Goal: Task Accomplishment & Management: Manage account settings

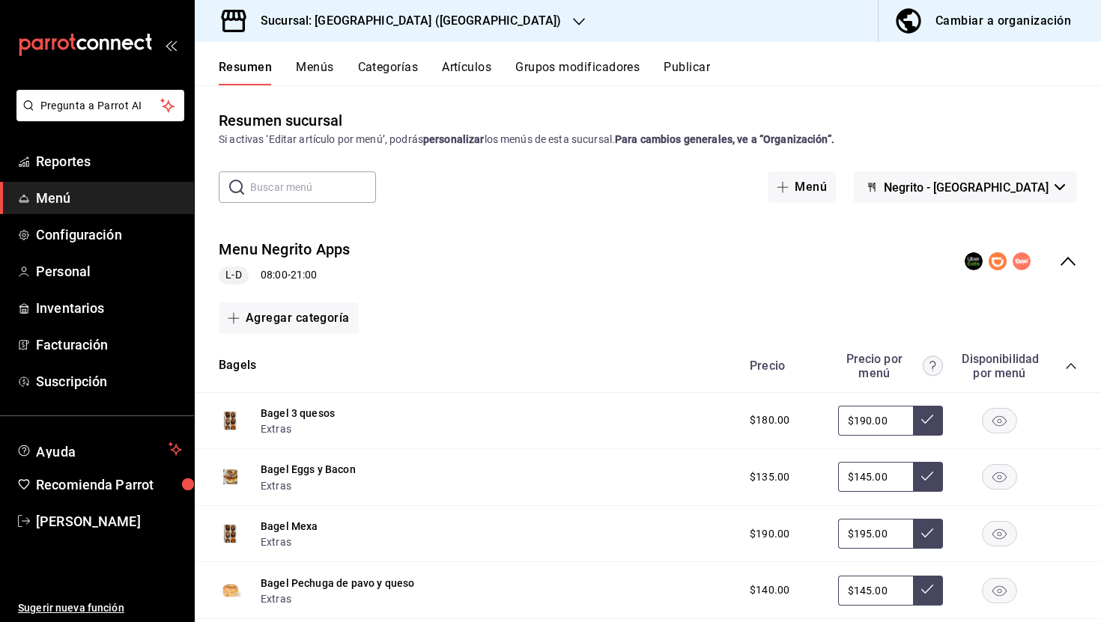
click at [65, 201] on span "Menú" at bounding box center [109, 198] width 146 height 20
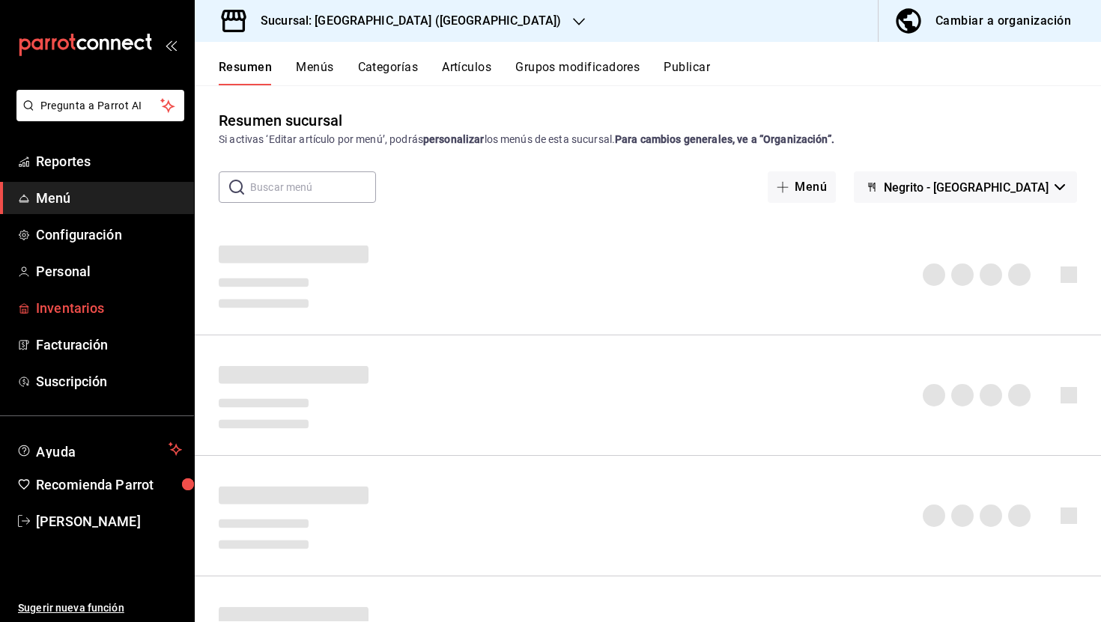
click at [87, 315] on span "Inventarios" at bounding box center [109, 308] width 146 height 20
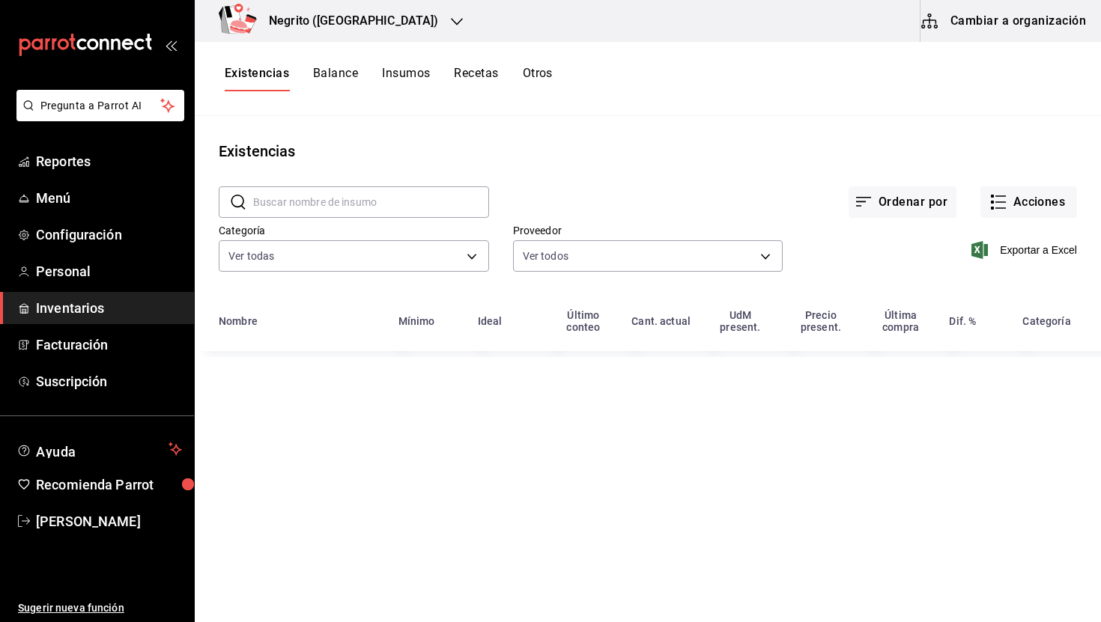
click at [484, 68] on button "Recetas" at bounding box center [476, 78] width 44 height 25
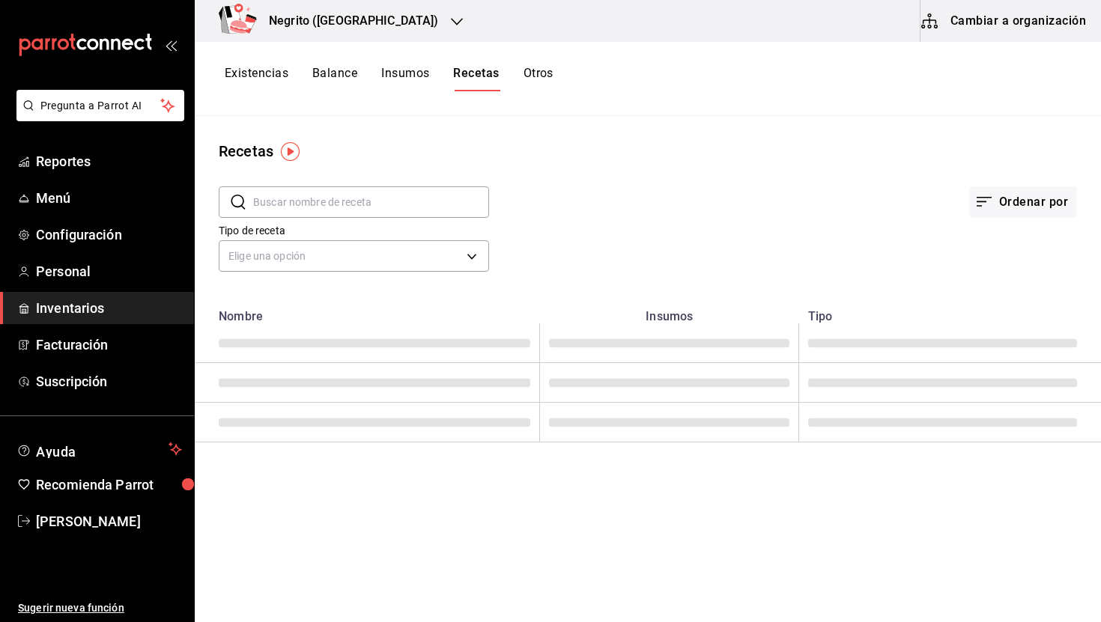
click at [403, 71] on button "Insumos" at bounding box center [405, 78] width 48 height 25
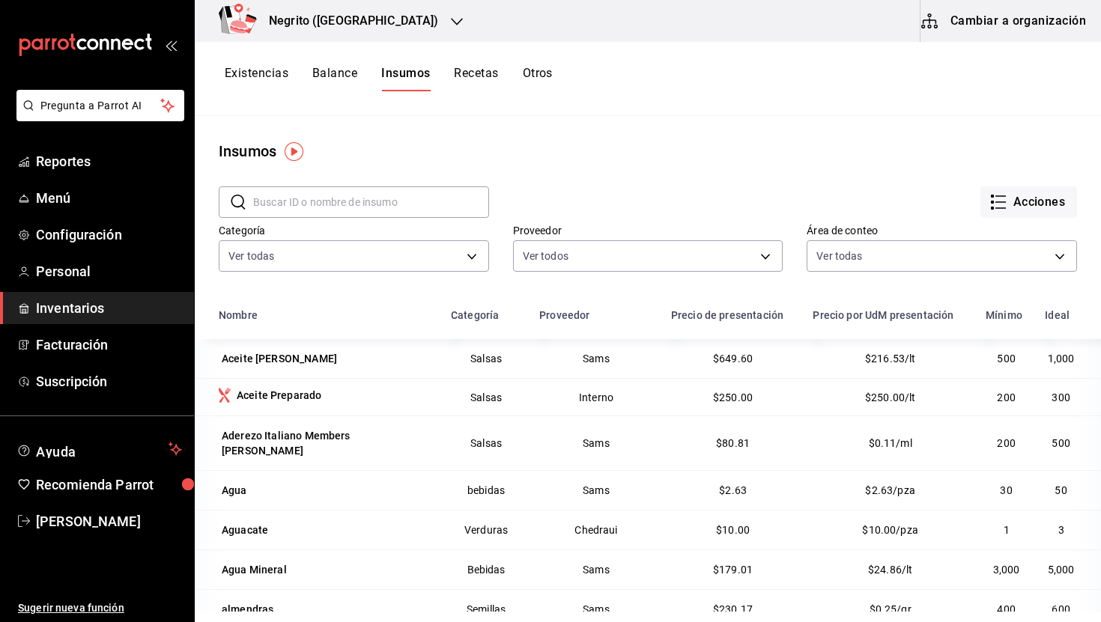
click at [243, 74] on button "Existencias" at bounding box center [257, 78] width 64 height 25
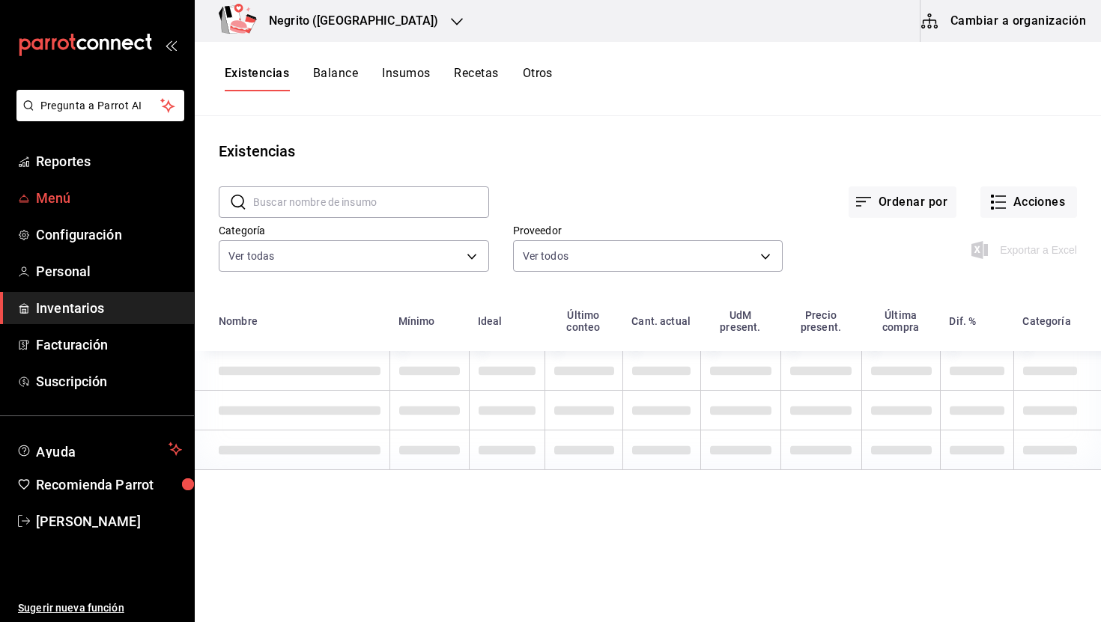
click at [93, 185] on link "Menú" at bounding box center [97, 198] width 194 height 32
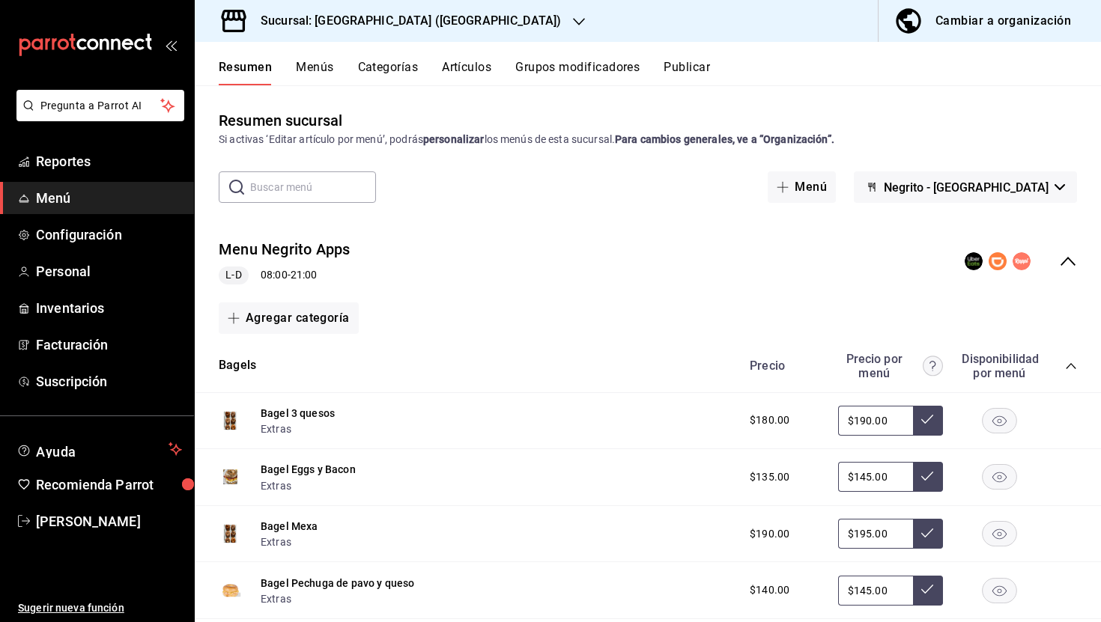
click at [969, 21] on div "Cambiar a organización" at bounding box center [1003, 20] width 136 height 21
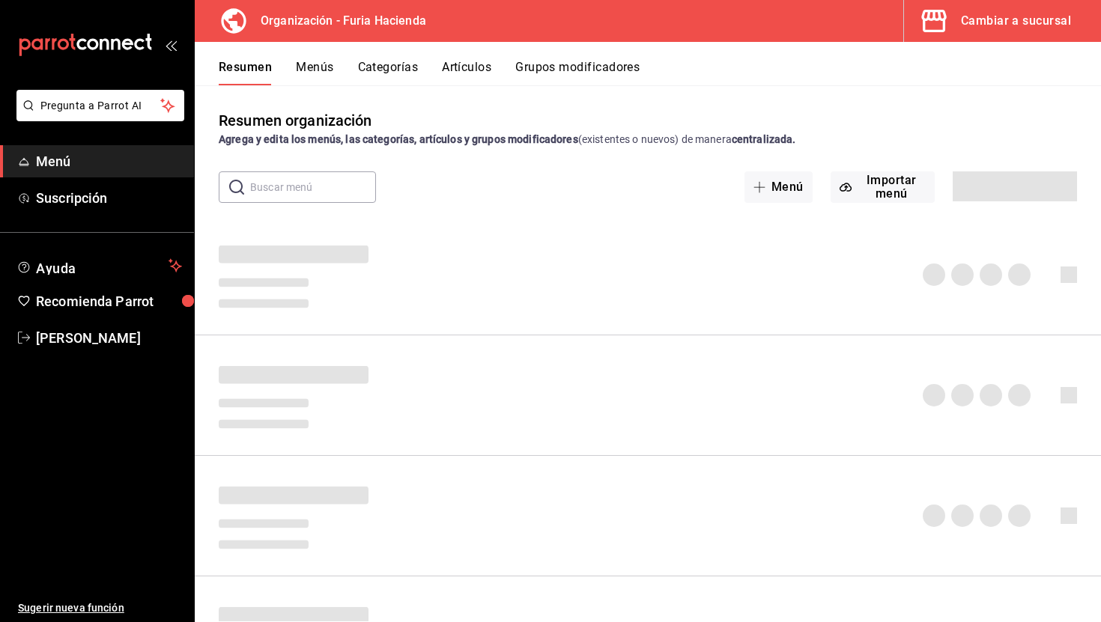
click at [473, 62] on button "Artículos" at bounding box center [466, 72] width 49 height 25
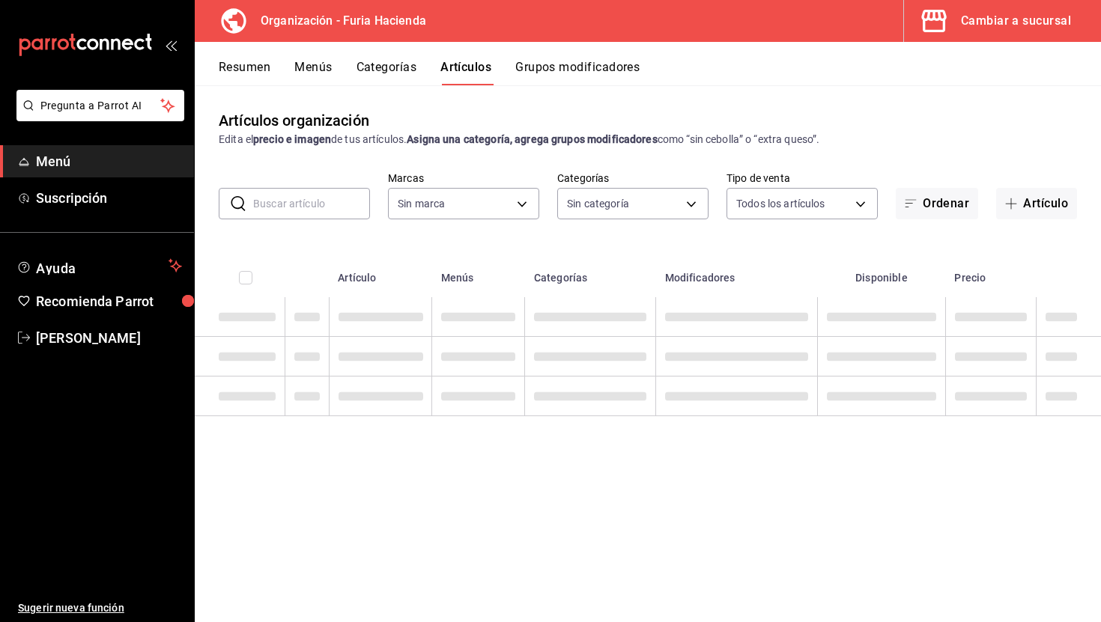
type input "bfeca42f-b570-411f-bb79-7bc68af5dd0e"
type input "99b9ebdb-d0ae-4833-8a3e-60a1aaf8fd34,735f63ab-f932-443b-841f-460156fe9515,c59b5…"
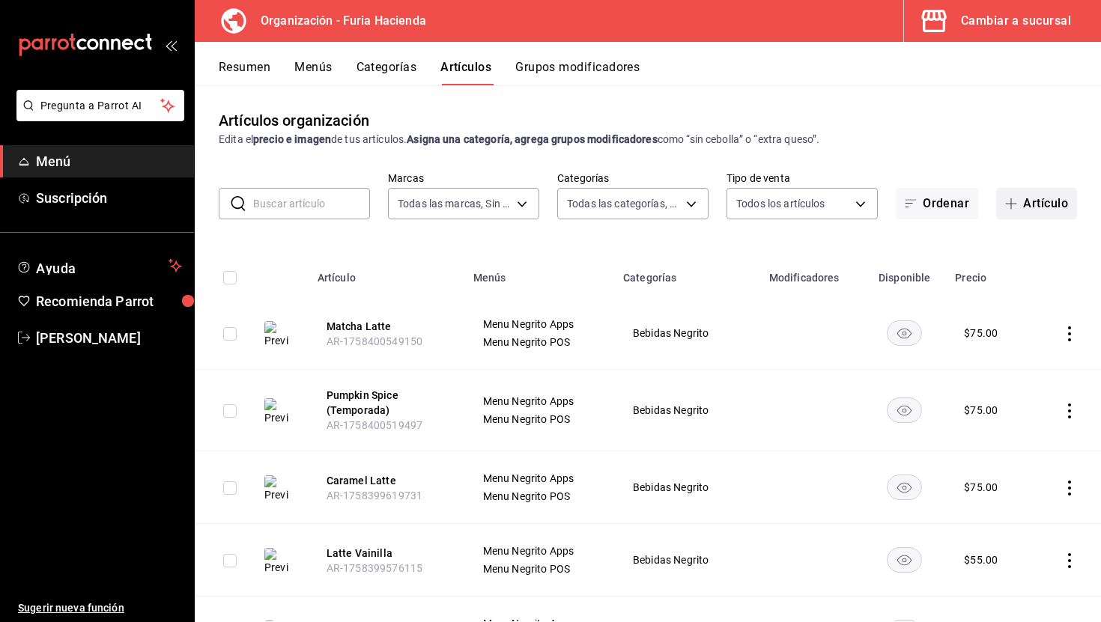
click at [1038, 206] on button "Artículo" at bounding box center [1036, 203] width 81 height 31
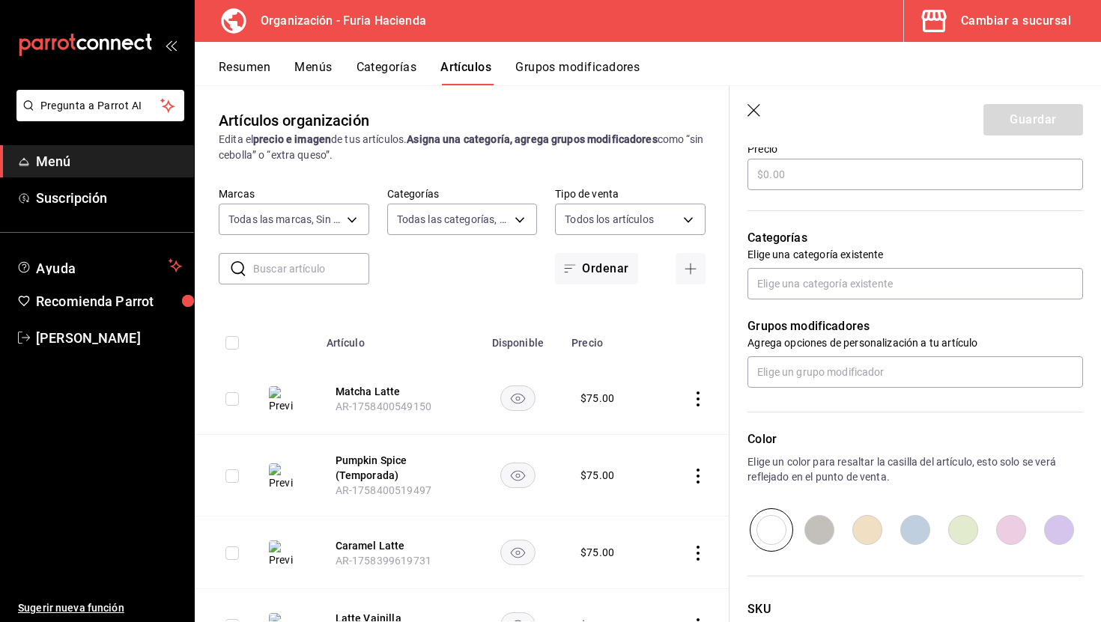
scroll to position [575, 0]
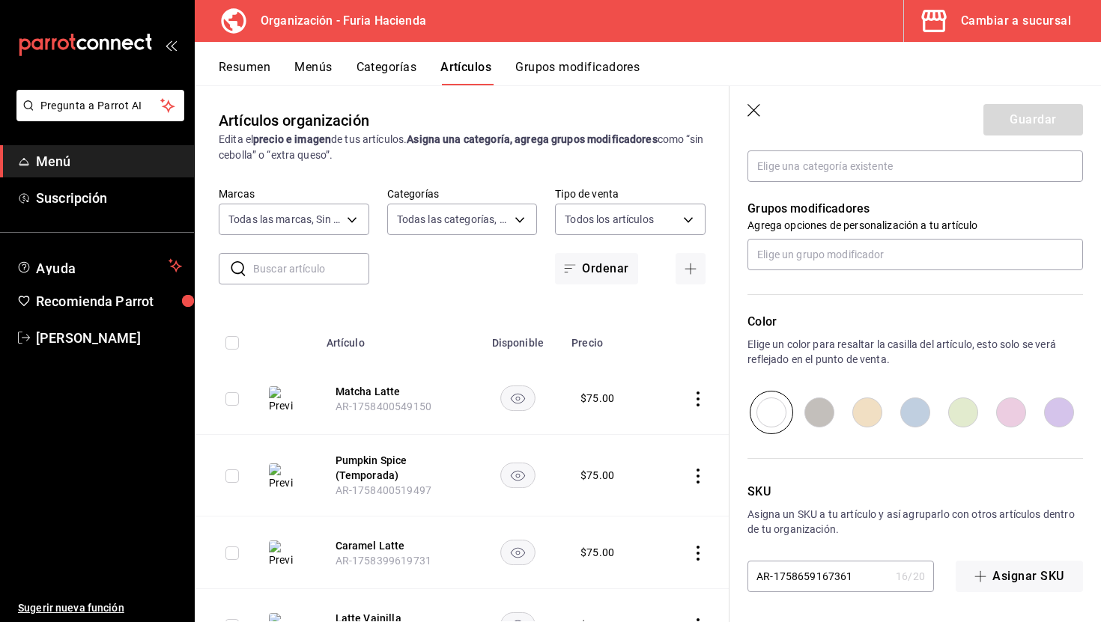
click at [753, 114] on icon "button" at bounding box center [754, 111] width 15 height 15
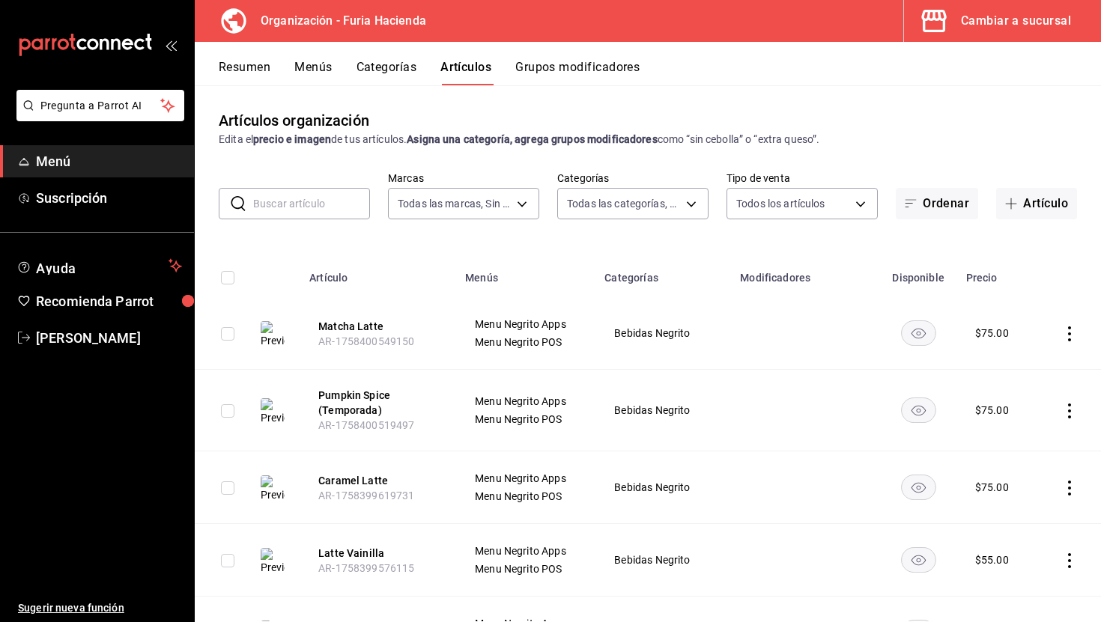
click at [246, 68] on button "Resumen" at bounding box center [245, 72] width 52 height 25
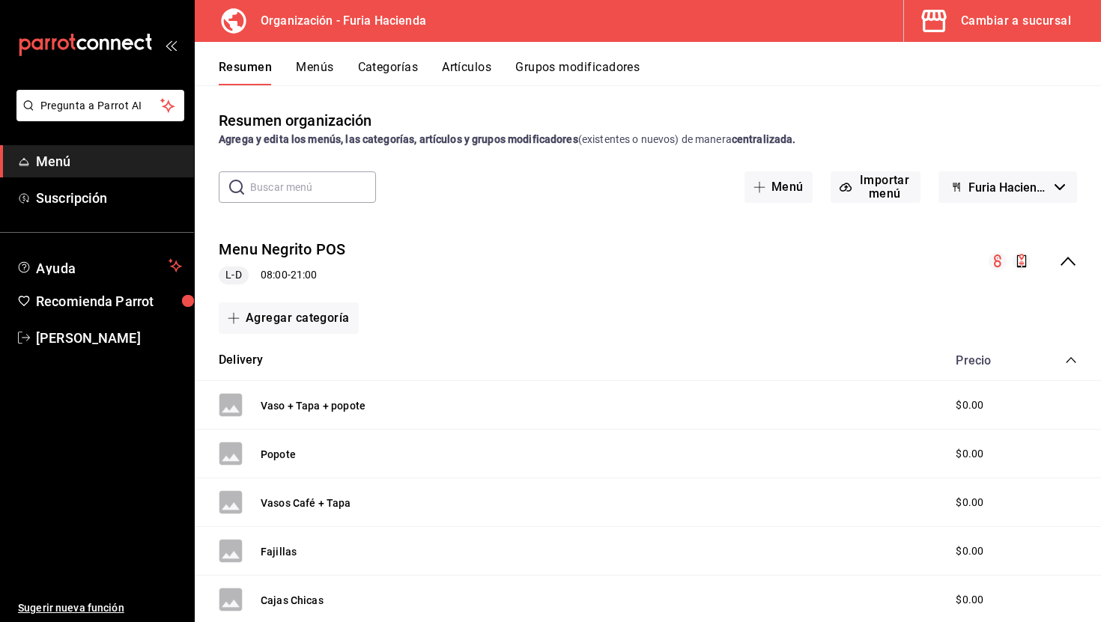
click at [389, 64] on button "Categorías" at bounding box center [388, 72] width 61 height 25
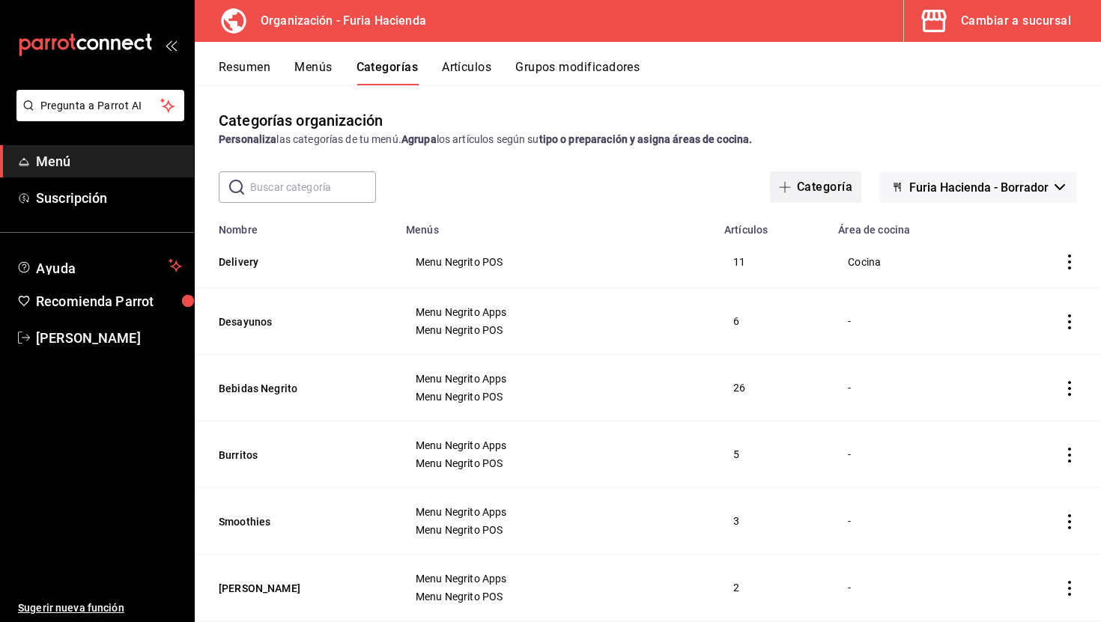
click at [832, 197] on button "Categoría" at bounding box center [815, 187] width 91 height 31
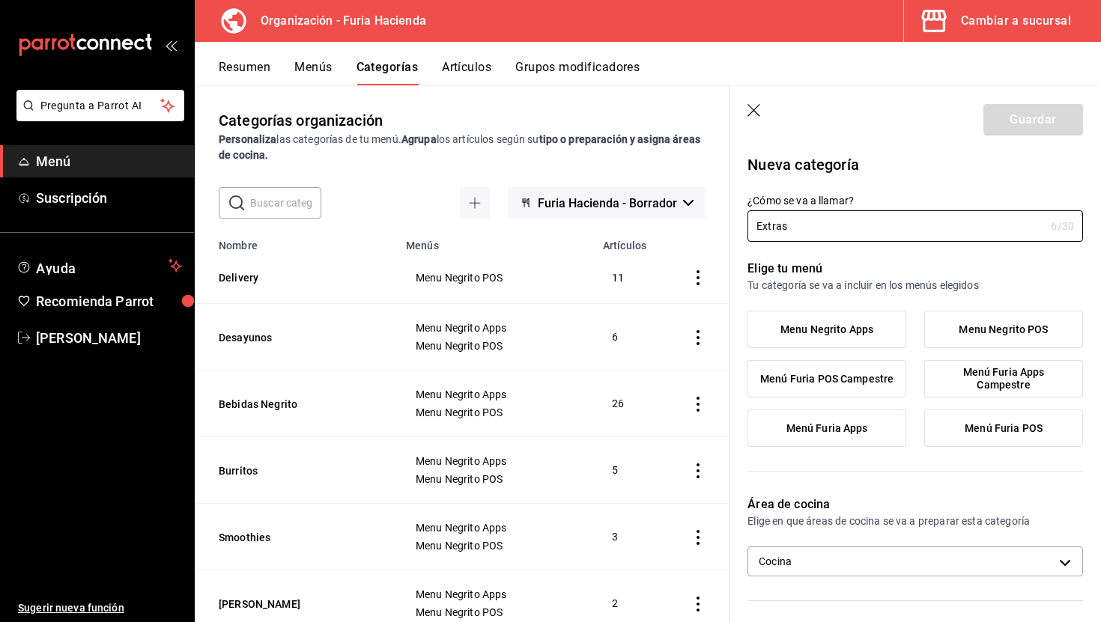
type input "Extras"
click at [800, 326] on span "Menu Negrito Apps" at bounding box center [826, 330] width 93 height 13
click at [0, 0] on input "Menu Negrito Apps" at bounding box center [0, 0] width 0 height 0
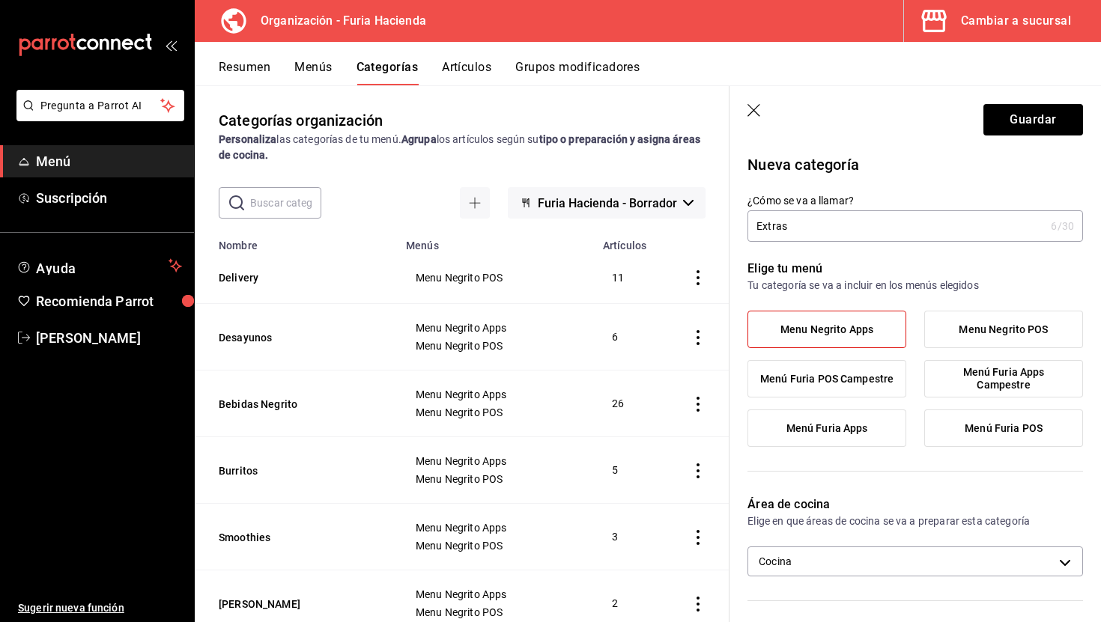
click at [800, 326] on span "Menu Negrito Apps" at bounding box center [826, 330] width 93 height 13
click at [0, 0] on input "Menu Negrito Apps" at bounding box center [0, 0] width 0 height 0
click at [993, 335] on span "Menu Negrito POS" at bounding box center [1003, 330] width 89 height 13
click at [0, 0] on input "Menu Negrito POS" at bounding box center [0, 0] width 0 height 0
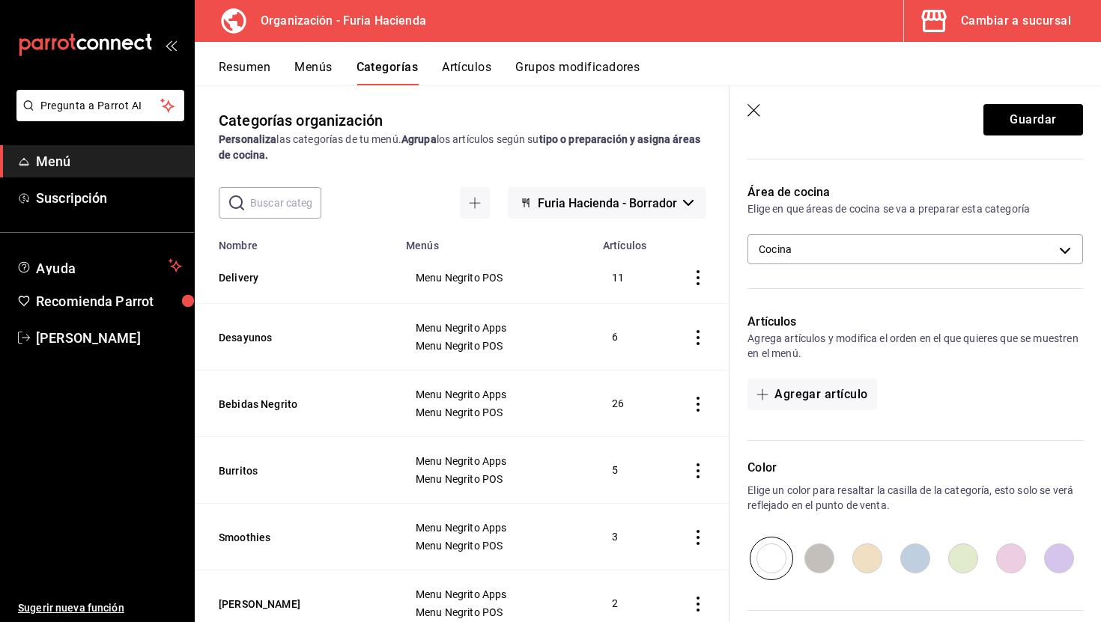
scroll to position [312, 0]
click at [825, 254] on body "Pregunta a Parrot AI Menú Suscripción Ayuda Recomienda Parrot [PERSON_NAME] Sug…" at bounding box center [550, 311] width 1101 height 622
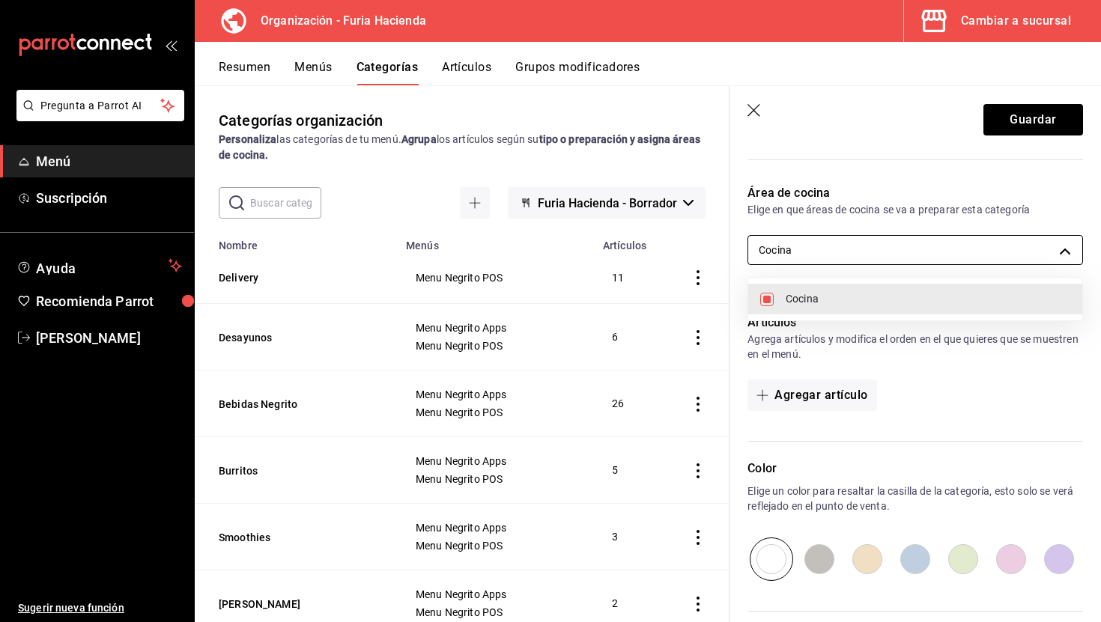
click at [825, 254] on div at bounding box center [550, 311] width 1101 height 622
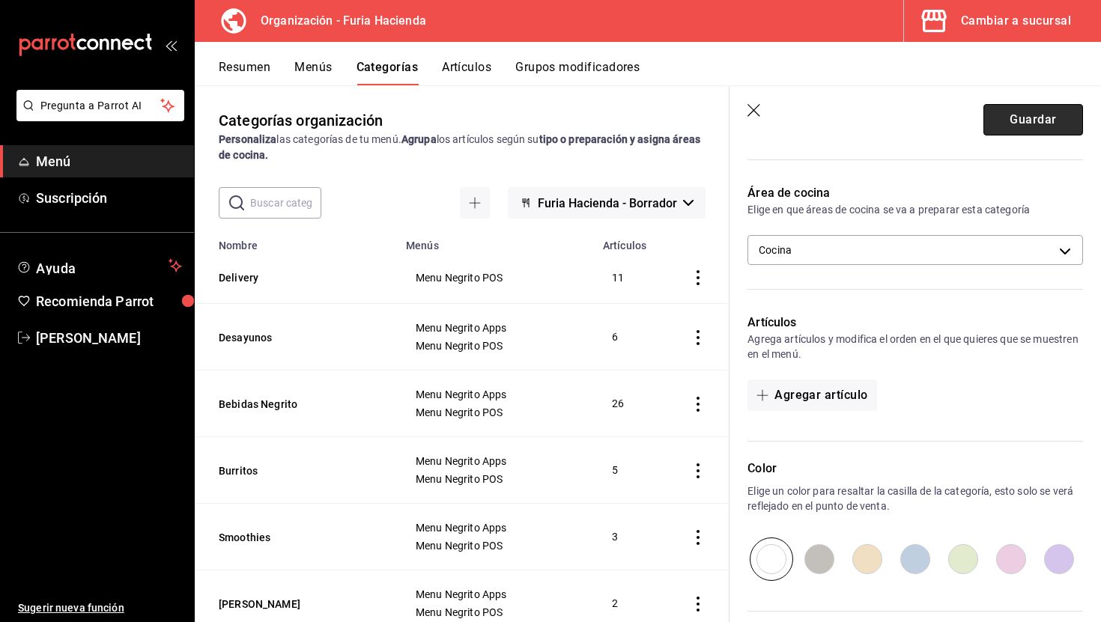
click at [1033, 121] on button "Guardar" at bounding box center [1033, 119] width 100 height 31
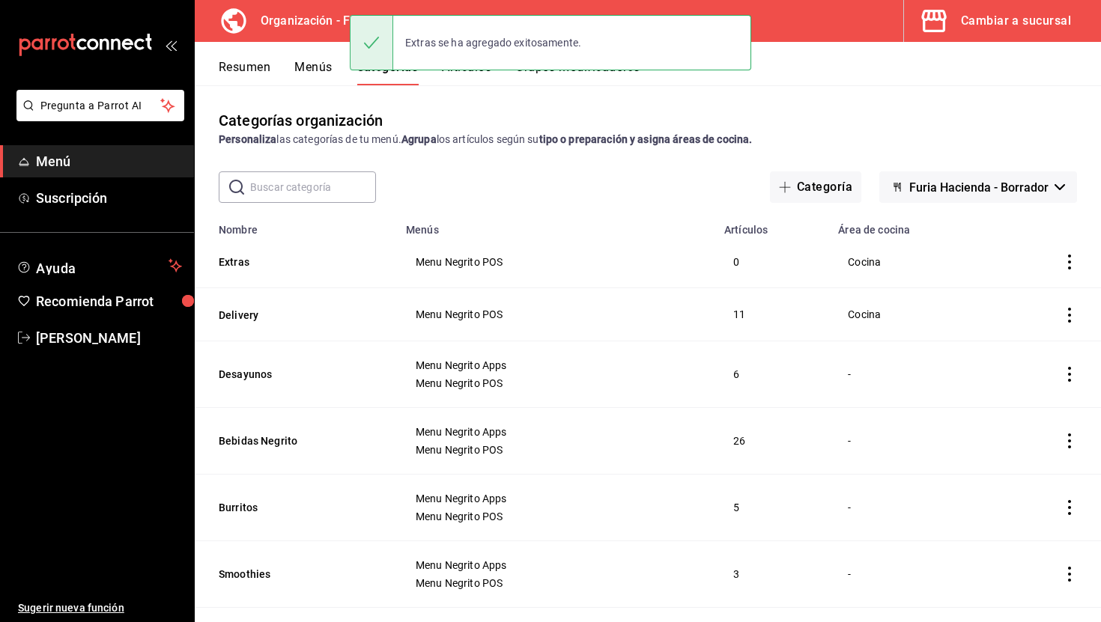
click at [234, 73] on button "Resumen" at bounding box center [245, 72] width 52 height 25
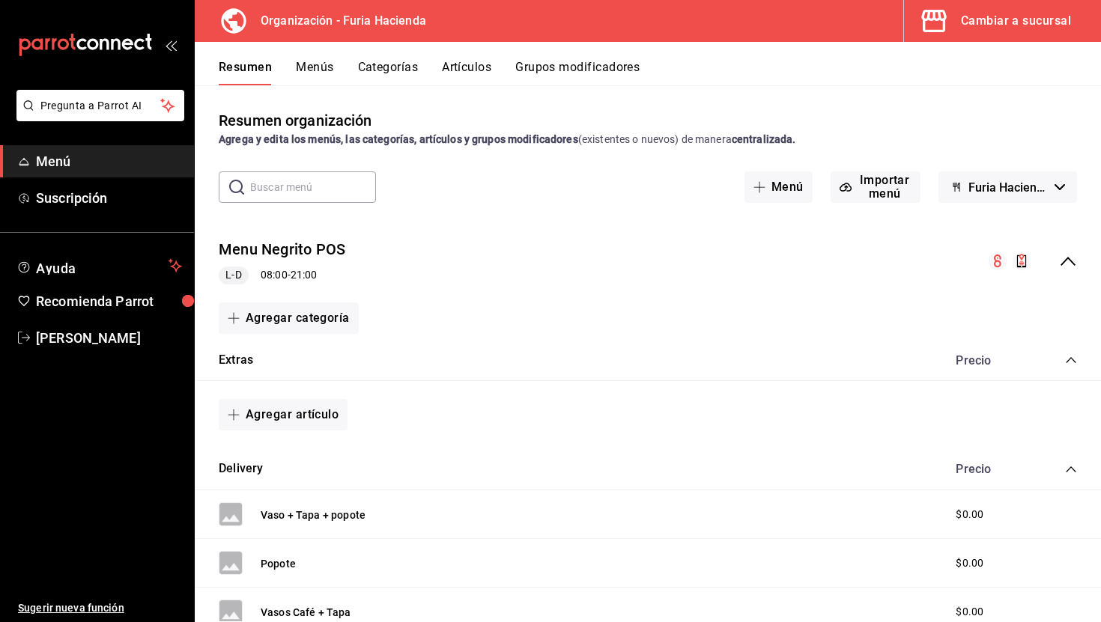
click at [302, 66] on button "Menús" at bounding box center [314, 72] width 37 height 25
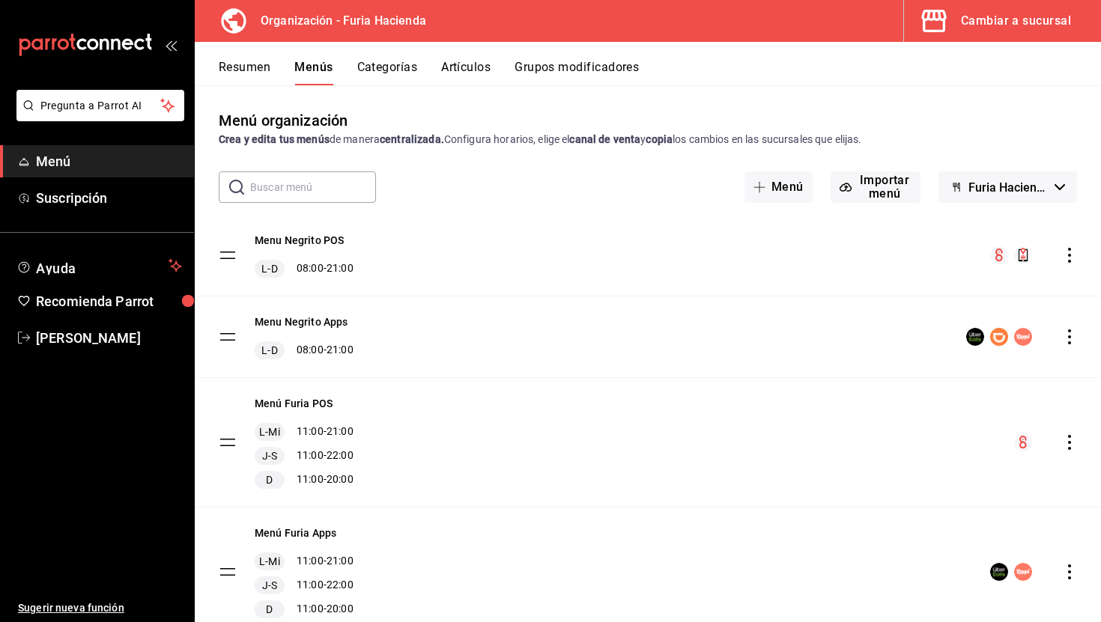
click at [256, 67] on button "Resumen" at bounding box center [245, 72] width 52 height 25
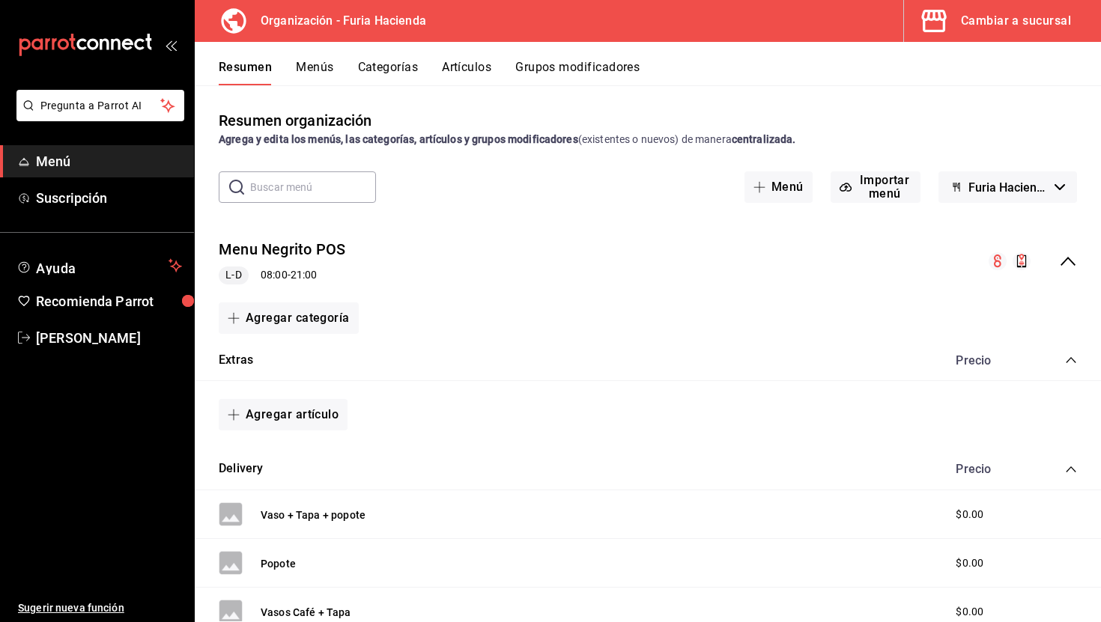
scroll to position [65, 0]
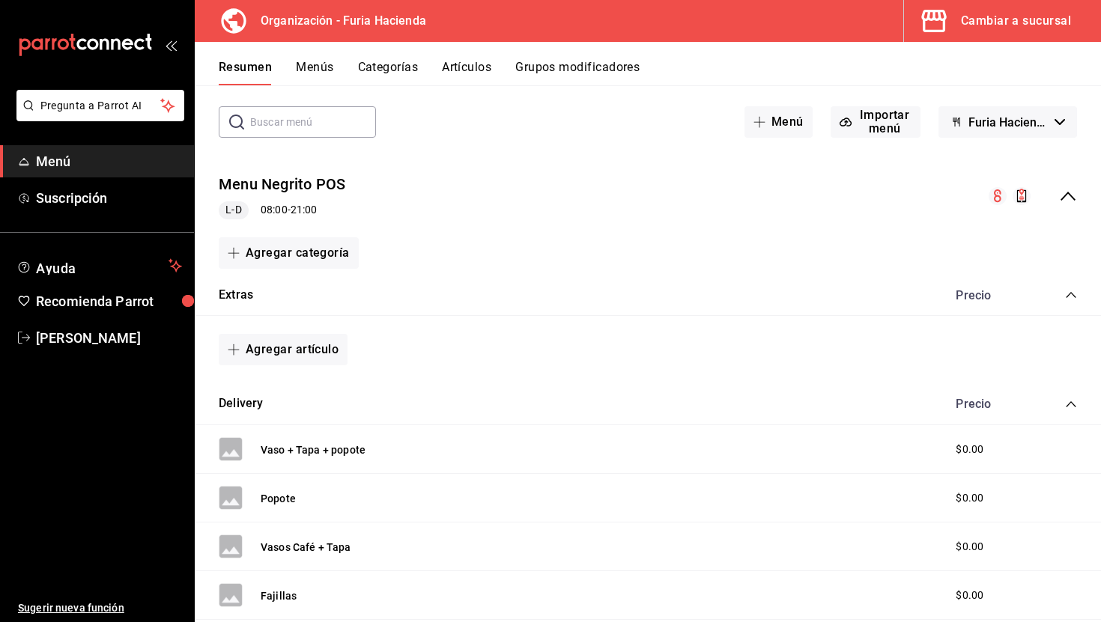
click at [1072, 401] on icon "collapse-category-row" at bounding box center [1071, 404] width 12 height 12
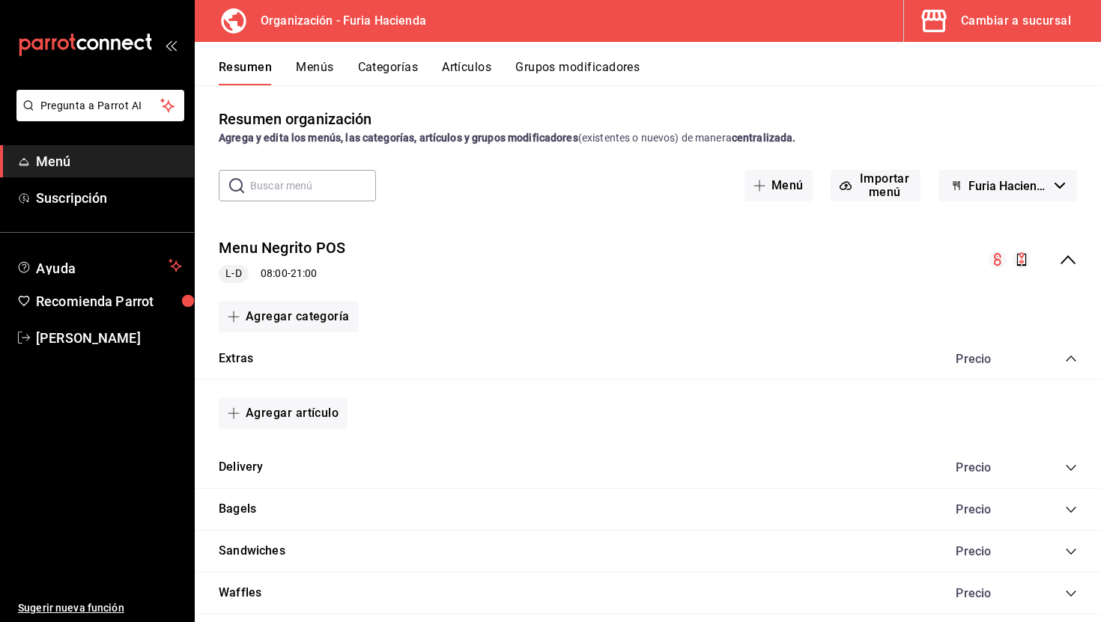
scroll to position [0, 0]
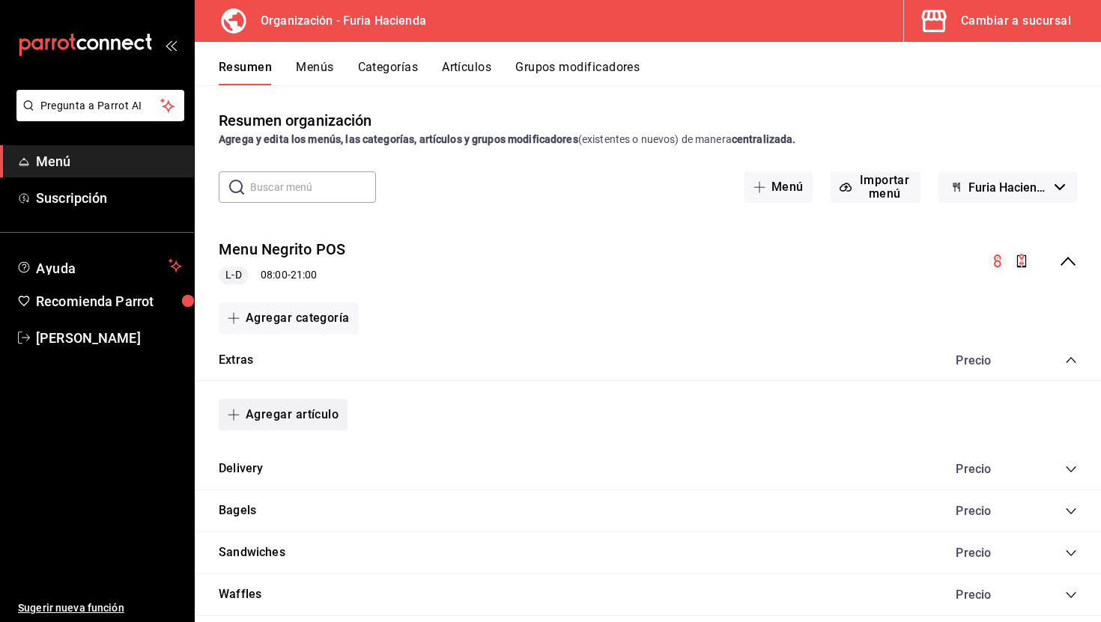
click at [276, 411] on button "Agregar artículo" at bounding box center [283, 414] width 129 height 31
click at [284, 488] on li "Artículo nuevo" at bounding box center [278, 491] width 118 height 37
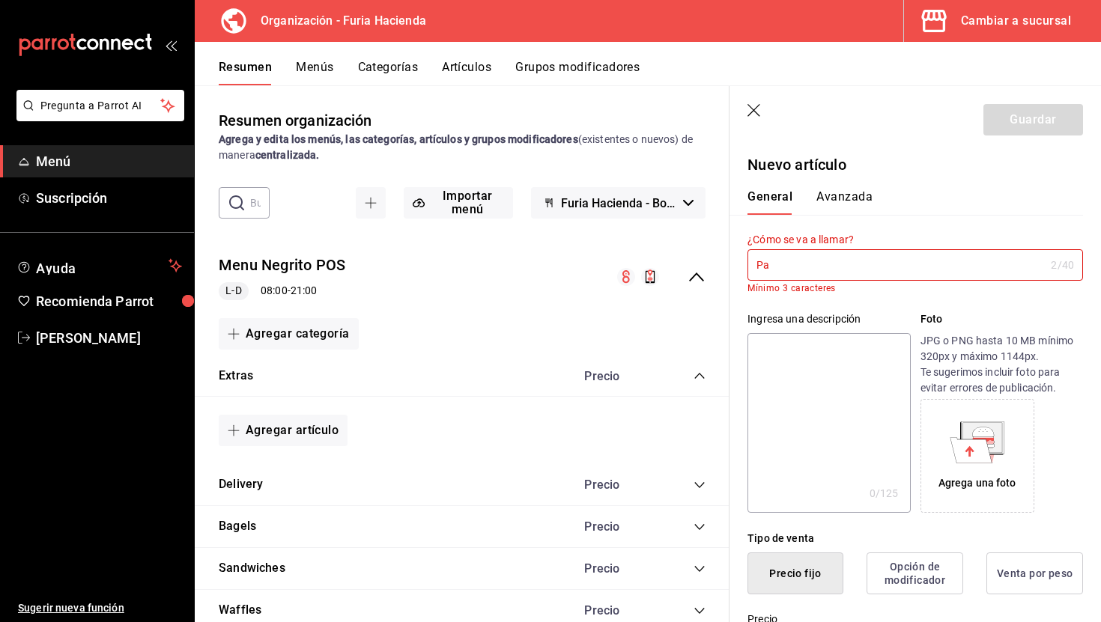
type input "P"
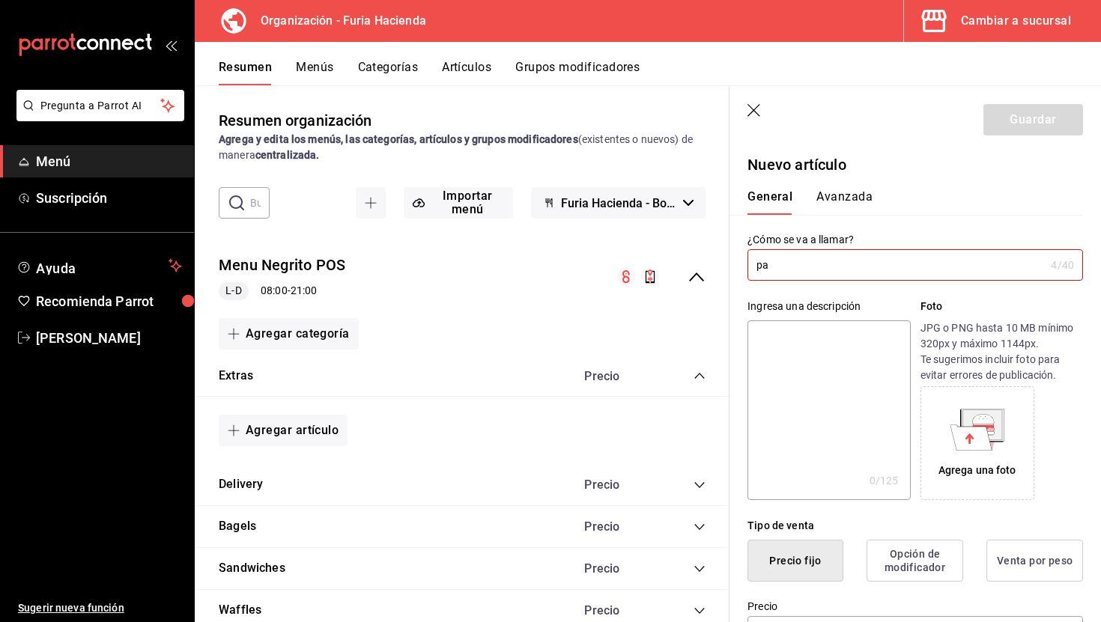
type input "p"
type input "Papa hash"
click at [744, 108] on header "Guardar" at bounding box center [915, 116] width 371 height 61
click at [756, 110] on icon "button" at bounding box center [754, 111] width 15 height 15
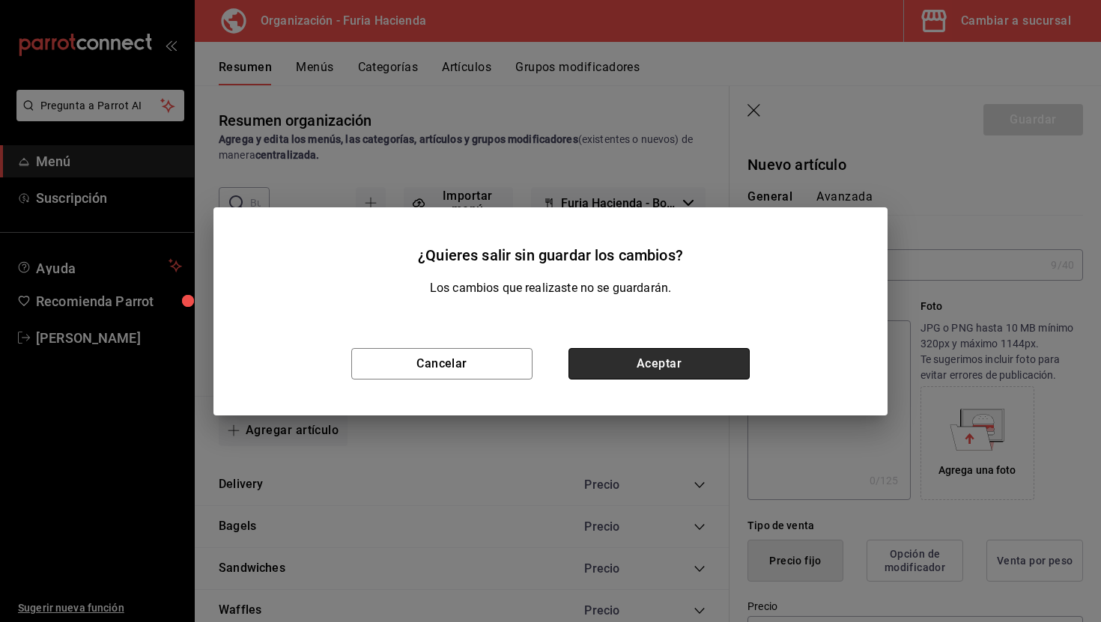
click at [679, 371] on button "Aceptar" at bounding box center [658, 363] width 181 height 31
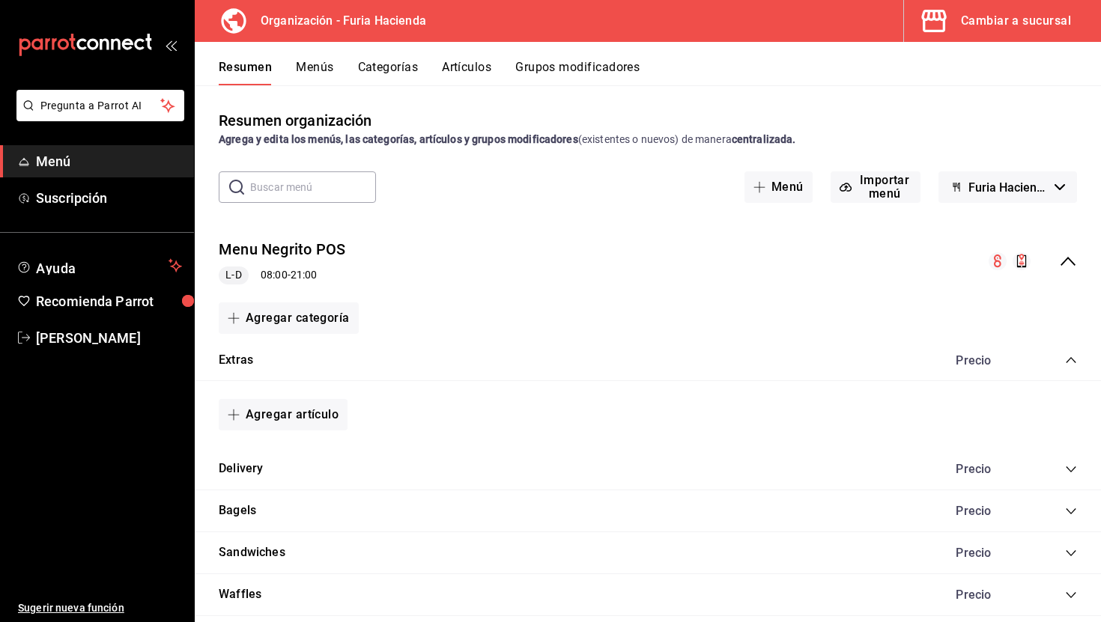
click at [601, 75] on button "Grupos modificadores" at bounding box center [577, 72] width 124 height 25
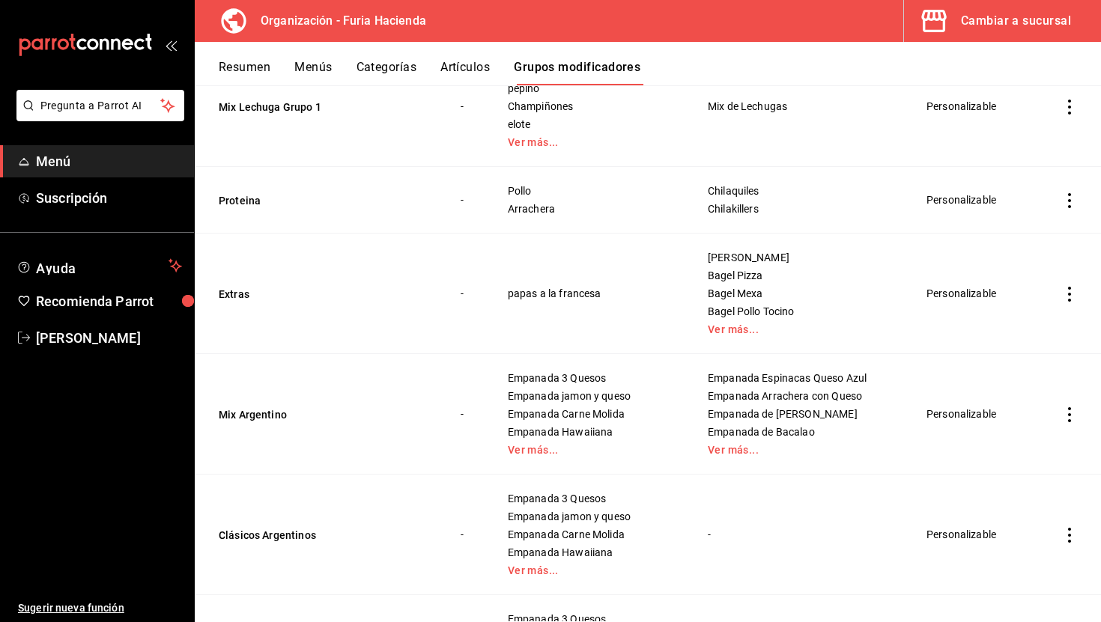
scroll to position [2527, 0]
click at [732, 331] on link "Ver más..." at bounding box center [799, 330] width 182 height 10
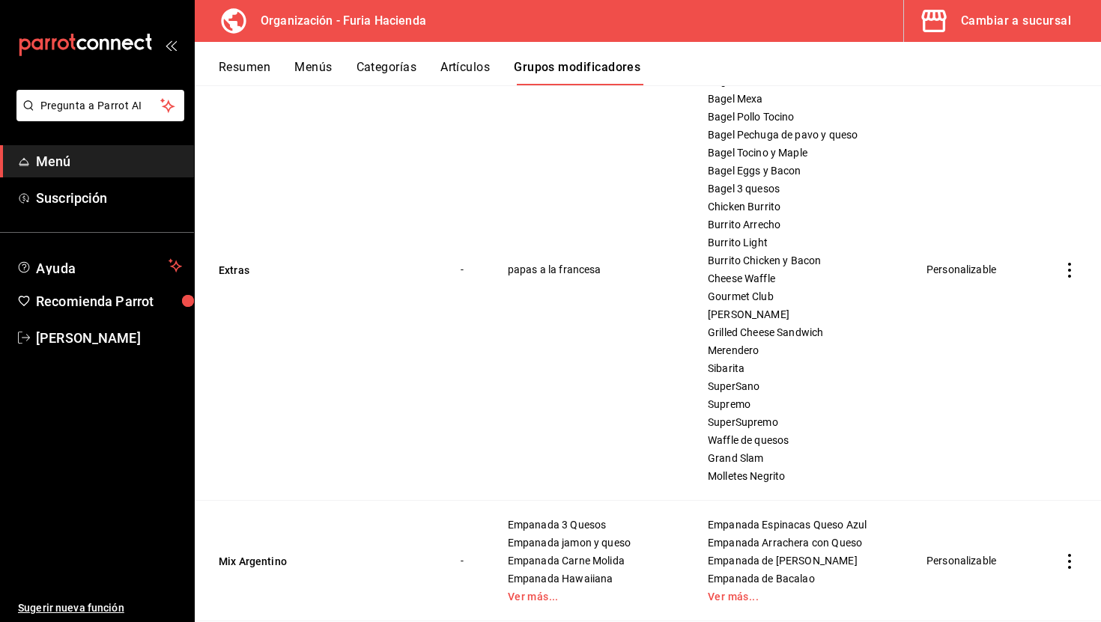
scroll to position [2676, 0]
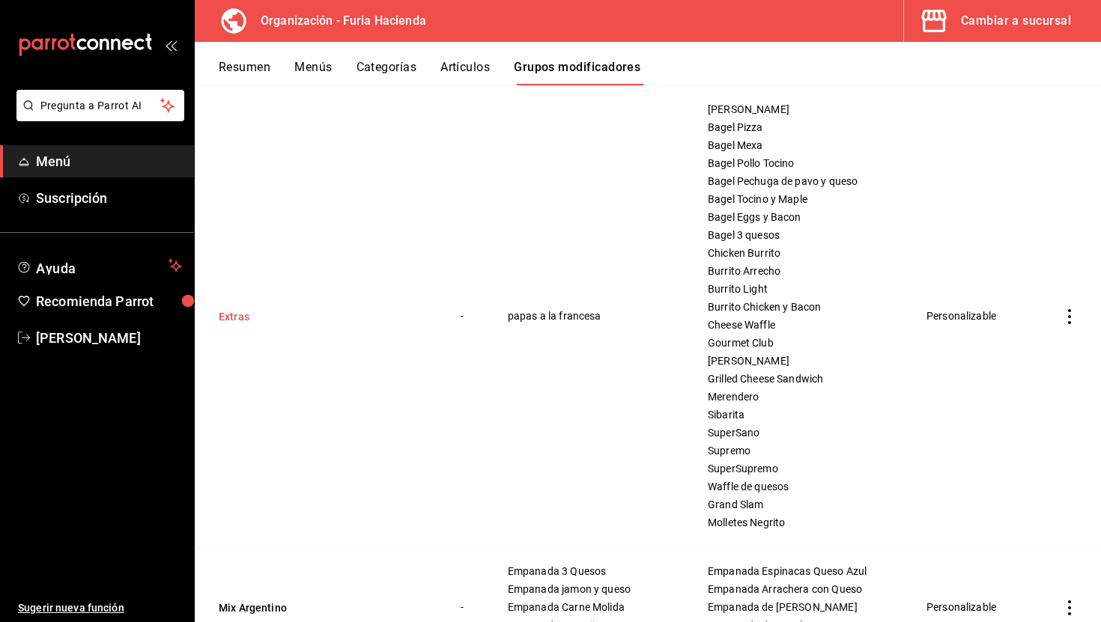
click at [240, 314] on button "Extras" at bounding box center [309, 316] width 180 height 15
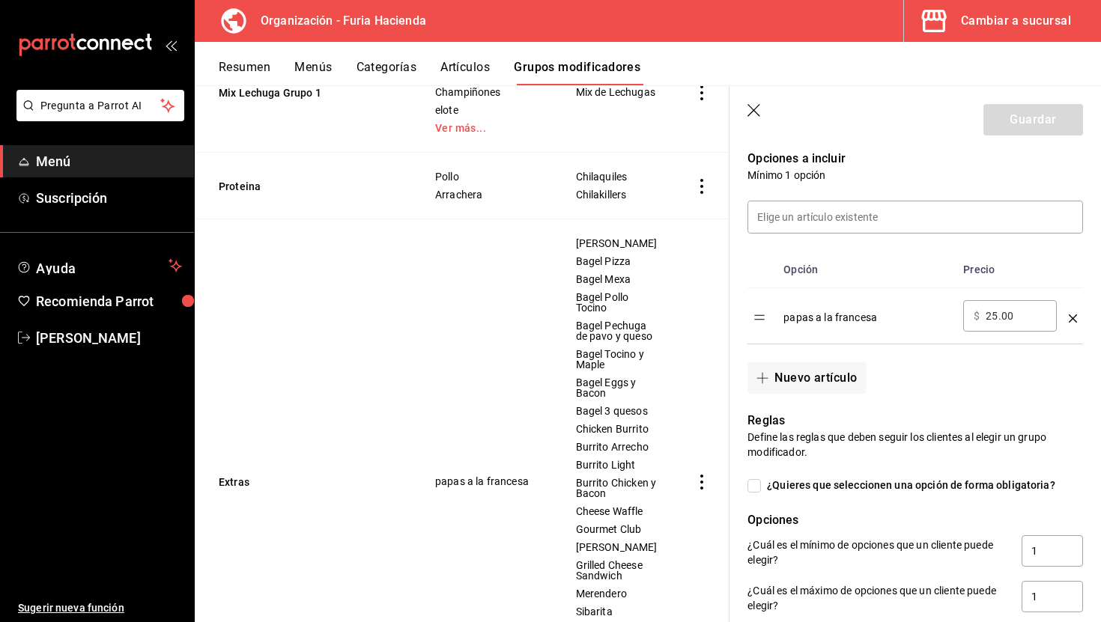
scroll to position [331, 0]
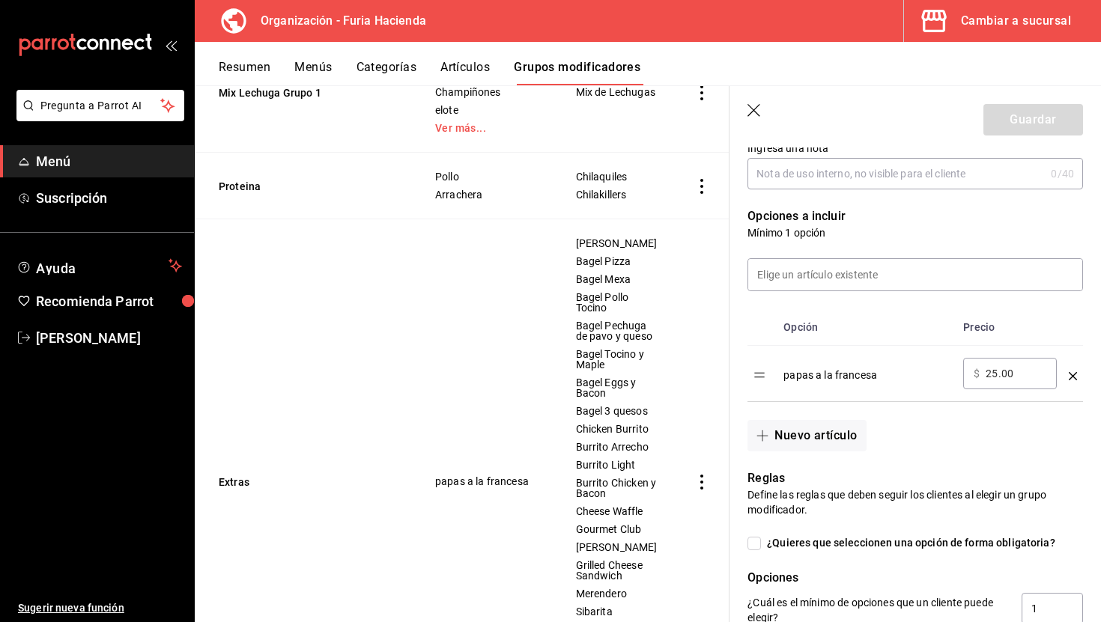
click at [754, 107] on icon "button" at bounding box center [754, 111] width 15 height 15
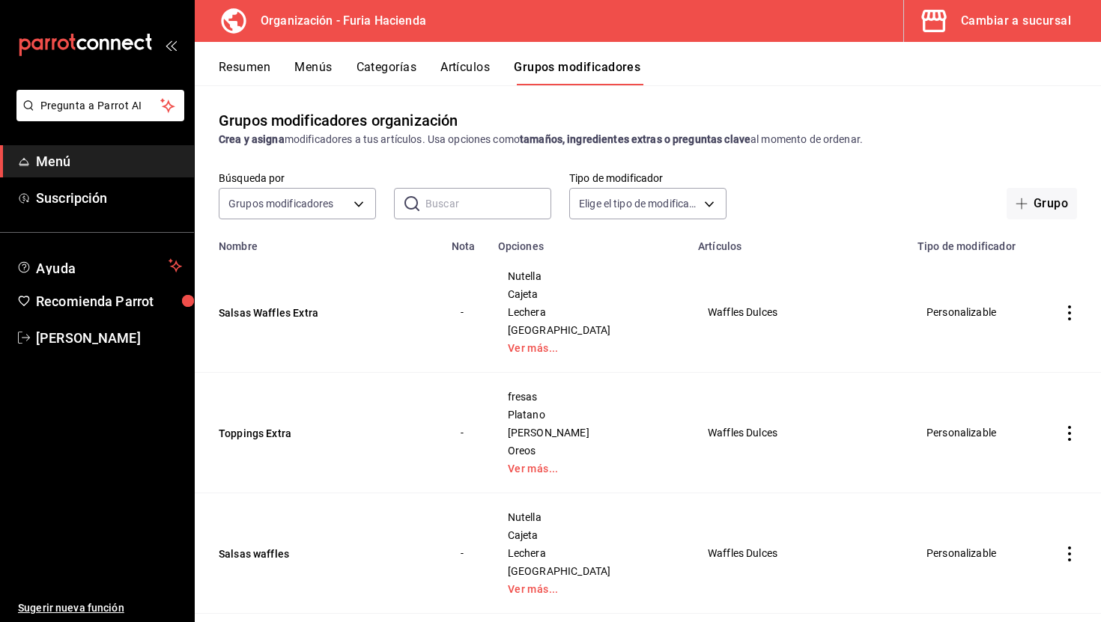
click at [305, 54] on div "Resumen Menús Categorías Artículos Grupos modificadores" at bounding box center [648, 63] width 906 height 43
click at [313, 63] on button "Menús" at bounding box center [312, 72] width 37 height 25
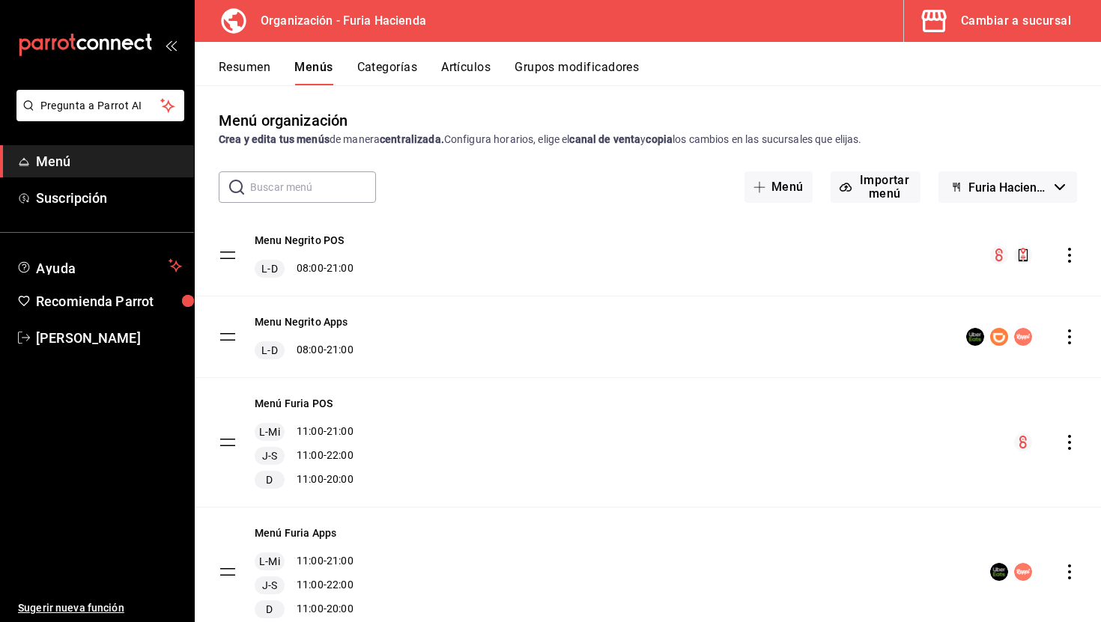
click at [238, 61] on button "Resumen" at bounding box center [245, 72] width 52 height 25
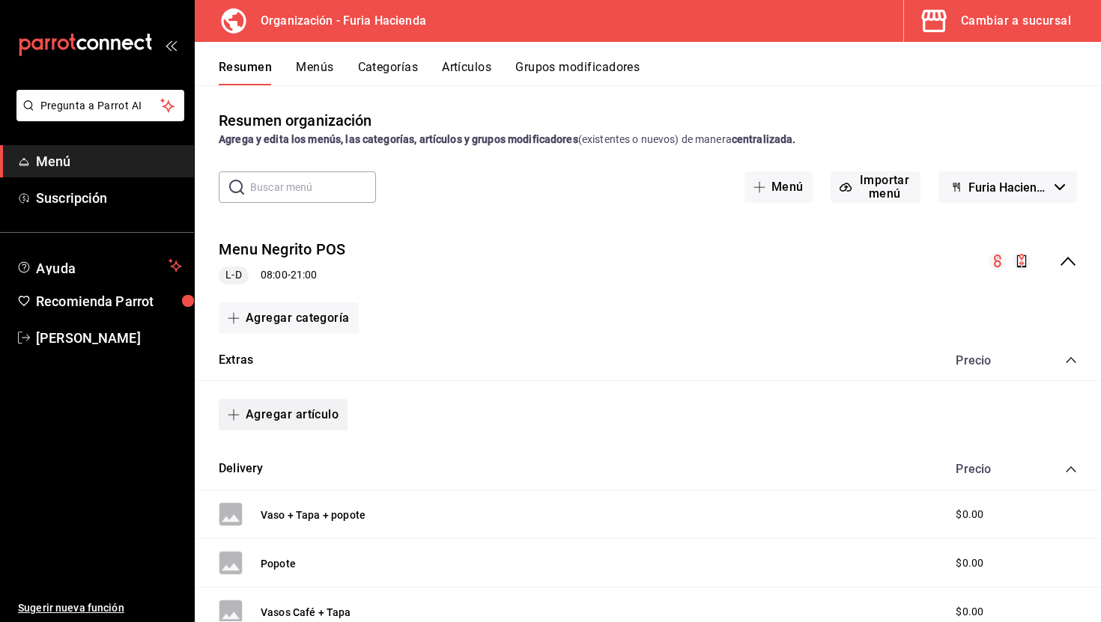
click at [285, 420] on button "Agregar artículo" at bounding box center [283, 414] width 129 height 31
click at [285, 491] on li "Artículo nuevo" at bounding box center [278, 491] width 118 height 37
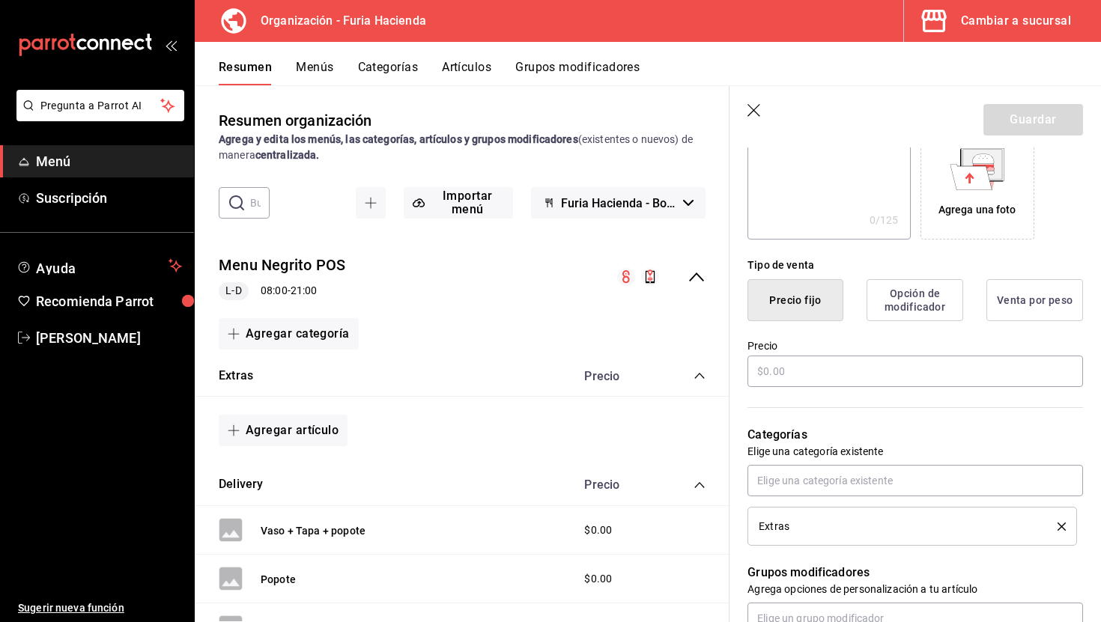
scroll to position [286, 0]
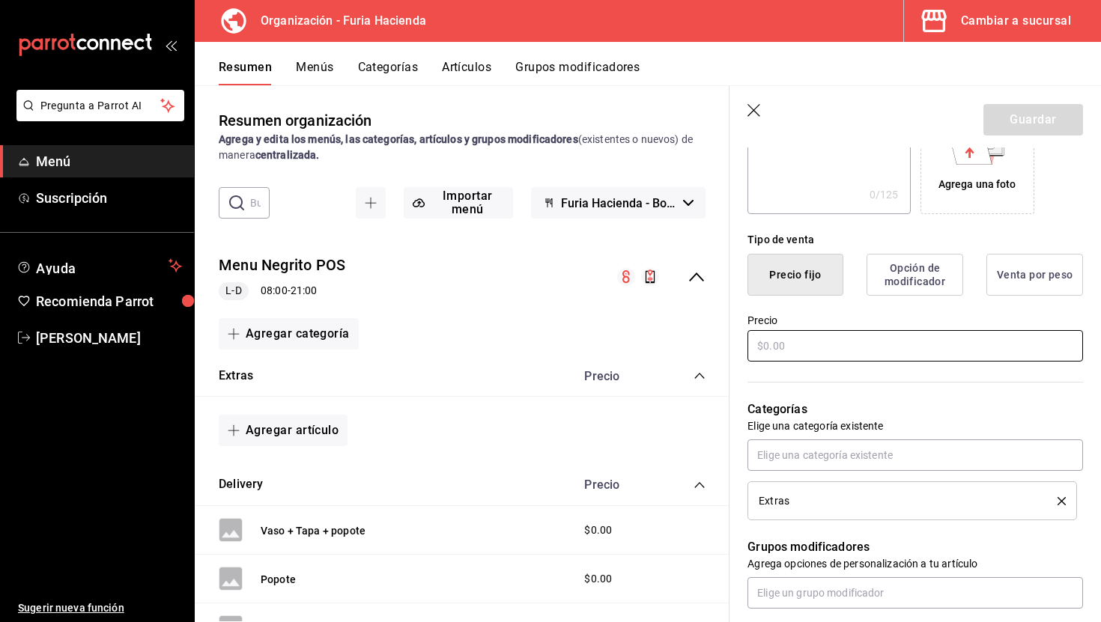
type input "Papa hashbrown"
click at [819, 347] on input "text" at bounding box center [915, 345] width 336 height 31
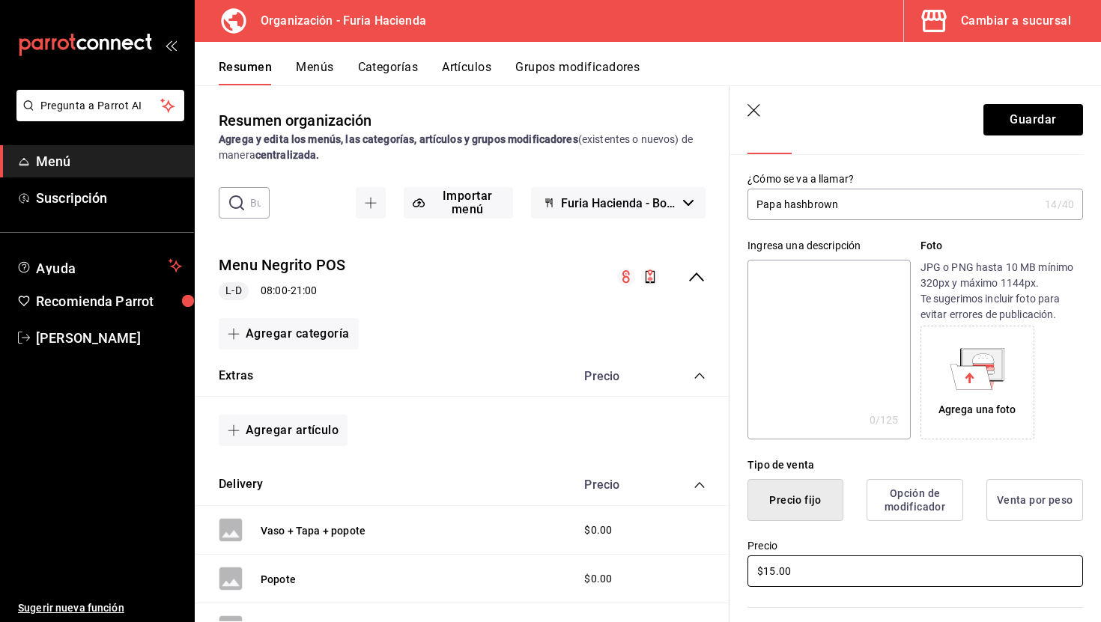
scroll to position [0, 0]
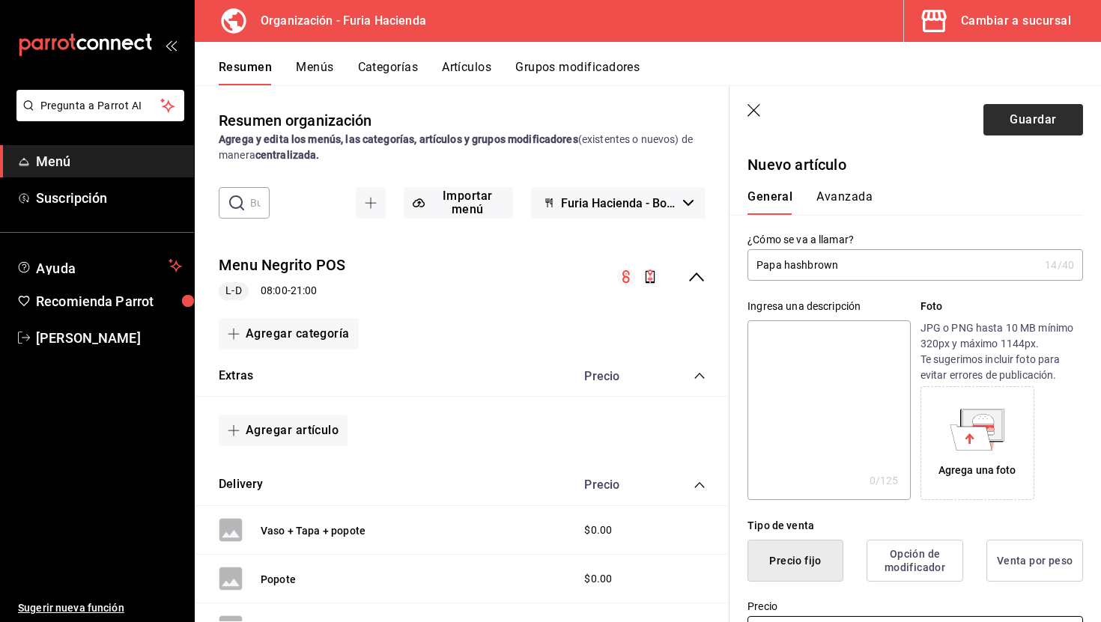
type input "$15.00"
click at [1015, 113] on button "Guardar" at bounding box center [1033, 119] width 100 height 31
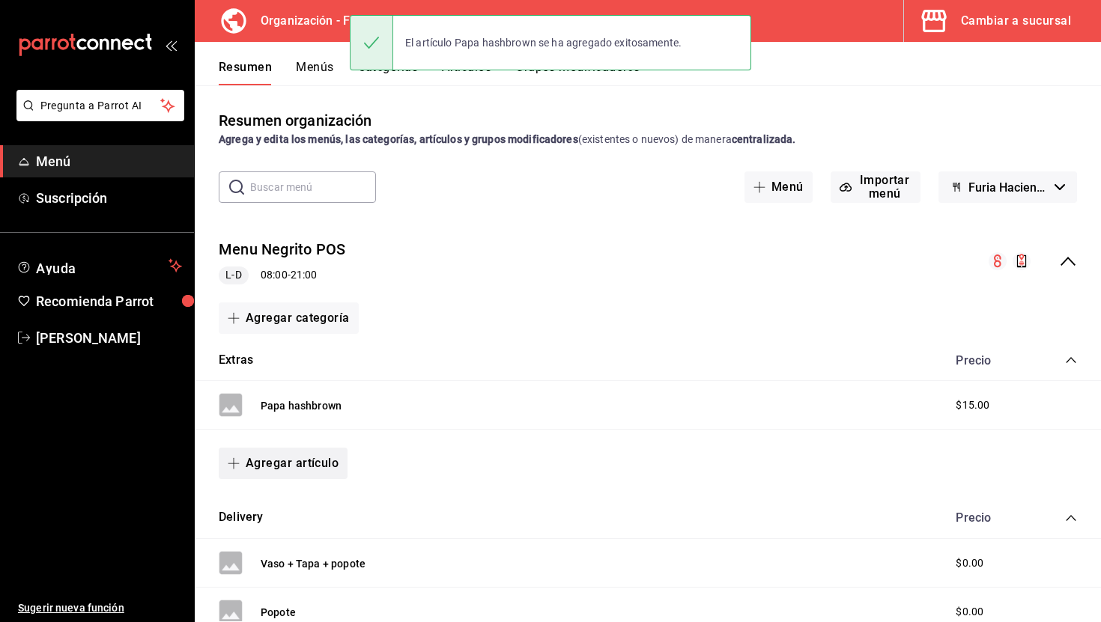
click at [301, 457] on button "Agregar artículo" at bounding box center [283, 463] width 129 height 31
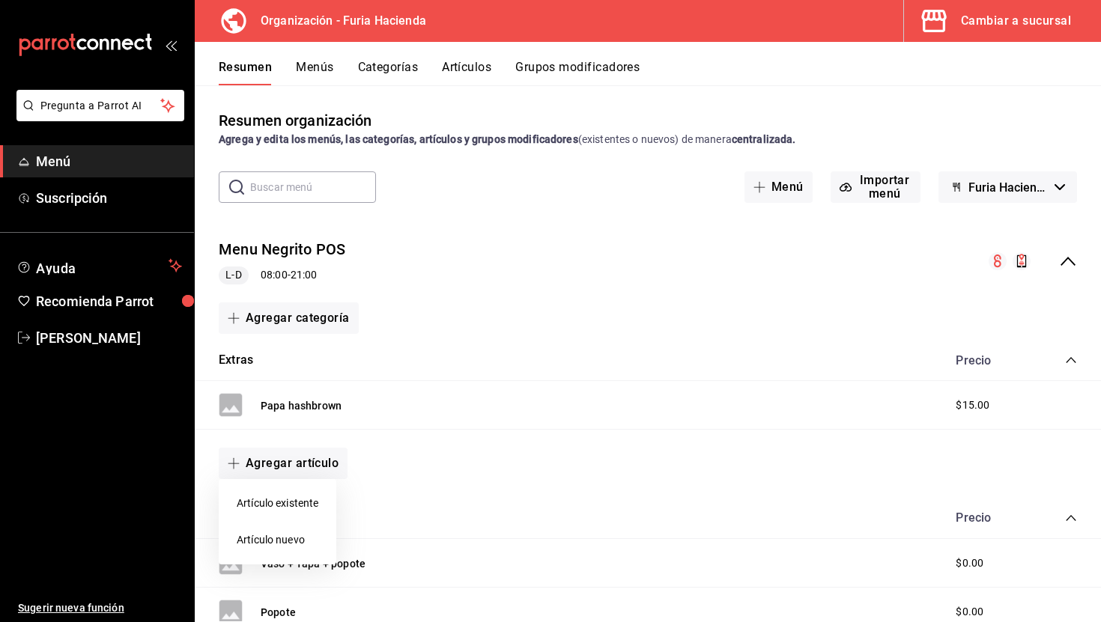
click at [303, 534] on li "Artículo nuevo" at bounding box center [278, 540] width 118 height 37
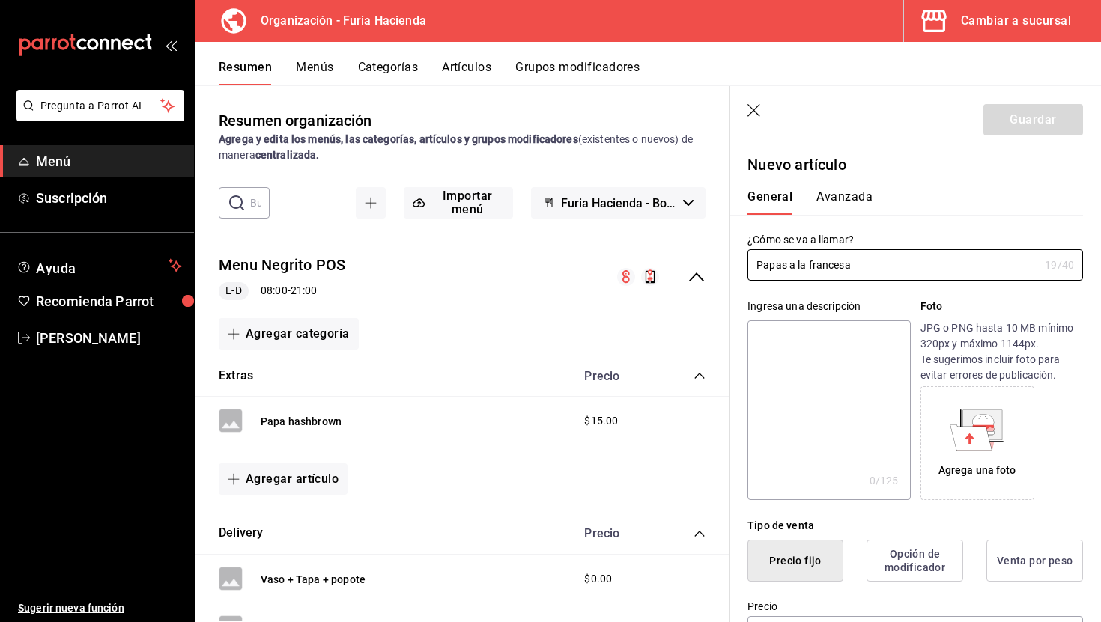
type input "Papas a la francesa"
click at [752, 97] on header "Guardar" at bounding box center [915, 116] width 371 height 61
click at [753, 117] on icon "button" at bounding box center [754, 111] width 15 height 15
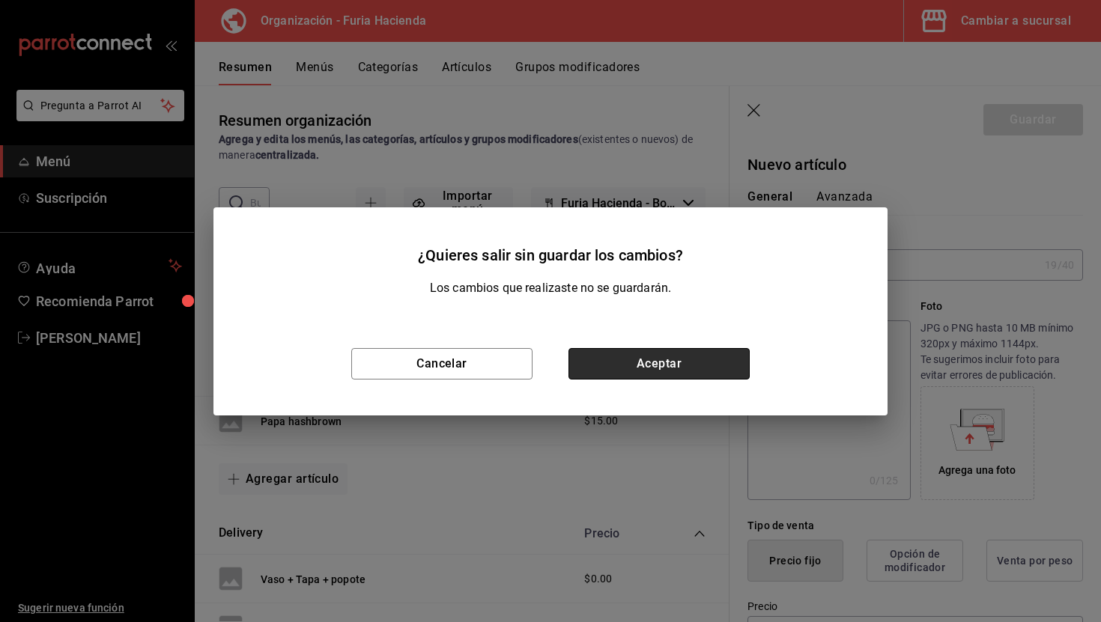
click at [653, 363] on button "Aceptar" at bounding box center [658, 363] width 181 height 31
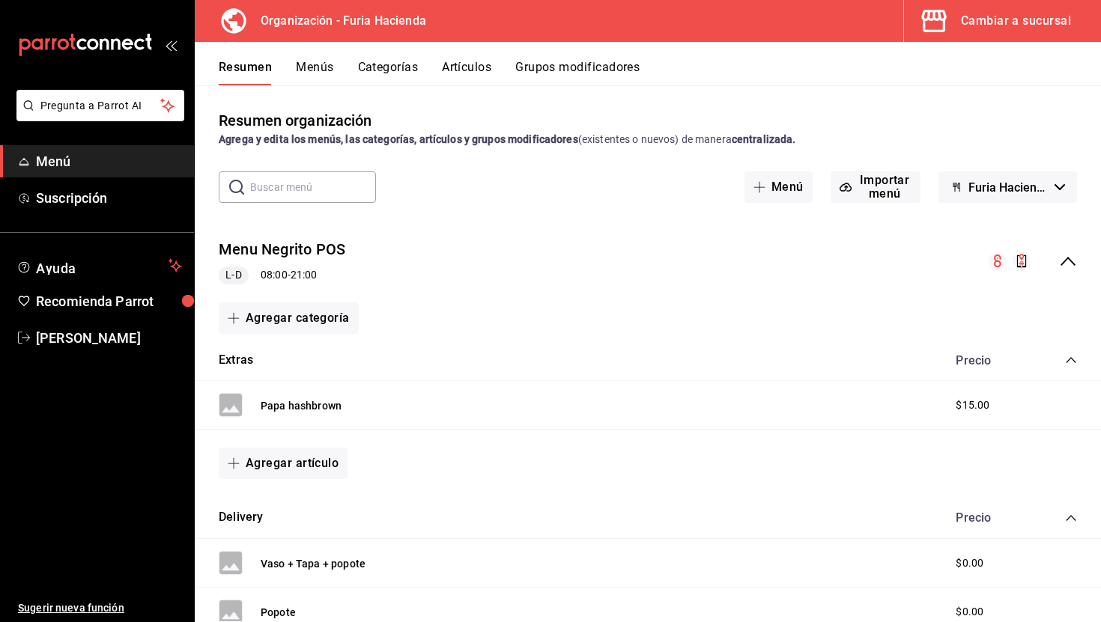
click at [312, 65] on button "Menús" at bounding box center [314, 72] width 37 height 25
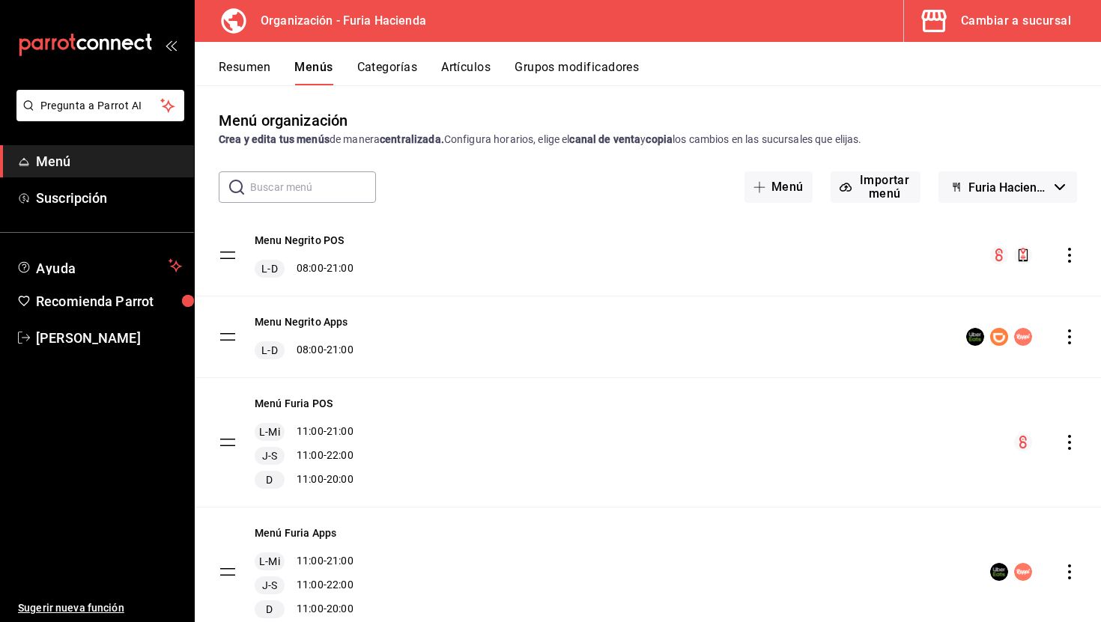
click at [379, 71] on button "Categorías" at bounding box center [387, 72] width 61 height 25
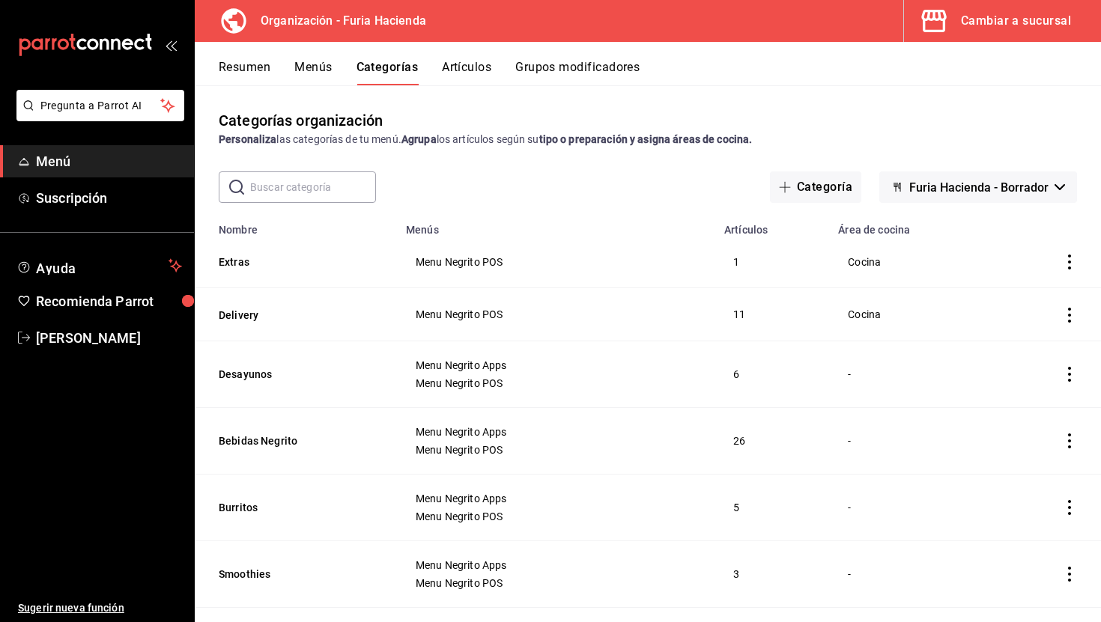
click at [289, 58] on div "Resumen Menús Categorías Artículos Grupos modificadores" at bounding box center [648, 63] width 906 height 43
click at [305, 66] on button "Menús" at bounding box center [312, 72] width 37 height 25
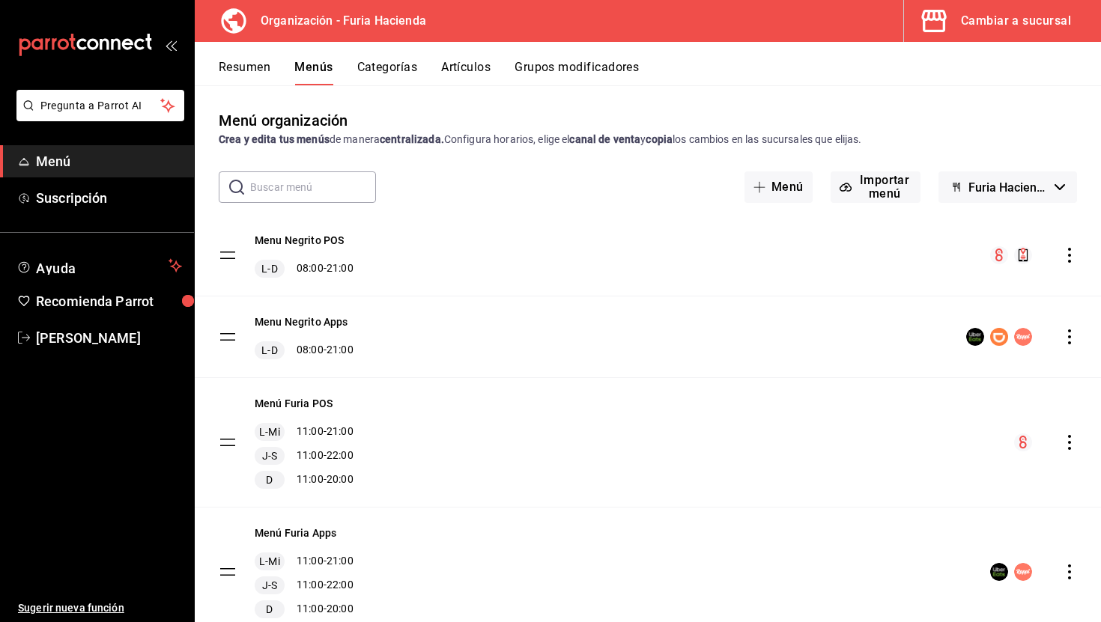
click at [1072, 252] on icon "actions" at bounding box center [1069, 255] width 15 height 15
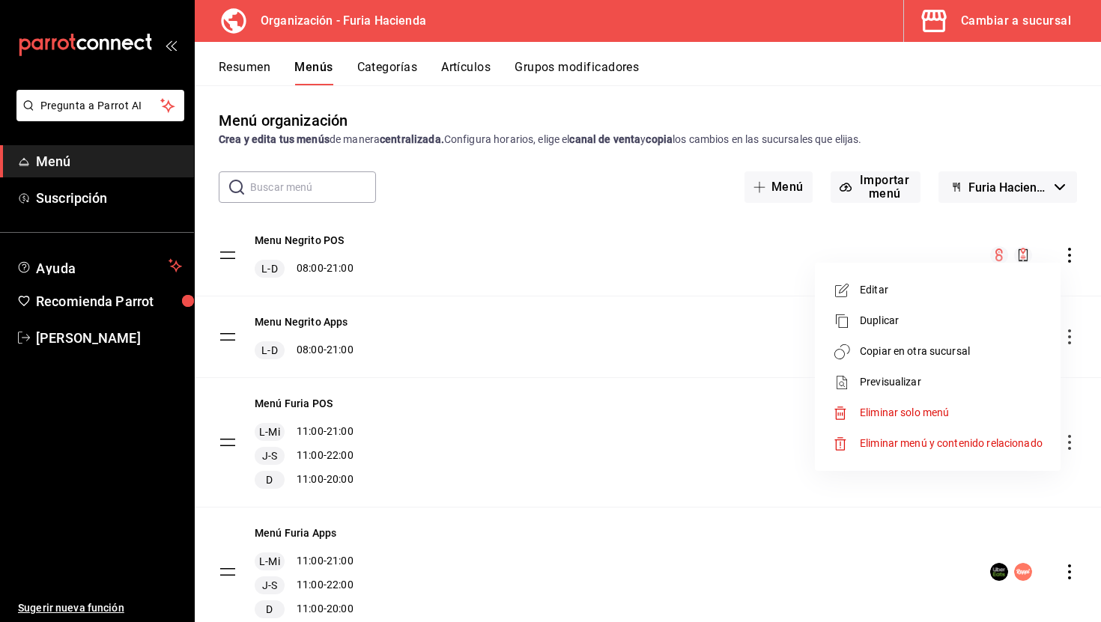
click at [880, 345] on span "Copiar en otra sucursal" at bounding box center [951, 352] width 183 height 16
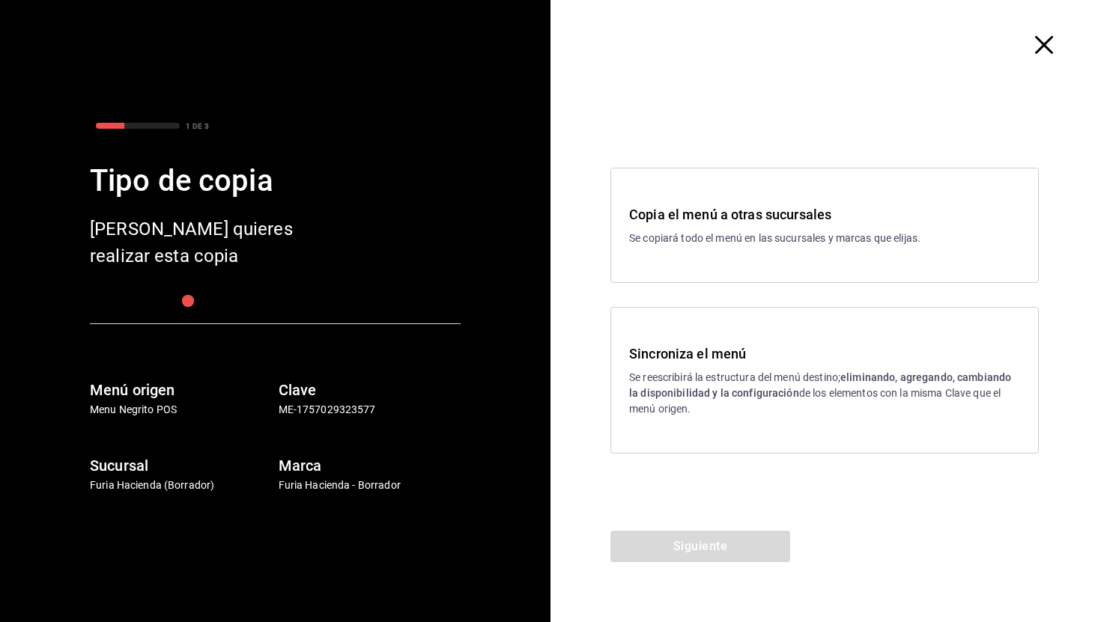
click at [727, 376] on p "Se reescribirá la estructura del menú destino; eliminando, agregando, cambiando…" at bounding box center [824, 393] width 391 height 47
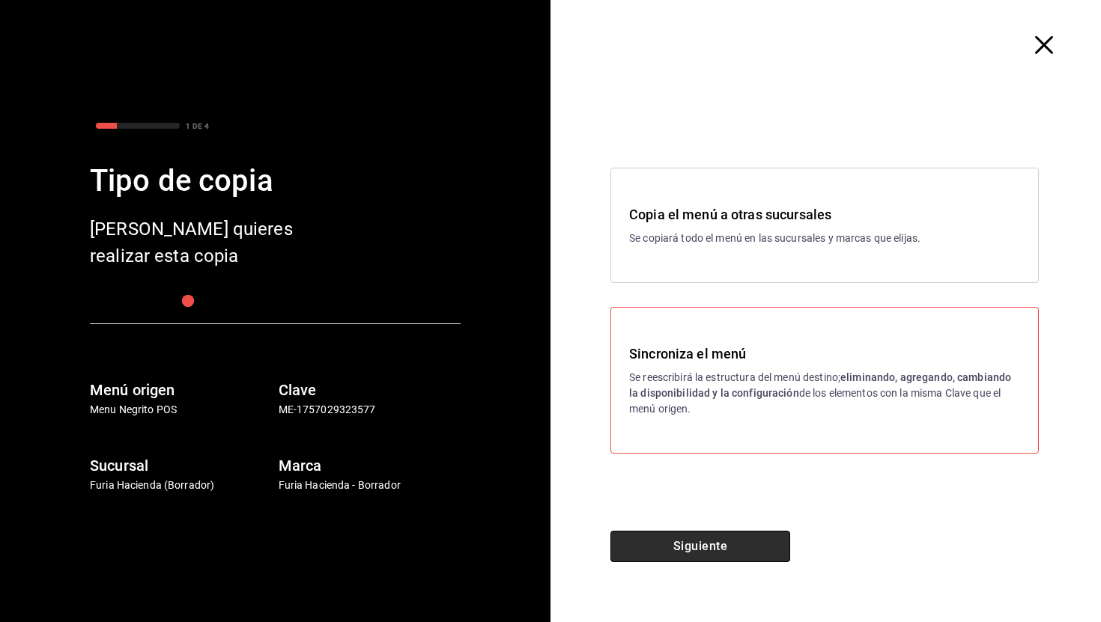
click at [700, 551] on button "Siguiente" at bounding box center [700, 546] width 180 height 31
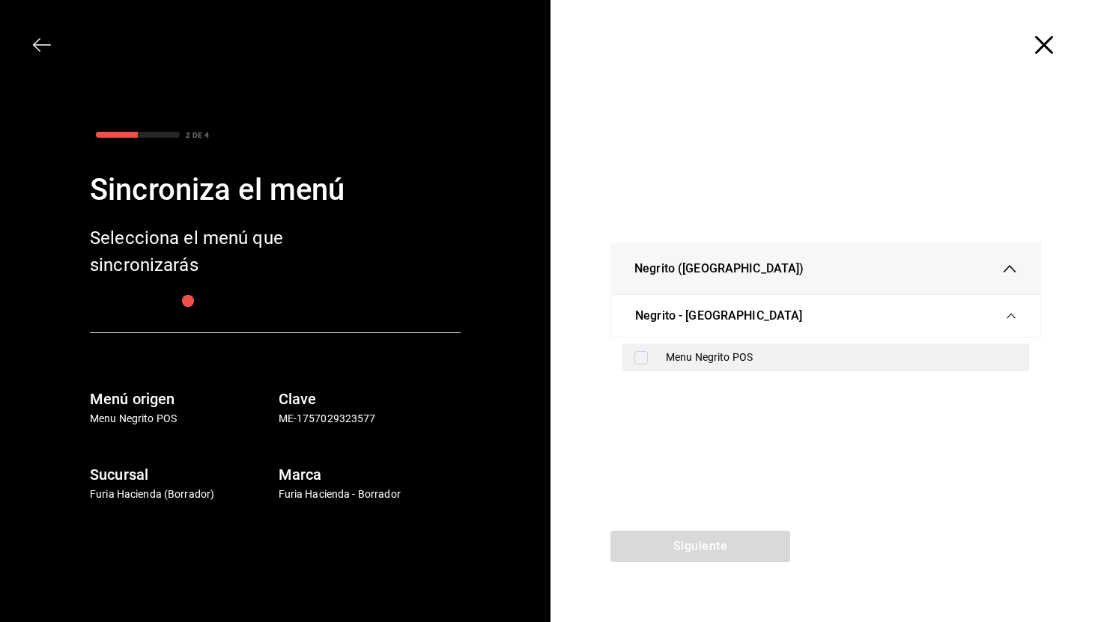
click at [691, 360] on div "Menu Negrito POS" at bounding box center [841, 358] width 351 height 16
checkbox input "true"
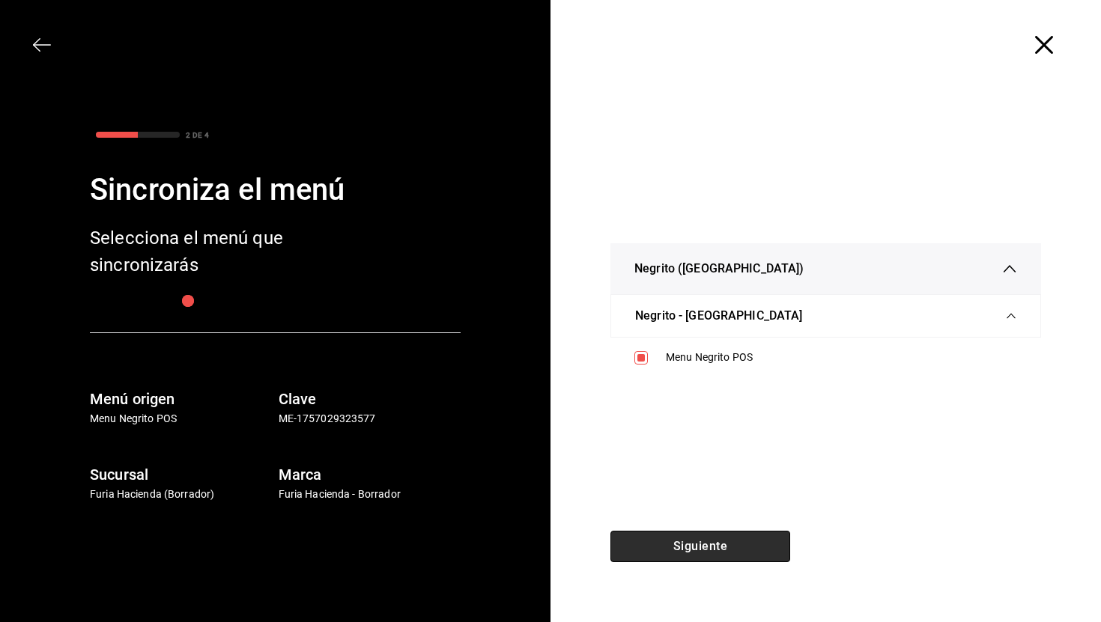
click at [722, 551] on button "Siguiente" at bounding box center [700, 546] width 180 height 31
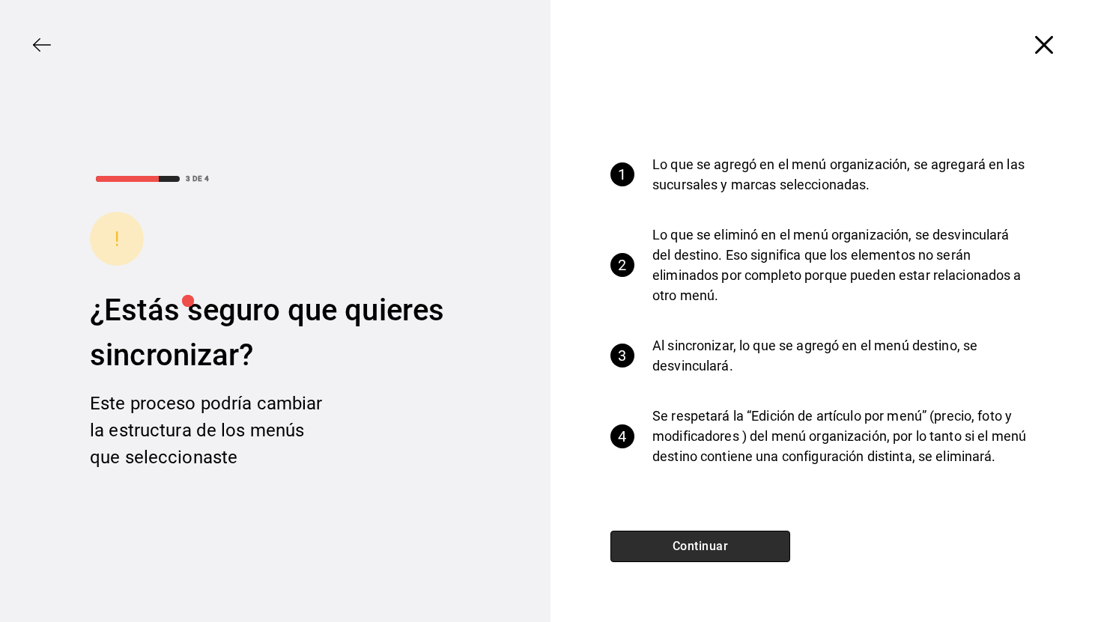
click at [722, 551] on button "Continuar" at bounding box center [700, 546] width 180 height 31
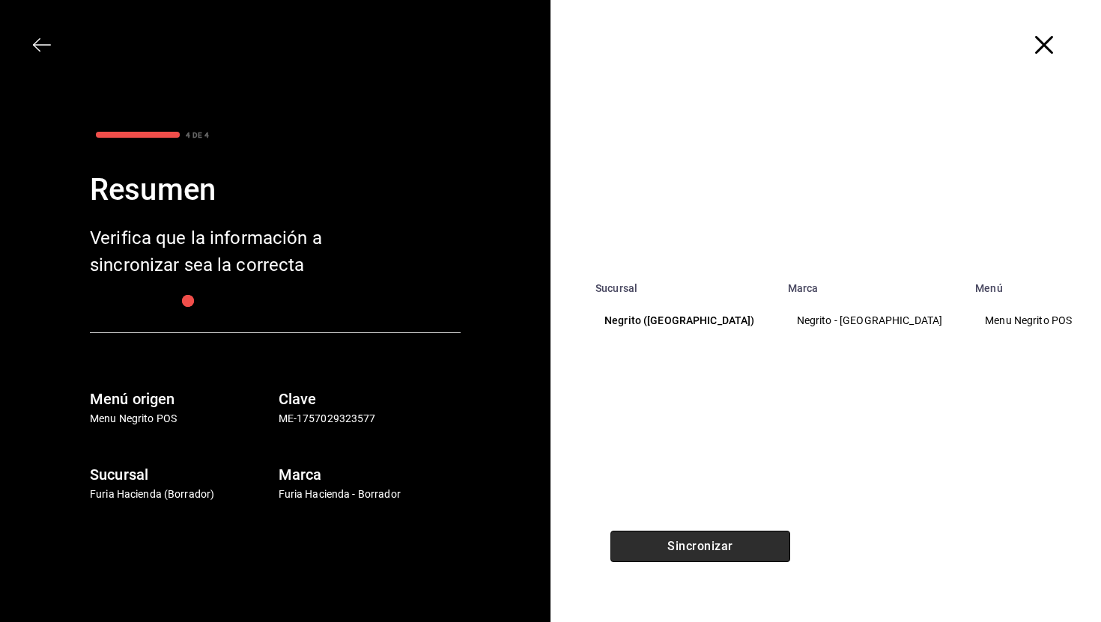
click at [722, 551] on button "Sincronizar" at bounding box center [700, 546] width 180 height 31
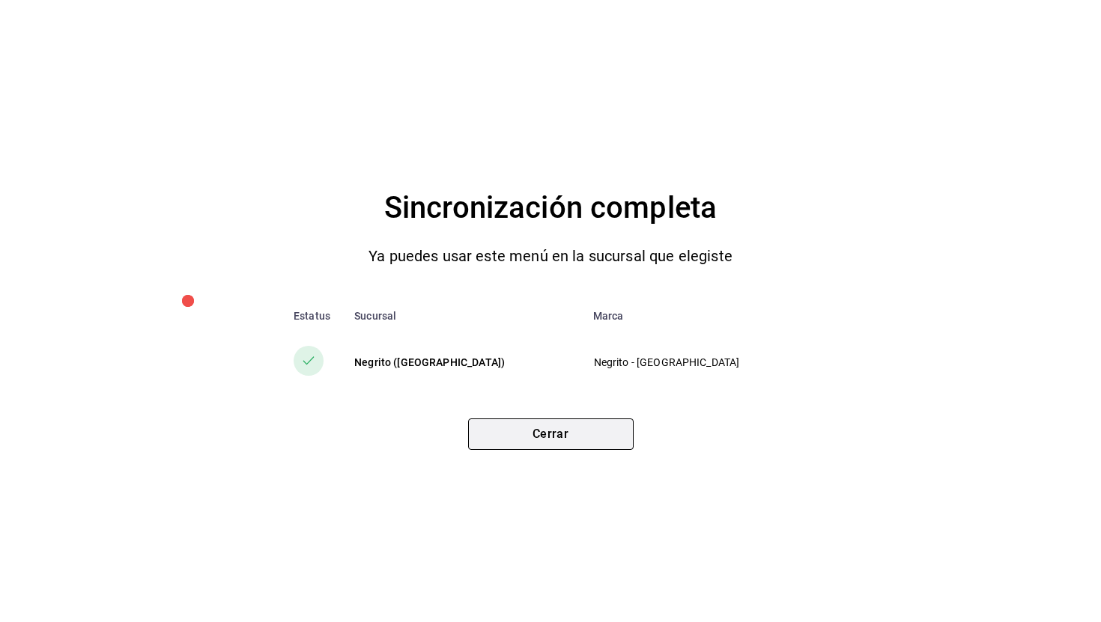
click at [580, 437] on button "Cerrar" at bounding box center [551, 434] width 166 height 31
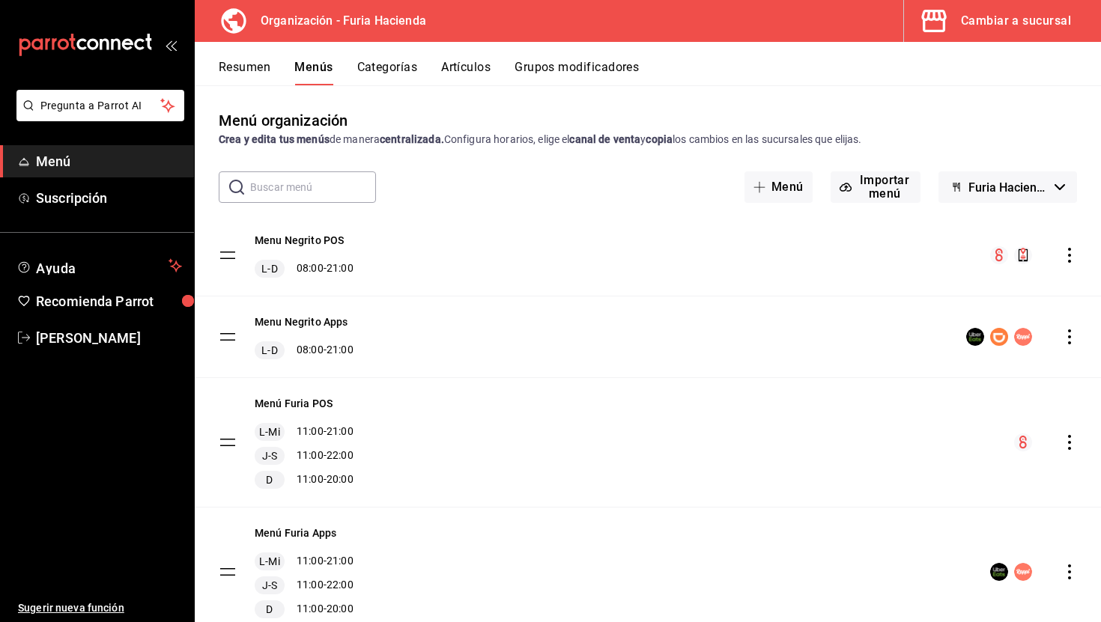
click at [1017, 14] on div "Cambiar a sucursal" at bounding box center [1016, 20] width 110 height 21
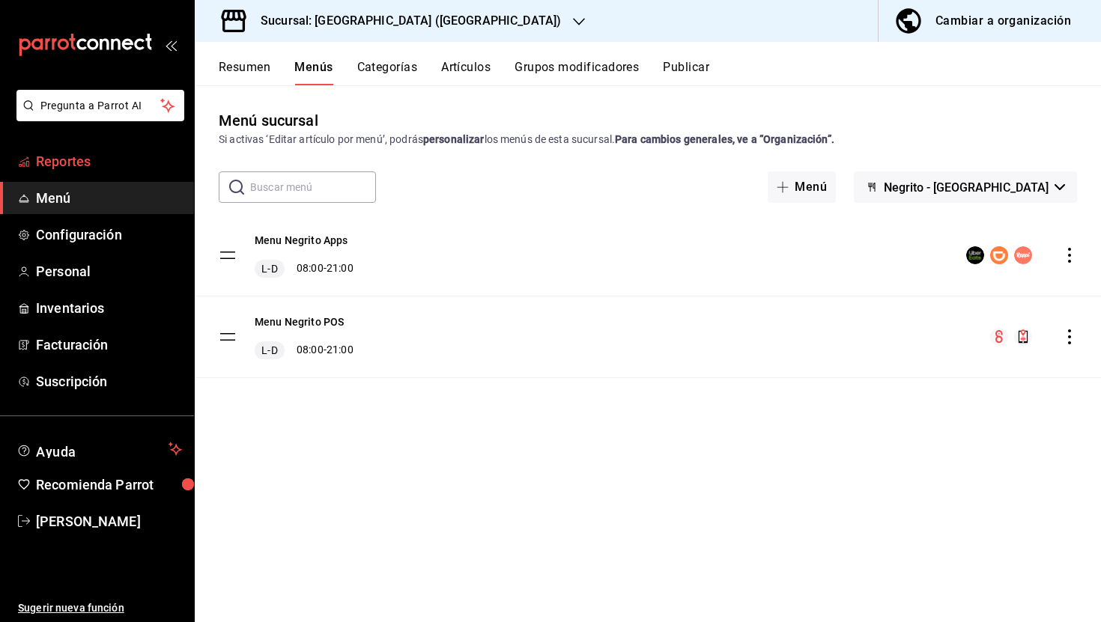
click at [87, 169] on span "Reportes" at bounding box center [109, 161] width 146 height 20
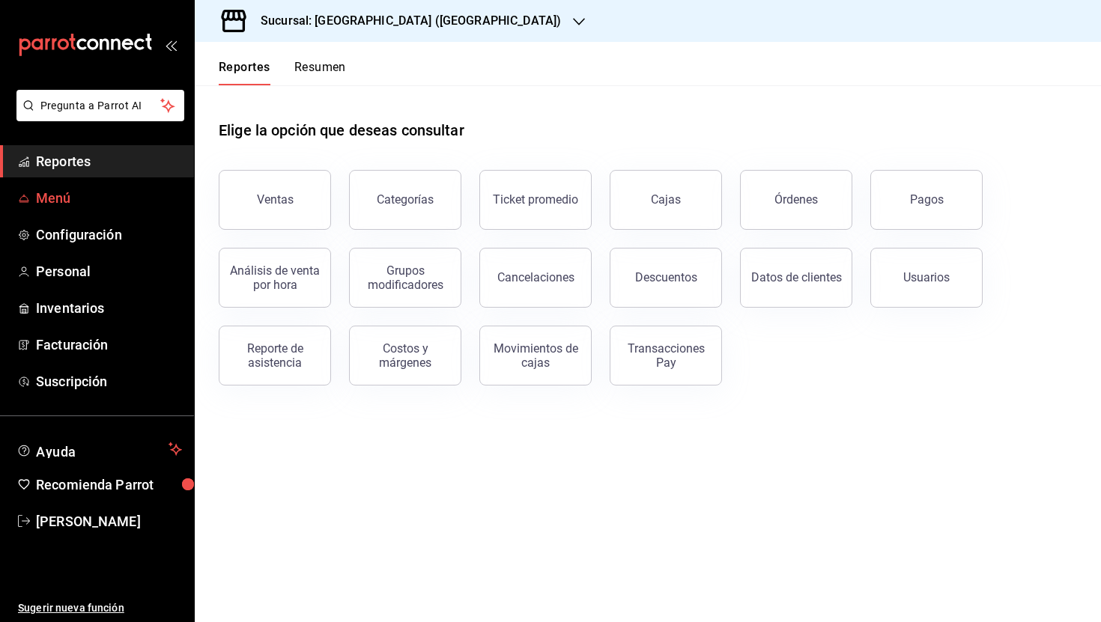
click at [86, 204] on span "Menú" at bounding box center [109, 198] width 146 height 20
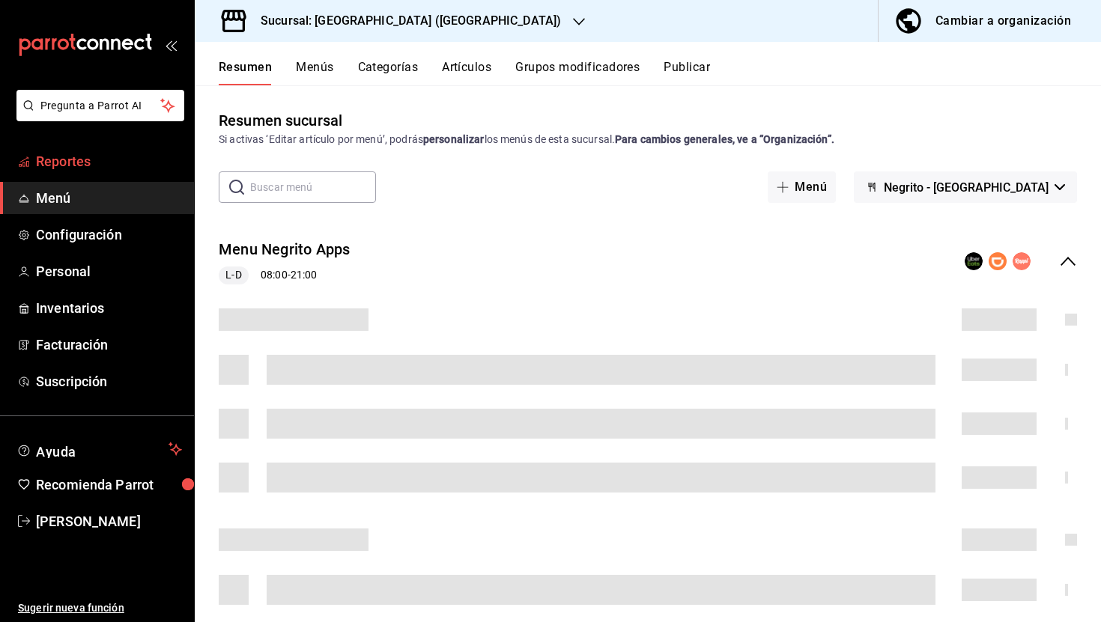
click at [68, 160] on span "Reportes" at bounding box center [109, 161] width 146 height 20
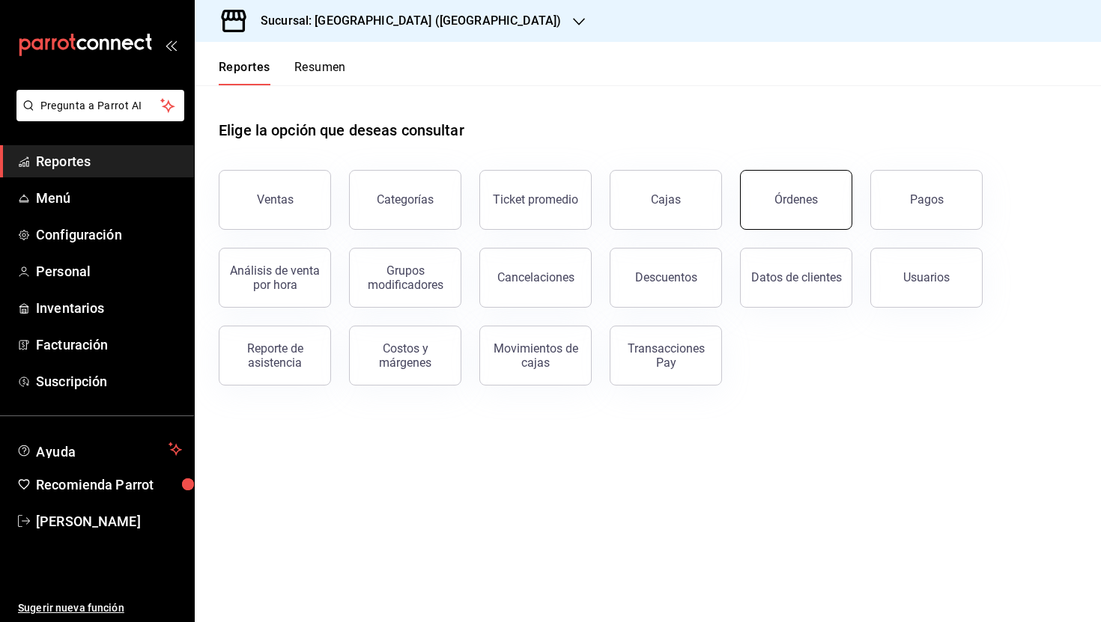
click at [804, 180] on button "Órdenes" at bounding box center [796, 200] width 112 height 60
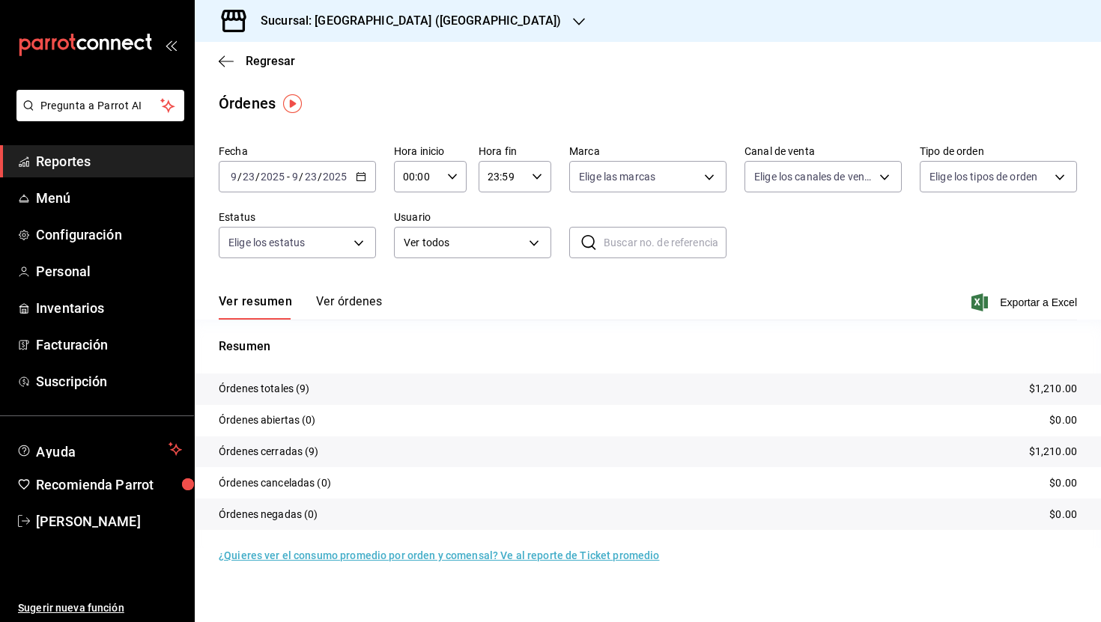
click at [343, 302] on button "Ver órdenes" at bounding box center [349, 306] width 66 height 25
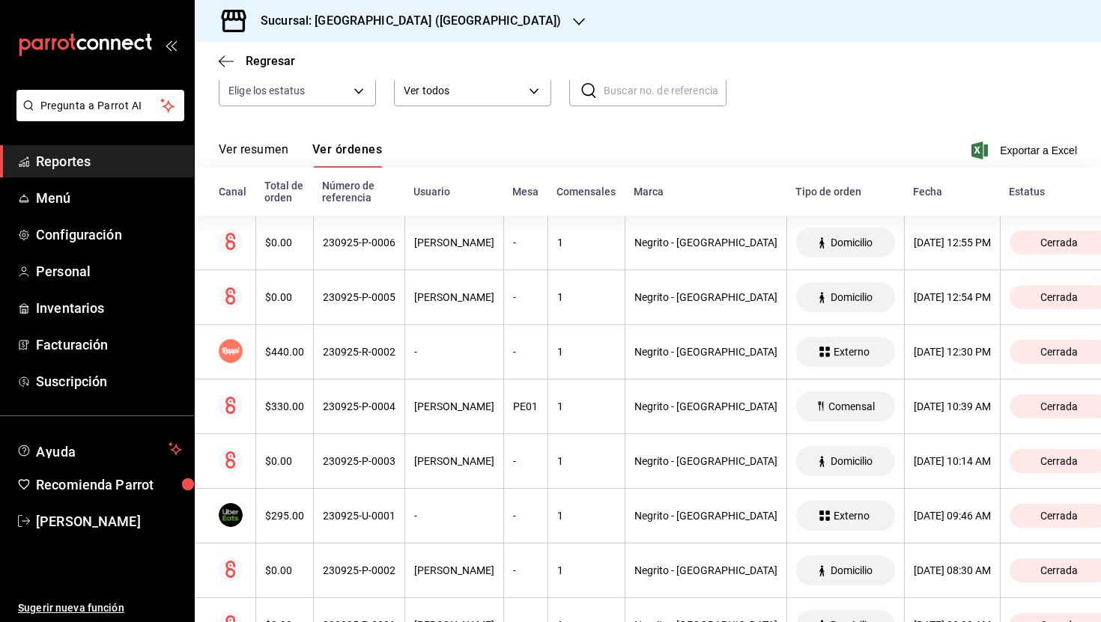
scroll to position [154, 0]
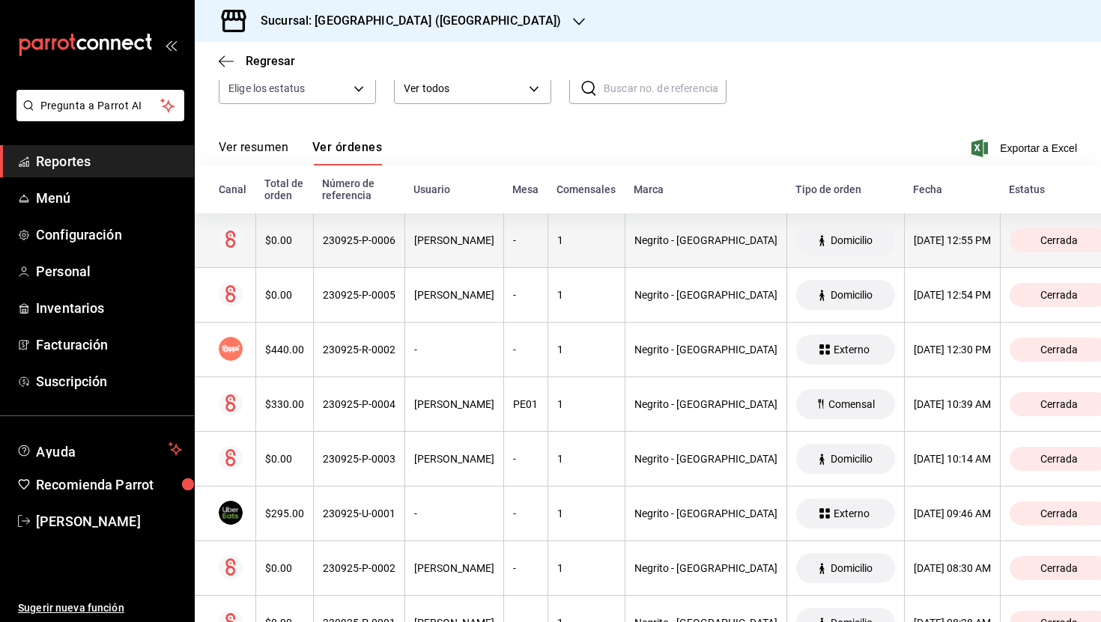
click at [590, 243] on div "1" at bounding box center [586, 240] width 58 height 12
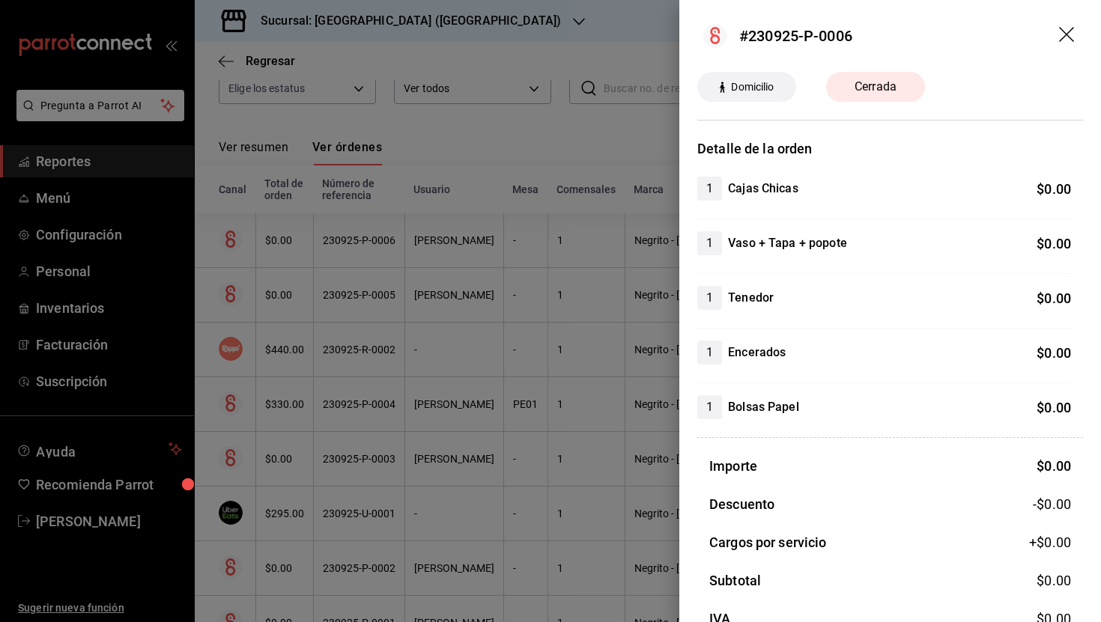
click at [1069, 28] on icon "drag" at bounding box center [1068, 36] width 18 height 18
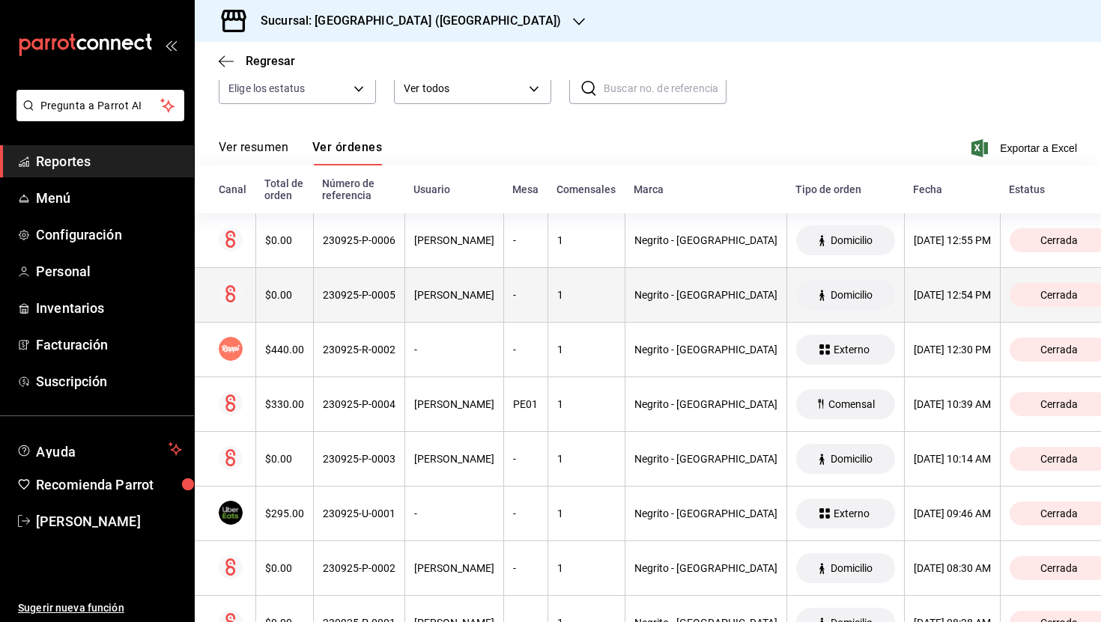
click at [685, 307] on th "Negrito - [GEOGRAPHIC_DATA]" at bounding box center [706, 295] width 162 height 55
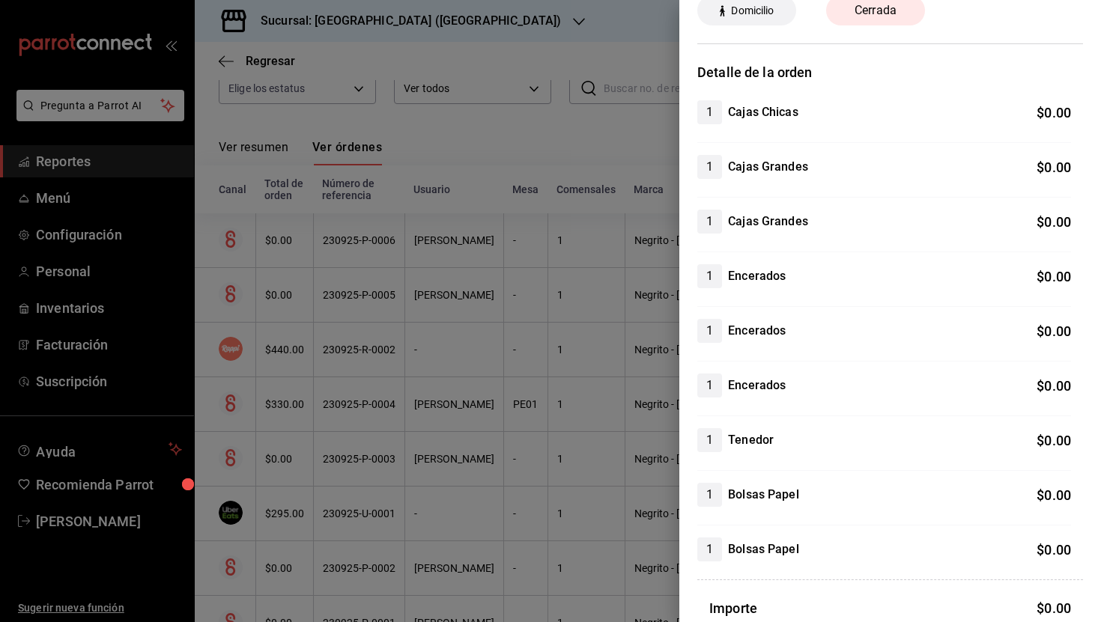
scroll to position [0, 0]
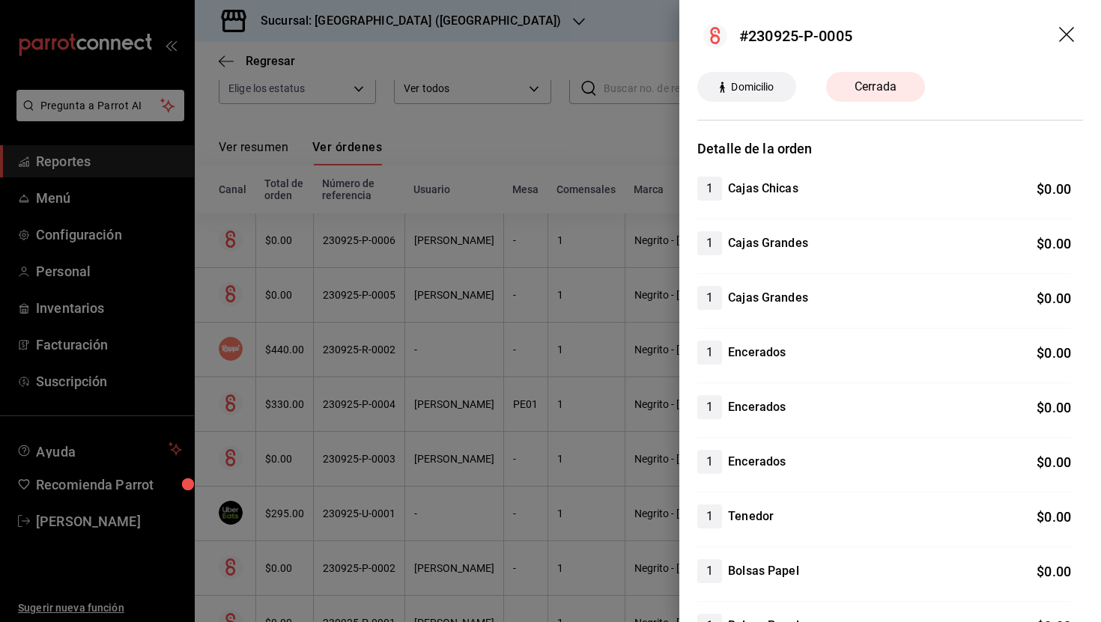
click at [1067, 27] on icon "drag" at bounding box center [1068, 36] width 18 height 18
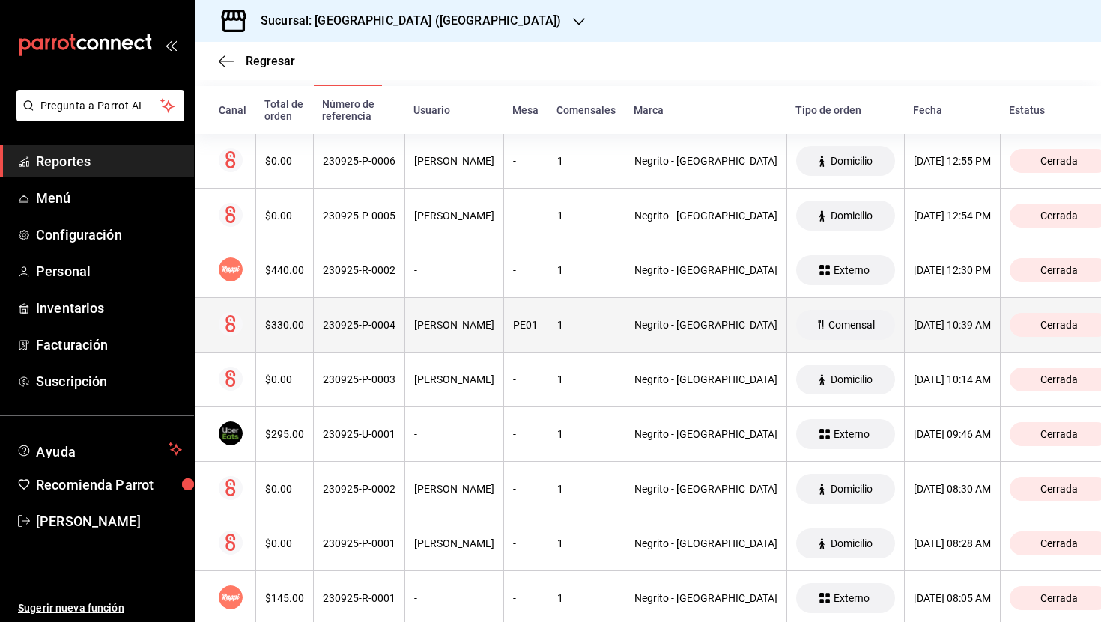
scroll to position [268, 0]
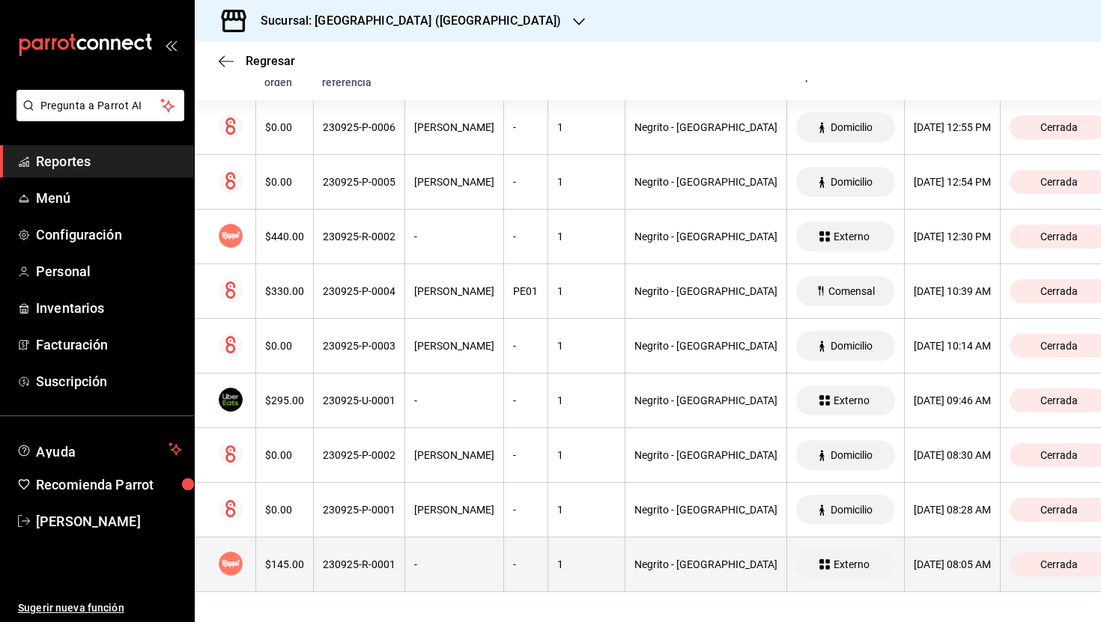
click at [387, 565] on div "230925-R-0001" at bounding box center [359, 565] width 73 height 12
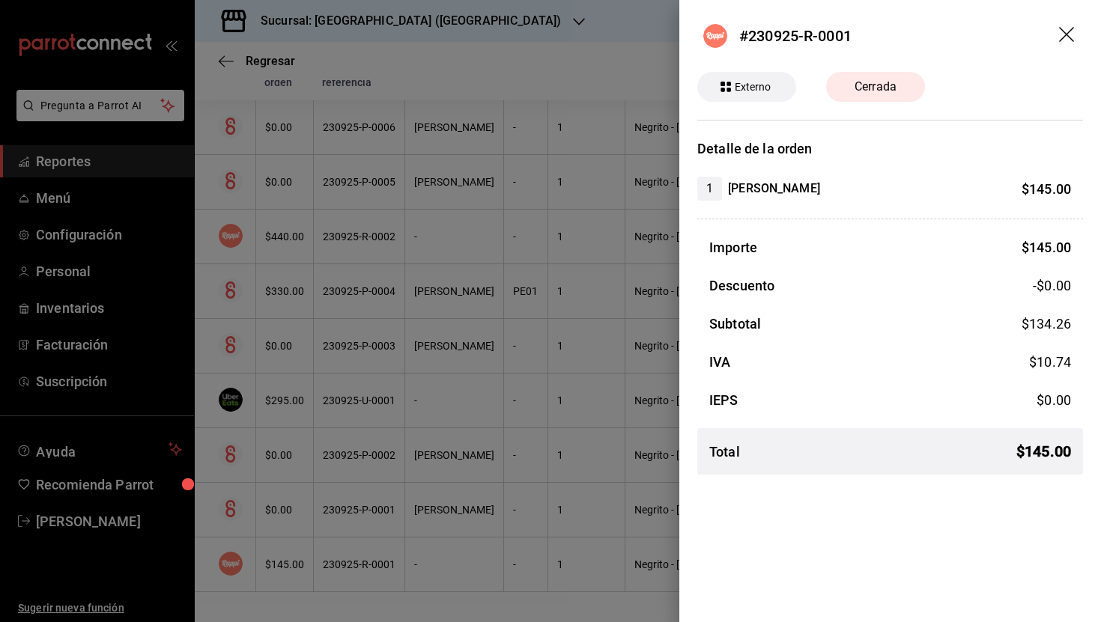
click at [1064, 30] on icon "drag" at bounding box center [1068, 36] width 18 height 18
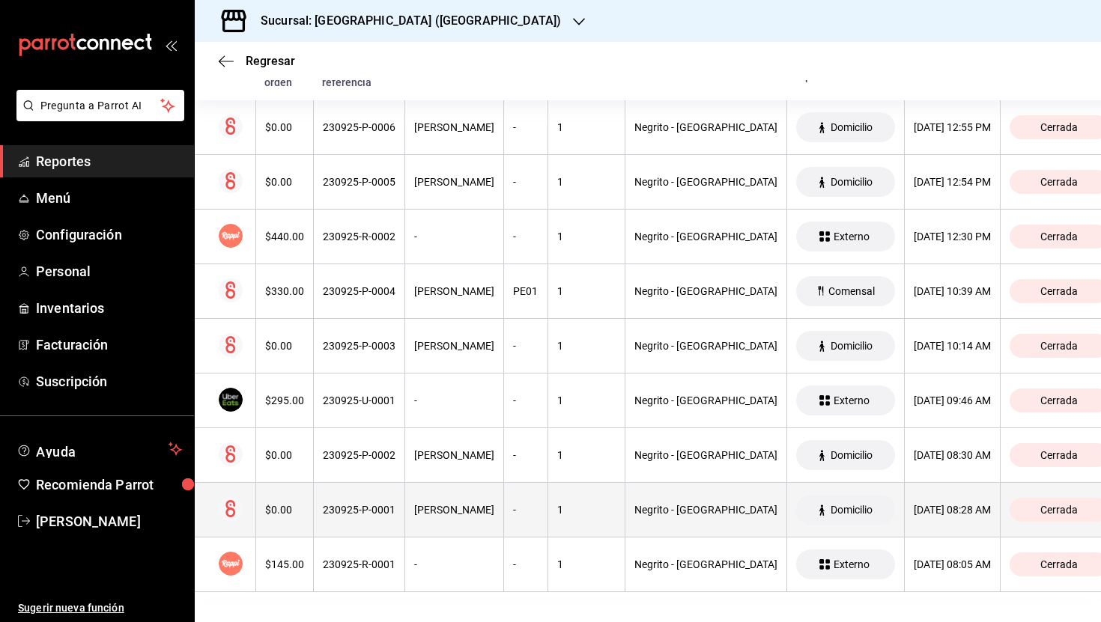
click at [395, 512] on div "230925-P-0001" at bounding box center [359, 510] width 73 height 12
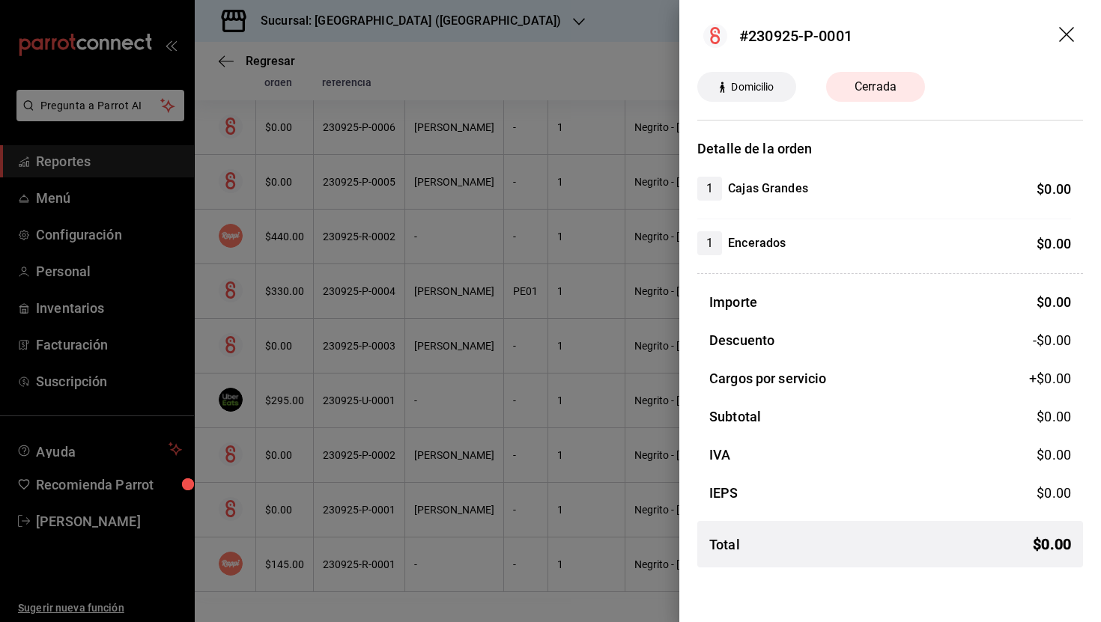
click at [1069, 28] on icon "drag" at bounding box center [1068, 36] width 18 height 18
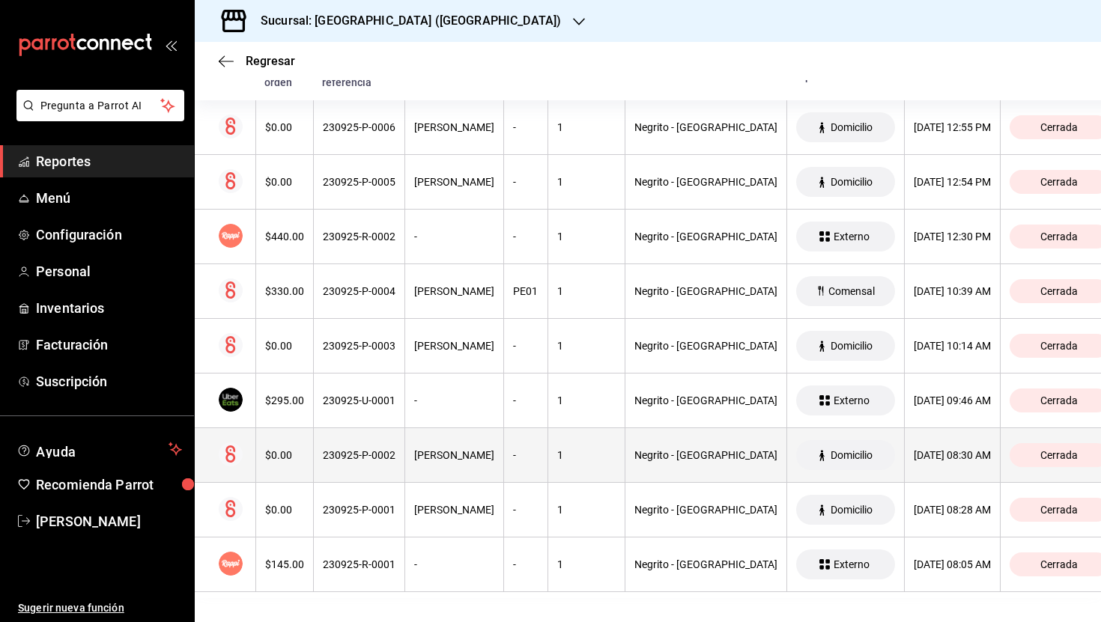
click at [342, 448] on th "230925-P-0002" at bounding box center [358, 455] width 91 height 55
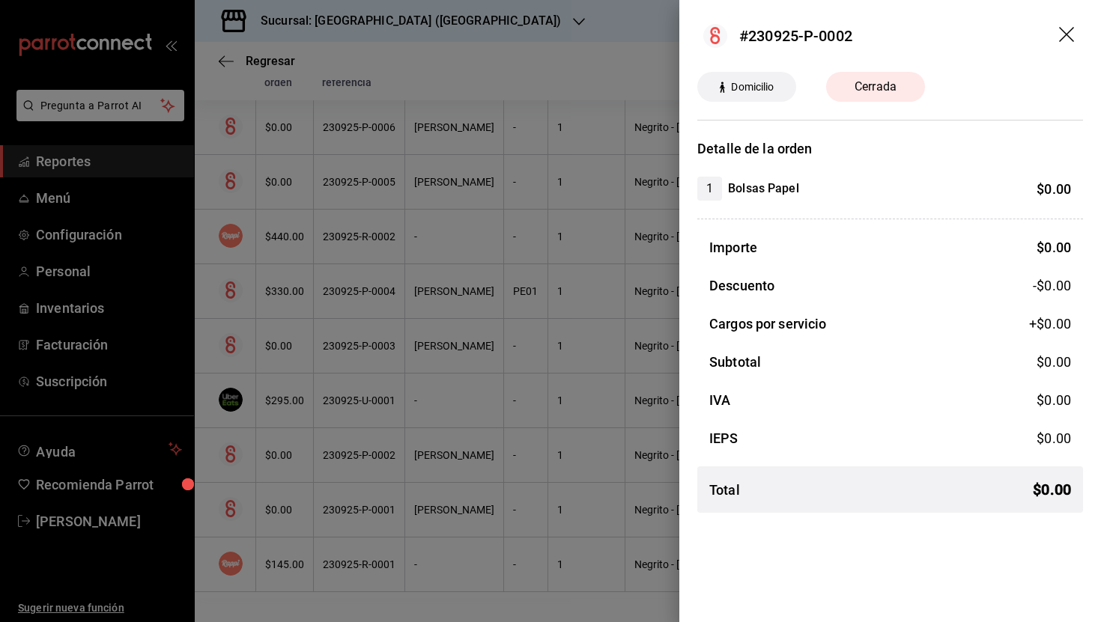
click at [1068, 28] on icon "drag" at bounding box center [1068, 36] width 18 height 18
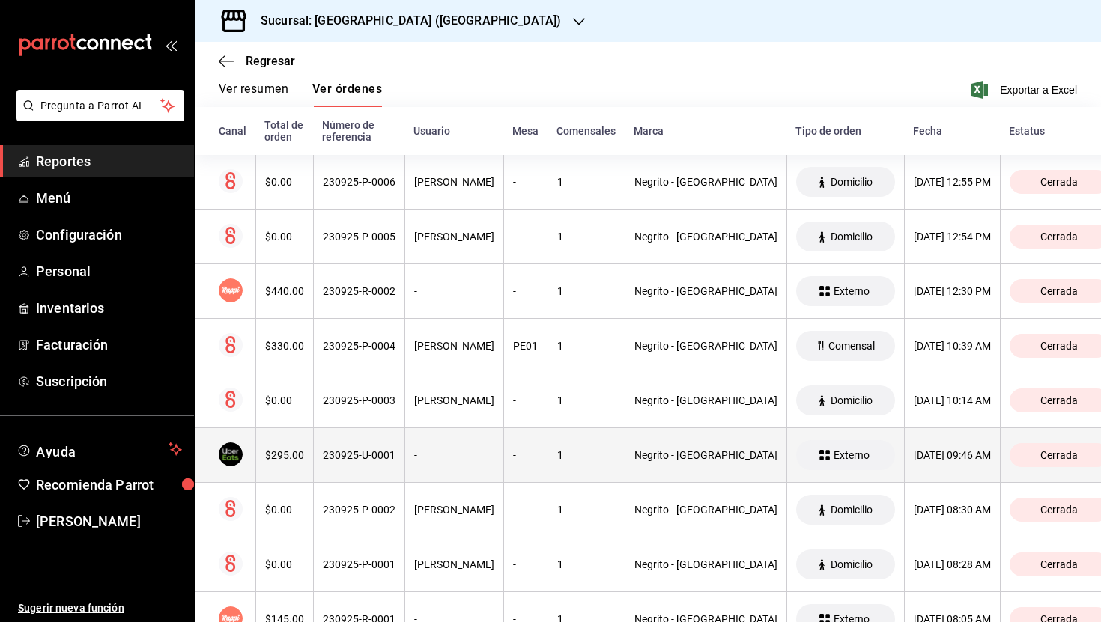
scroll to position [205, 0]
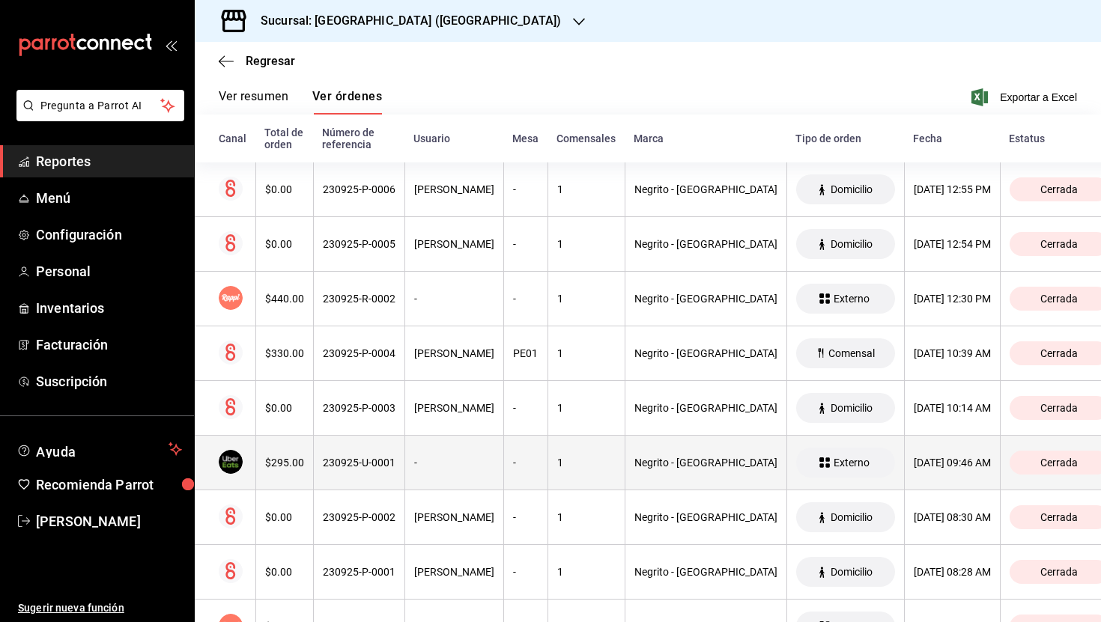
click at [334, 482] on th "230925-U-0001" at bounding box center [358, 463] width 91 height 55
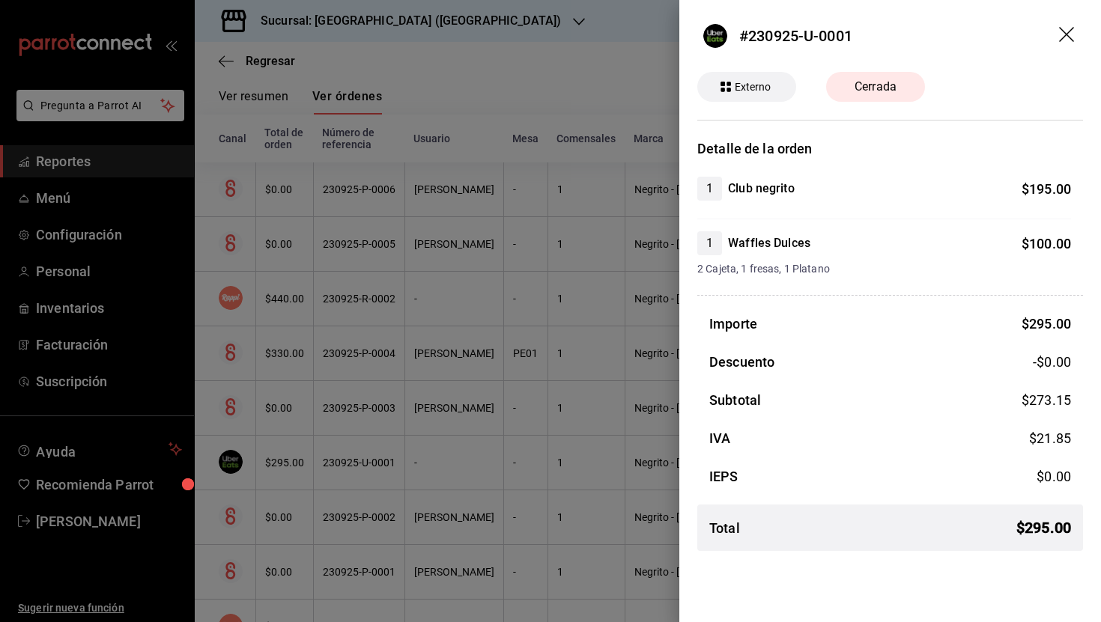
click at [1070, 34] on icon "drag" at bounding box center [1068, 36] width 18 height 18
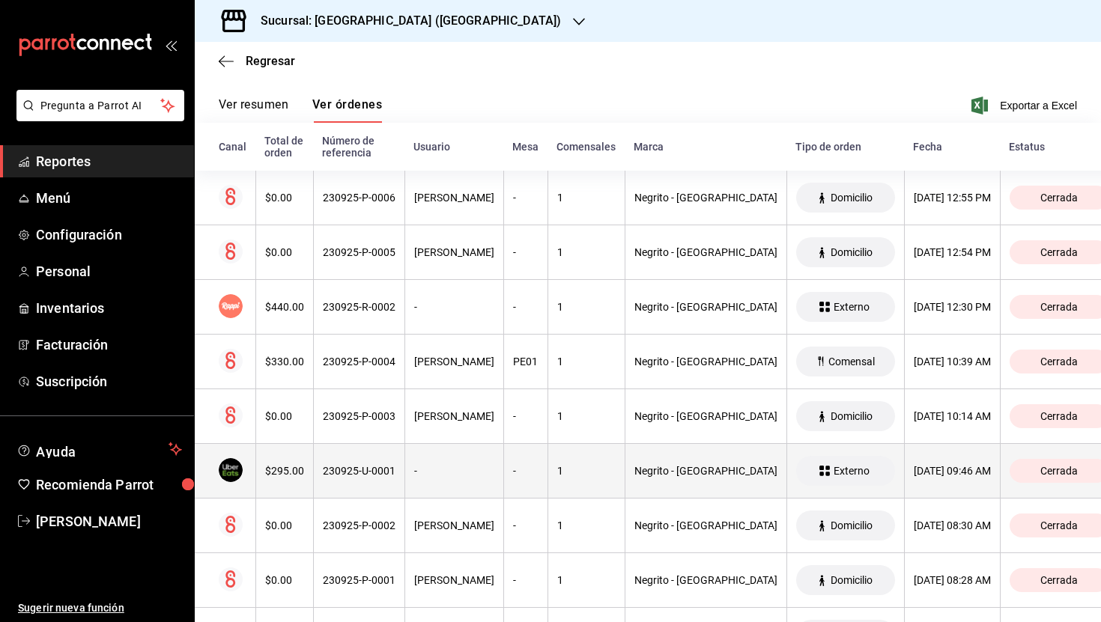
scroll to position [197, 0]
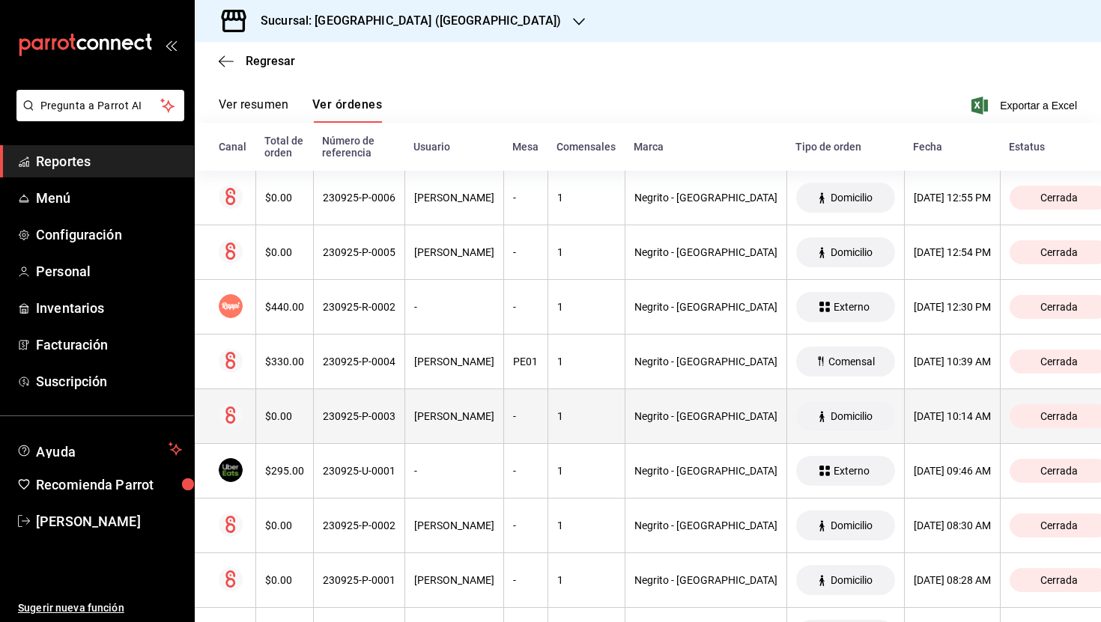
click at [404, 433] on th "230925-P-0003" at bounding box center [358, 416] width 91 height 55
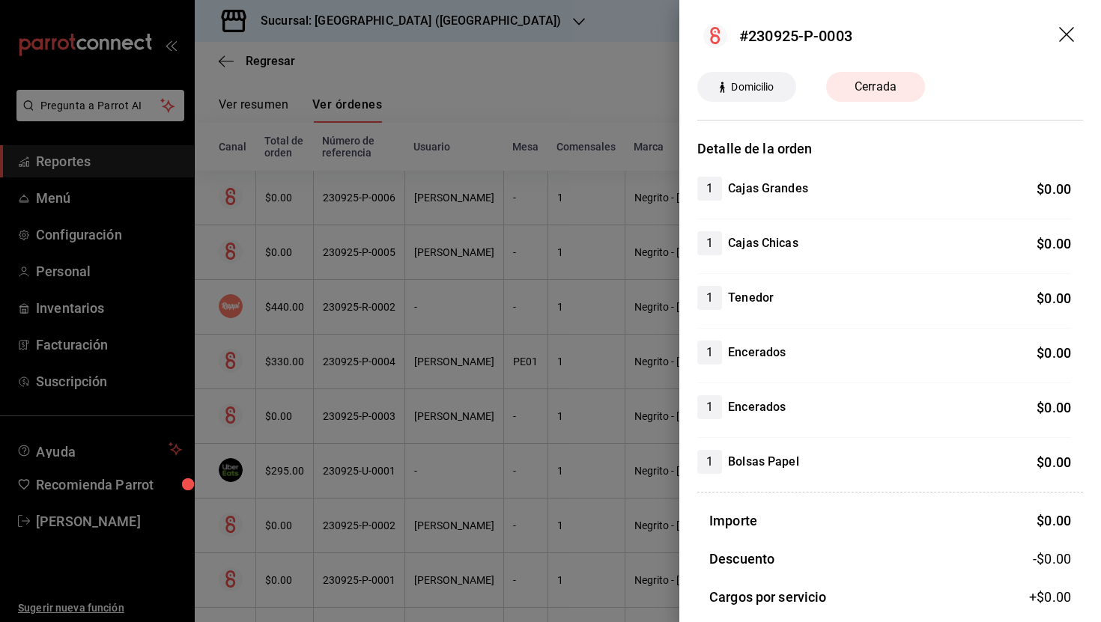
click at [1070, 31] on icon "drag" at bounding box center [1068, 36] width 18 height 18
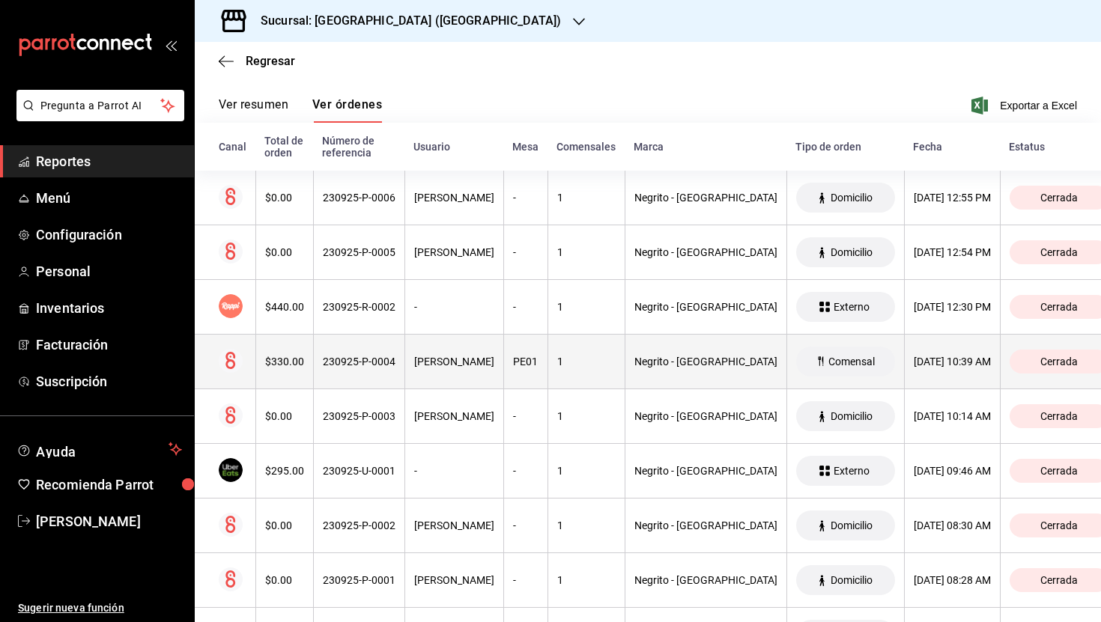
click at [297, 370] on th "$330.00" at bounding box center [284, 362] width 58 height 55
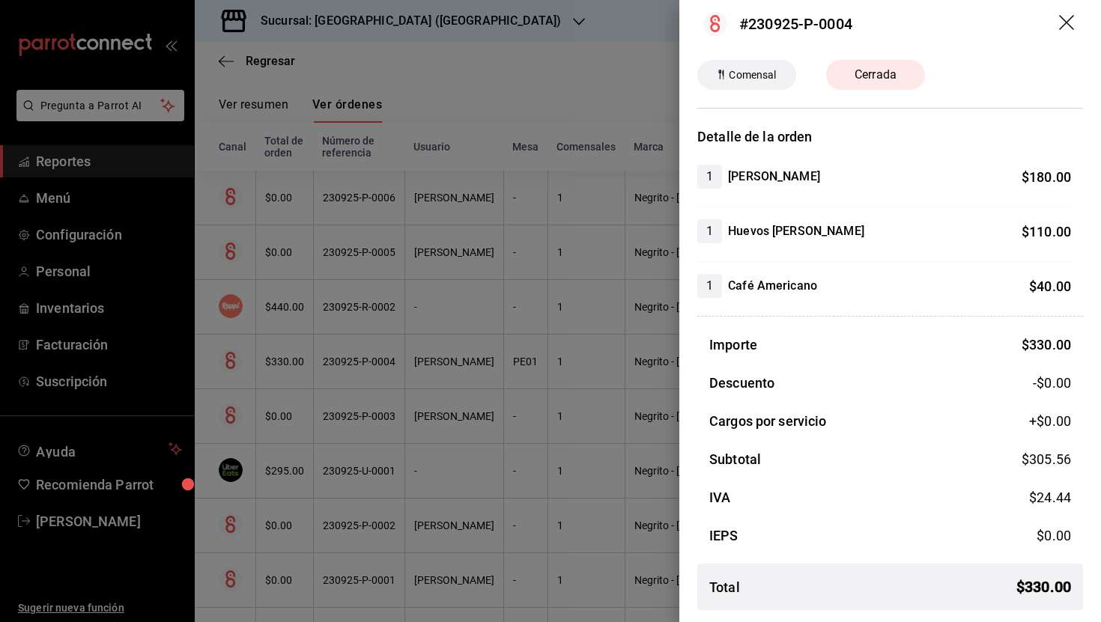
scroll to position [0, 0]
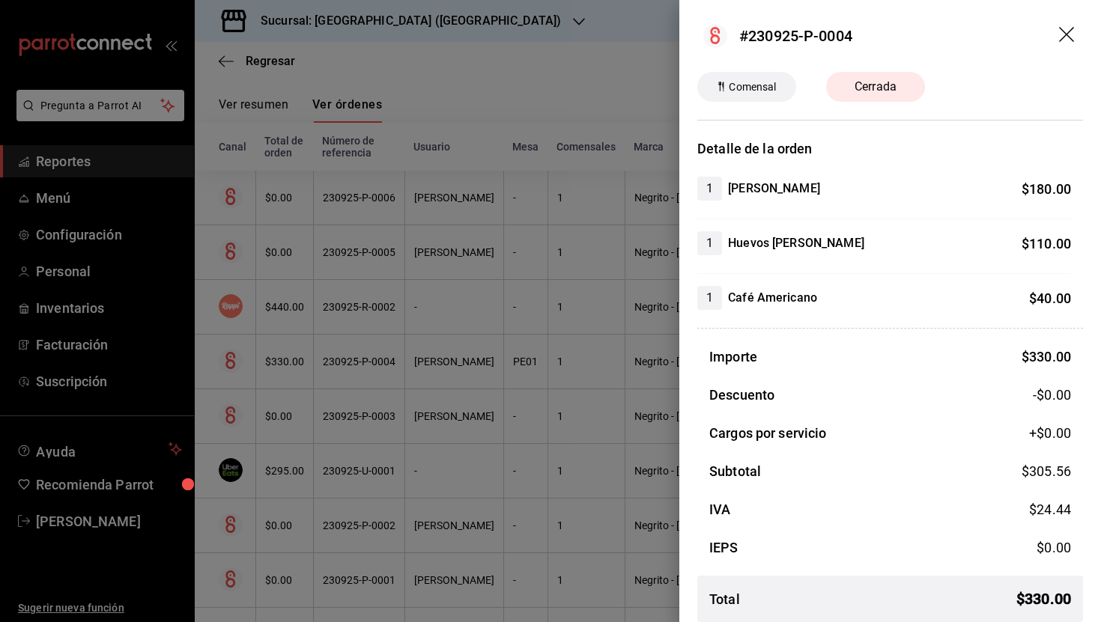
click at [1062, 34] on icon "drag" at bounding box center [1068, 36] width 18 height 18
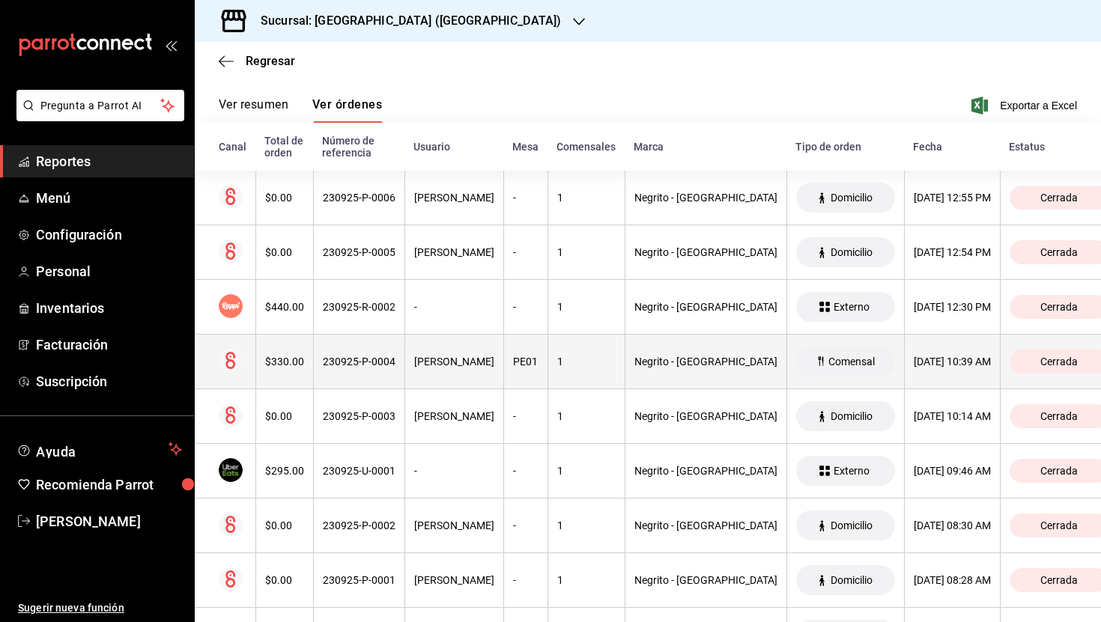
scroll to position [133, 0]
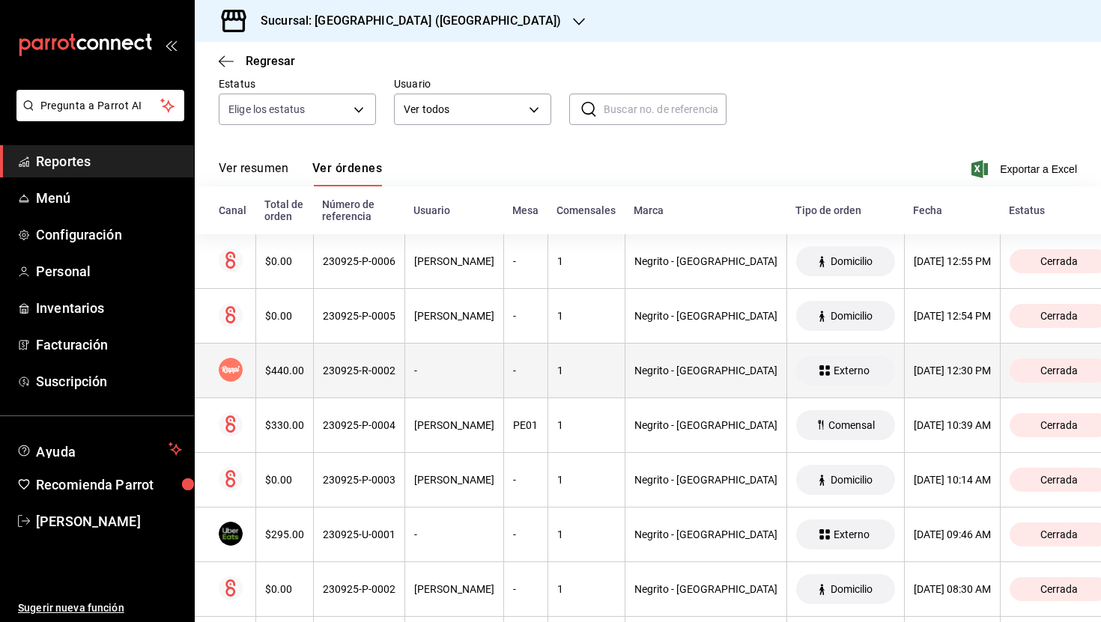
click at [383, 380] on th "230925-R-0002" at bounding box center [358, 371] width 91 height 55
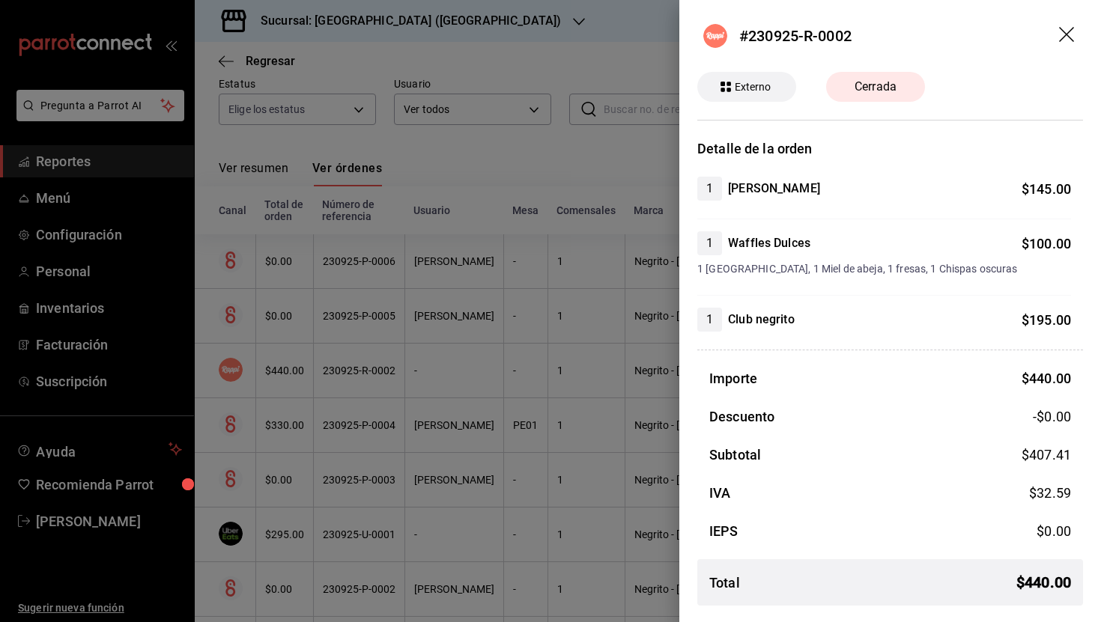
click at [1069, 26] on header "#230925-R-0002" at bounding box center [890, 36] width 422 height 72
click at [1067, 37] on icon "drag" at bounding box center [1068, 36] width 18 height 18
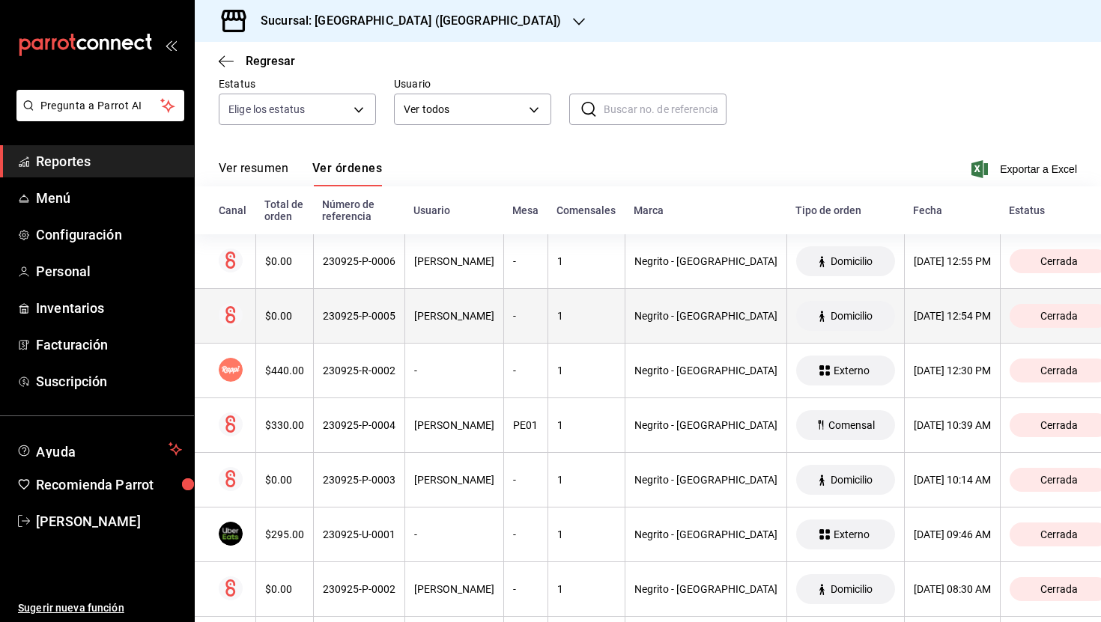
click at [313, 315] on th "$0.00" at bounding box center [284, 316] width 58 height 55
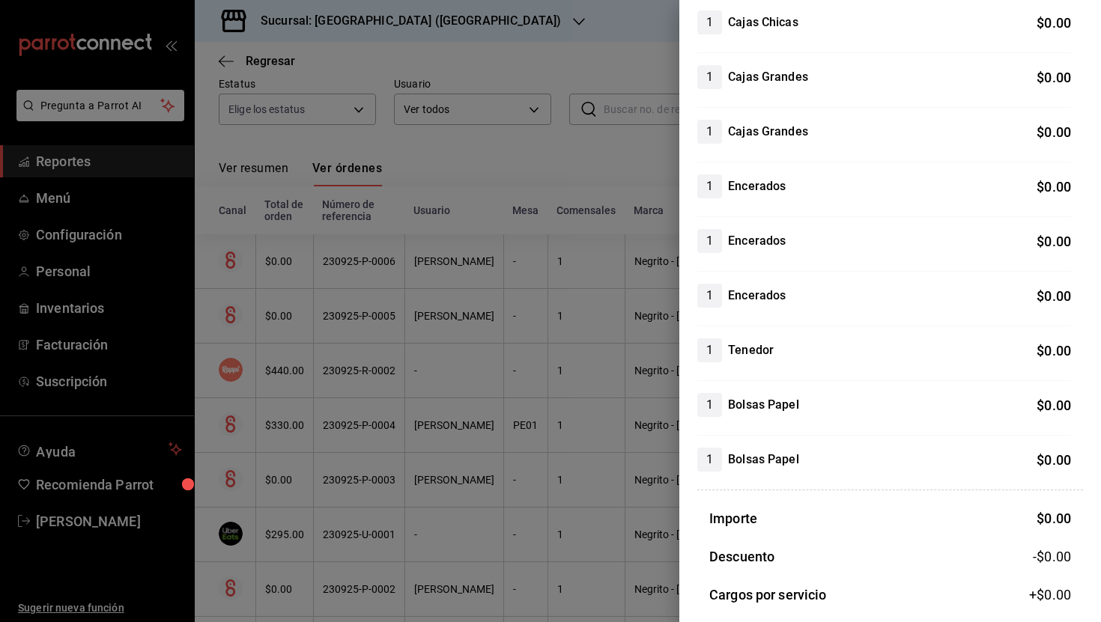
scroll to position [0, 0]
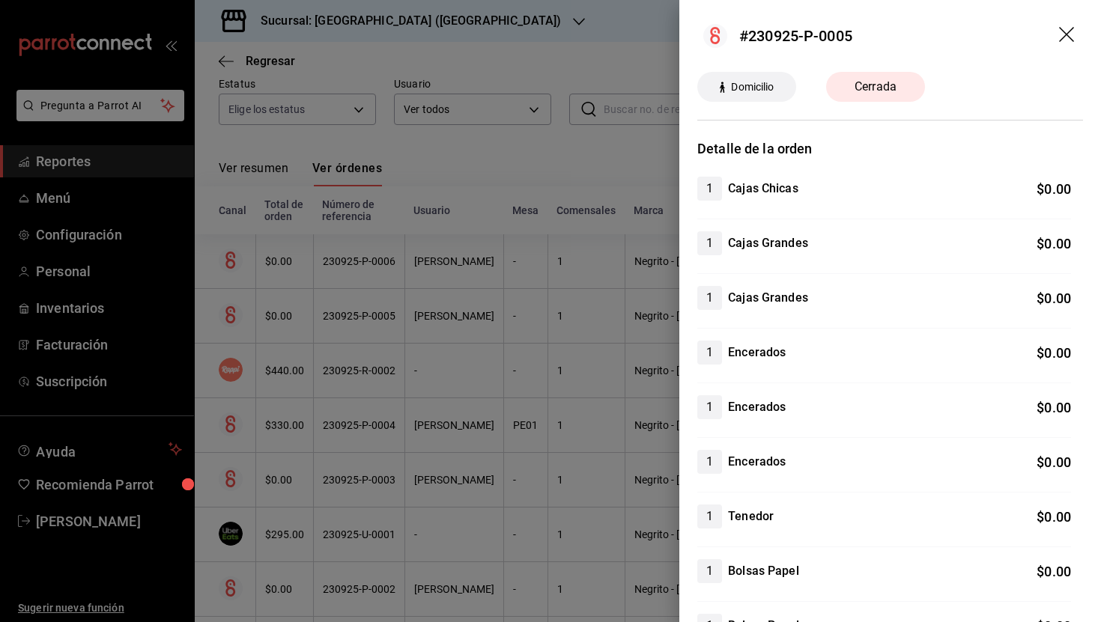
click at [1067, 27] on icon "drag" at bounding box center [1068, 36] width 18 height 18
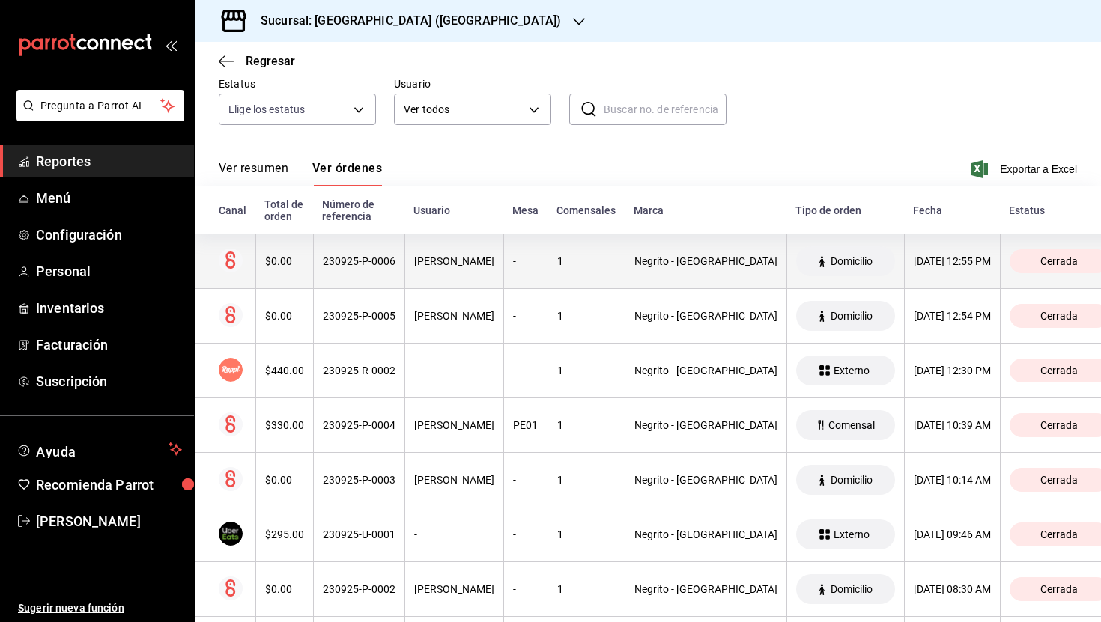
click at [343, 277] on th "230925-P-0006" at bounding box center [358, 261] width 91 height 55
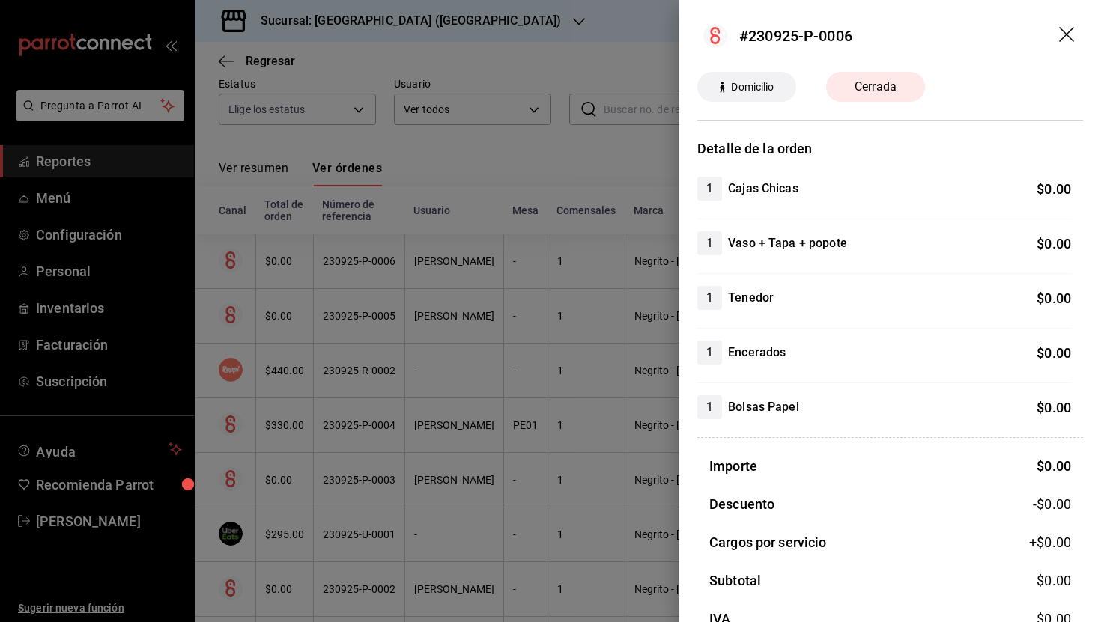
click at [1064, 30] on icon "drag" at bounding box center [1068, 36] width 18 height 18
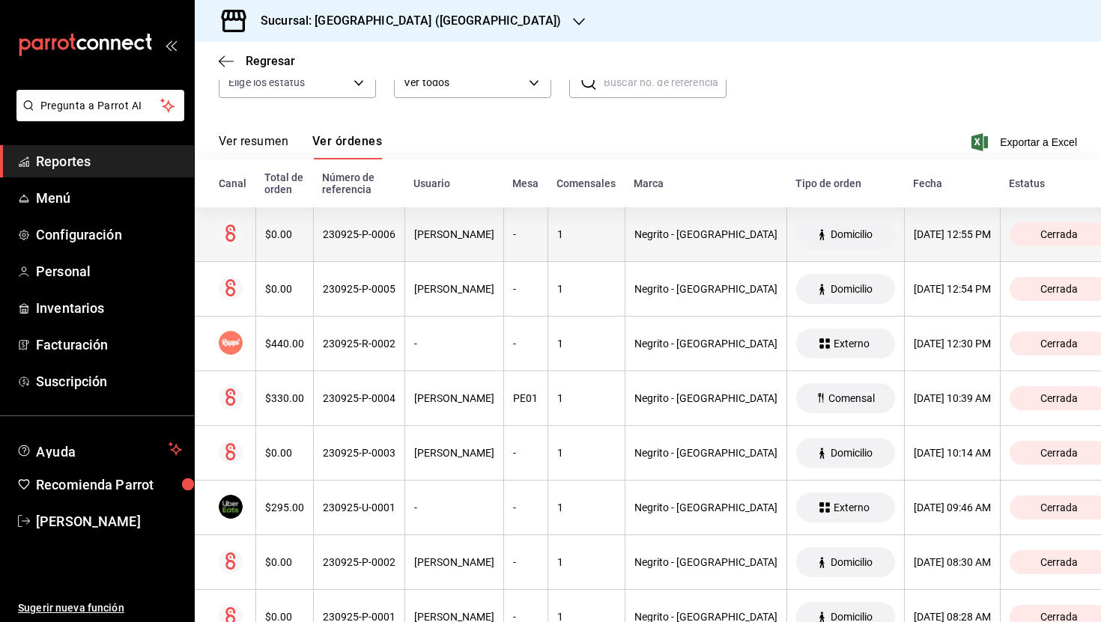
scroll to position [163, 0]
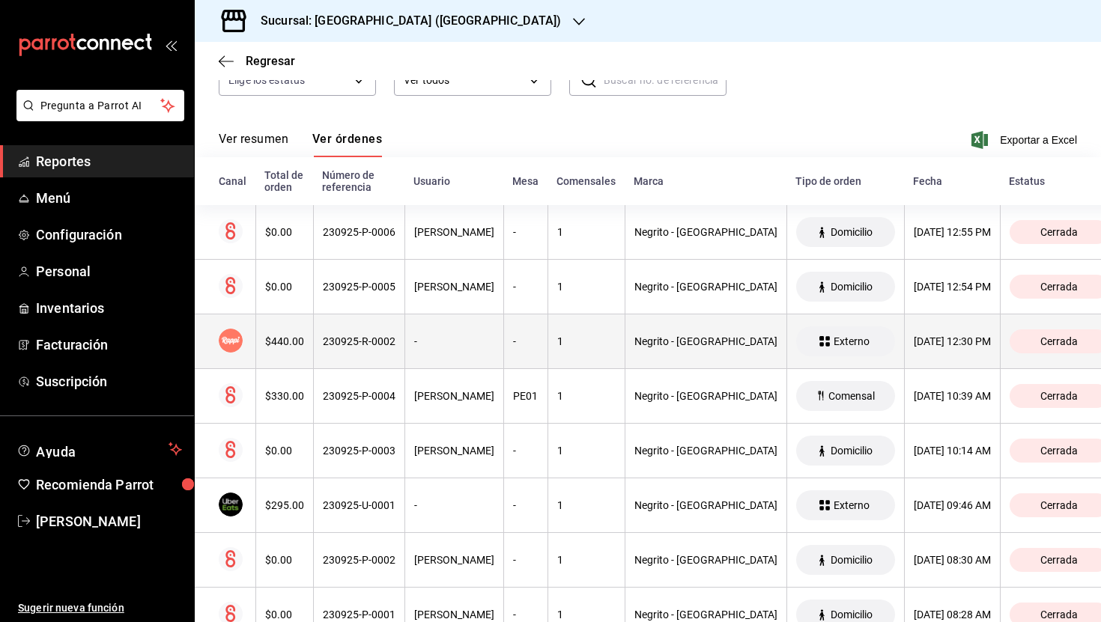
click at [337, 360] on th "230925-R-0002" at bounding box center [358, 342] width 91 height 55
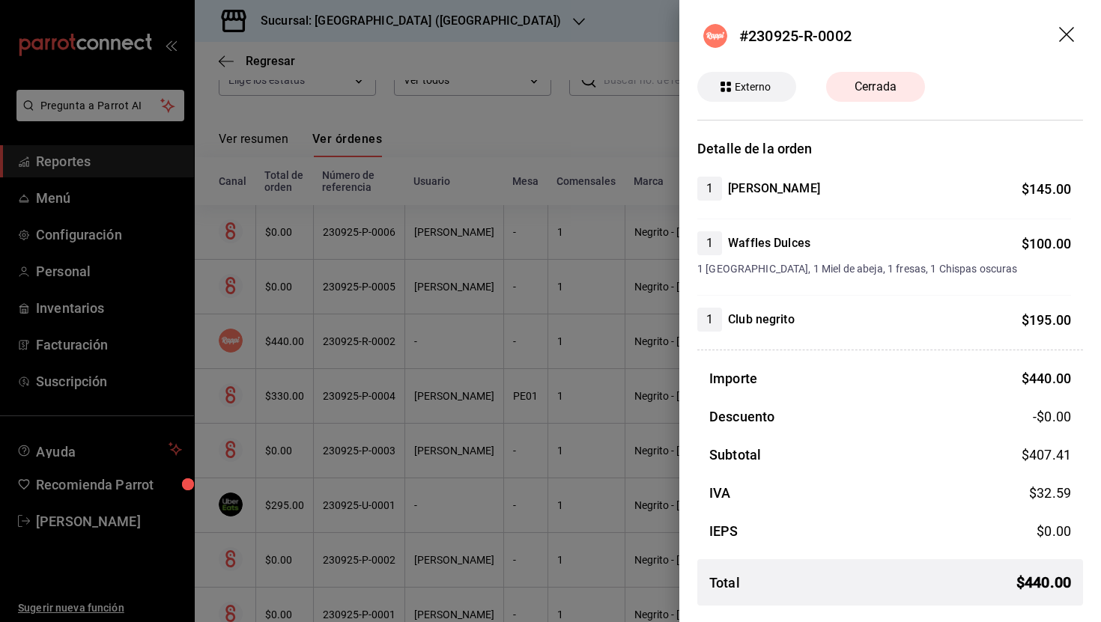
click at [1062, 37] on icon "drag" at bounding box center [1068, 36] width 18 height 18
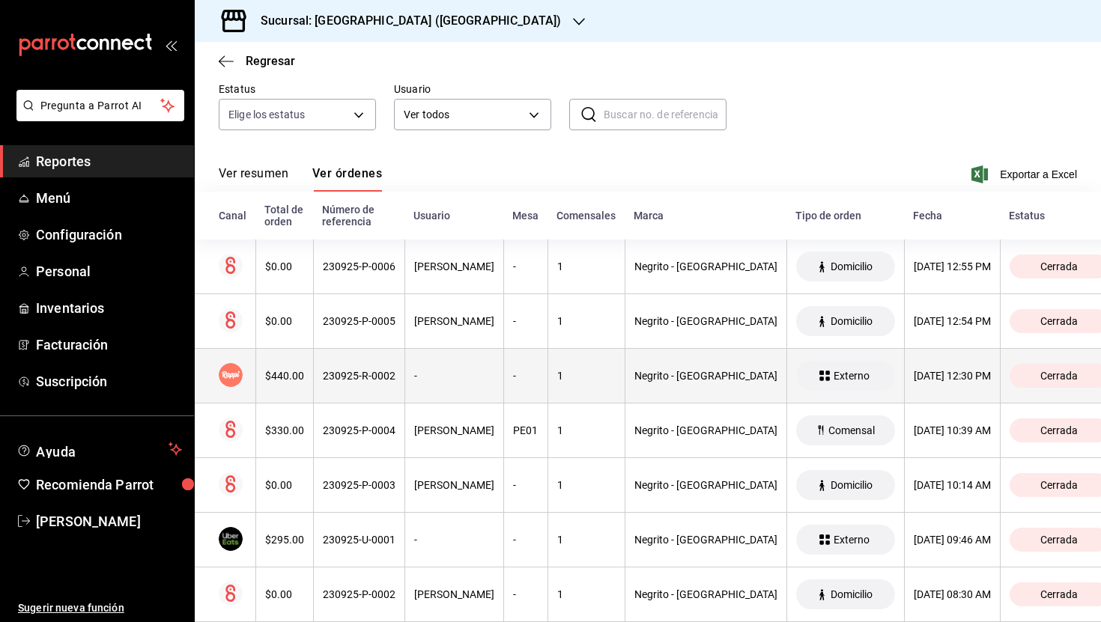
scroll to position [131, 0]
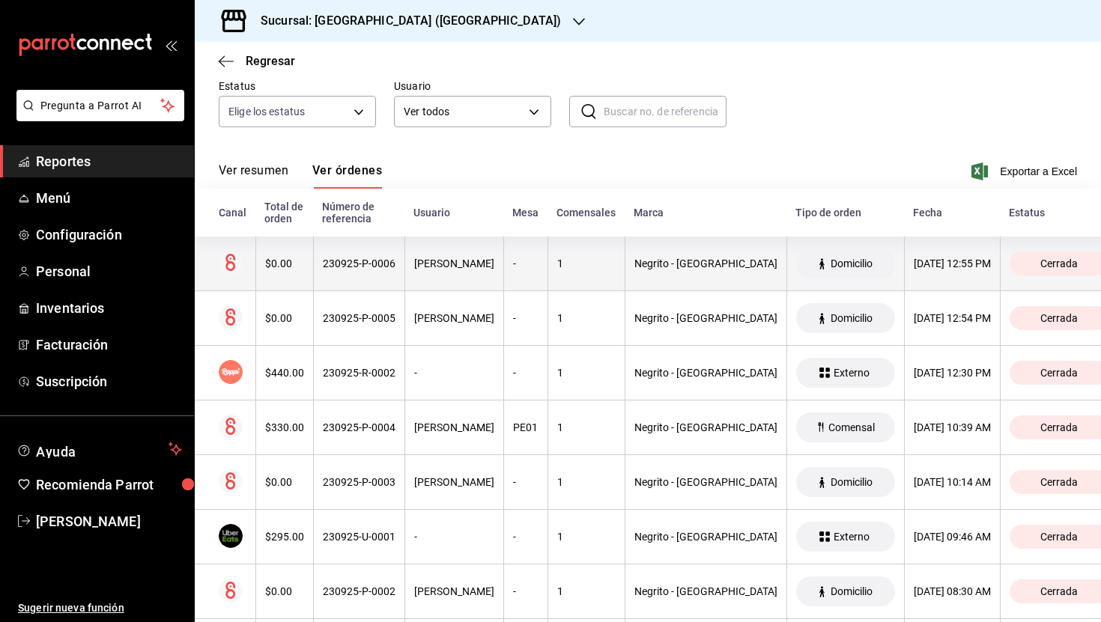
click at [395, 270] on div "230925-P-0006" at bounding box center [359, 264] width 73 height 12
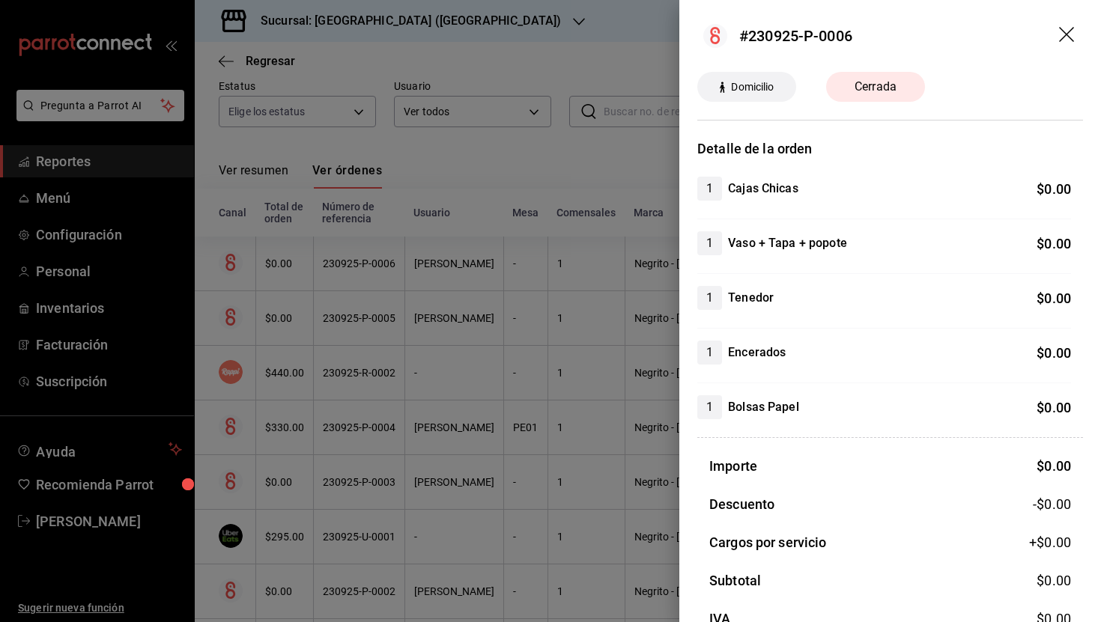
click at [1067, 34] on icon "drag" at bounding box center [1066, 34] width 15 height 15
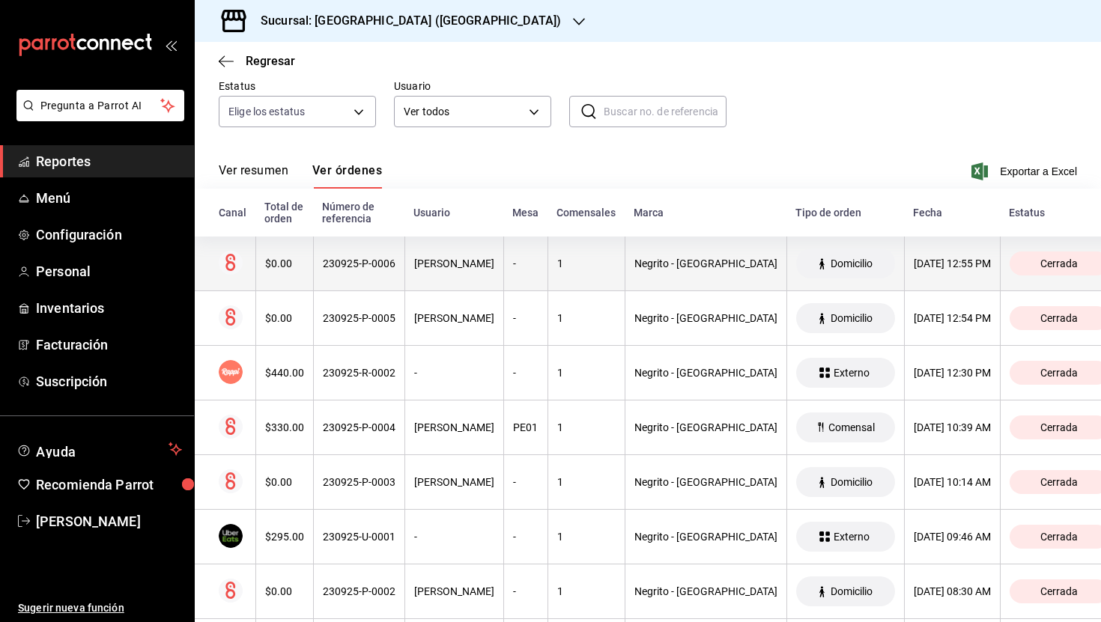
click at [693, 285] on th "Negrito - [GEOGRAPHIC_DATA]" at bounding box center [706, 264] width 162 height 55
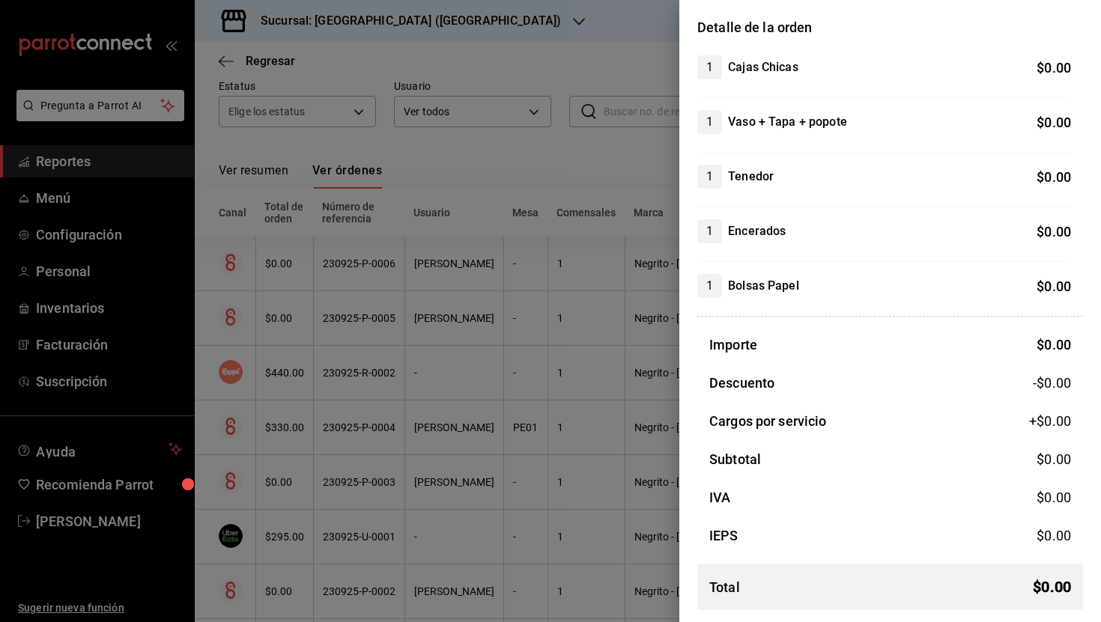
scroll to position [0, 0]
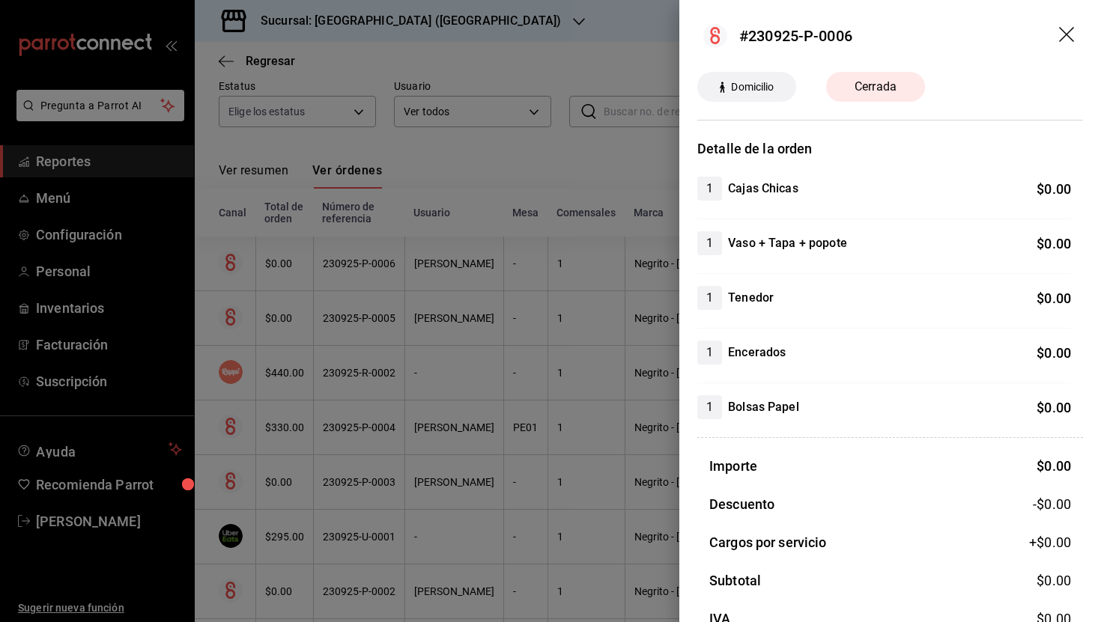
click at [1065, 34] on icon "drag" at bounding box center [1068, 36] width 18 height 18
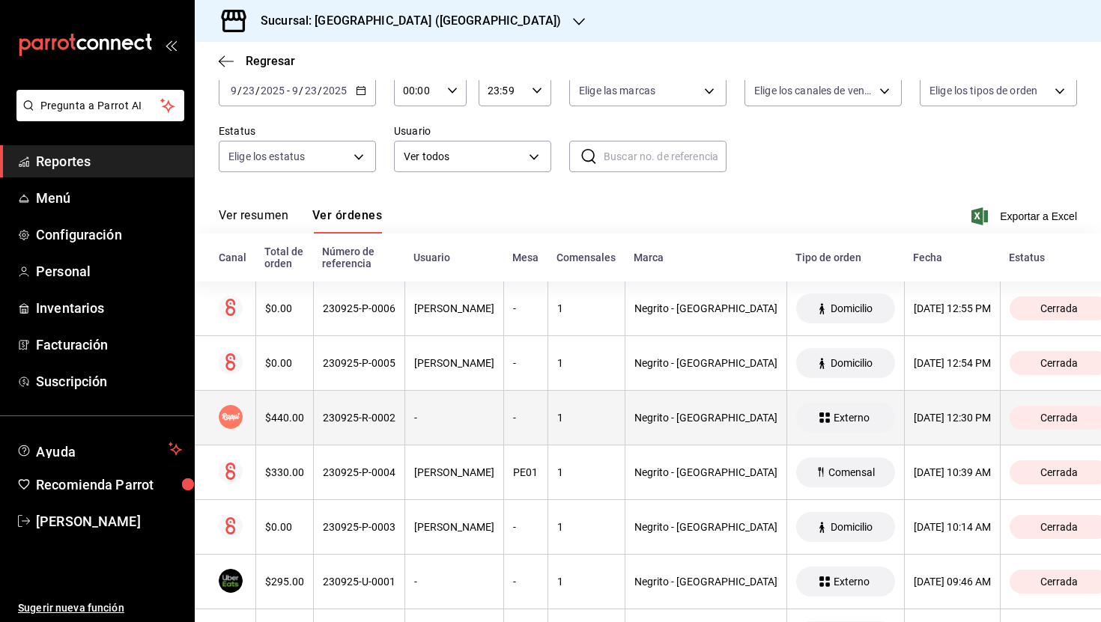
scroll to position [83, 0]
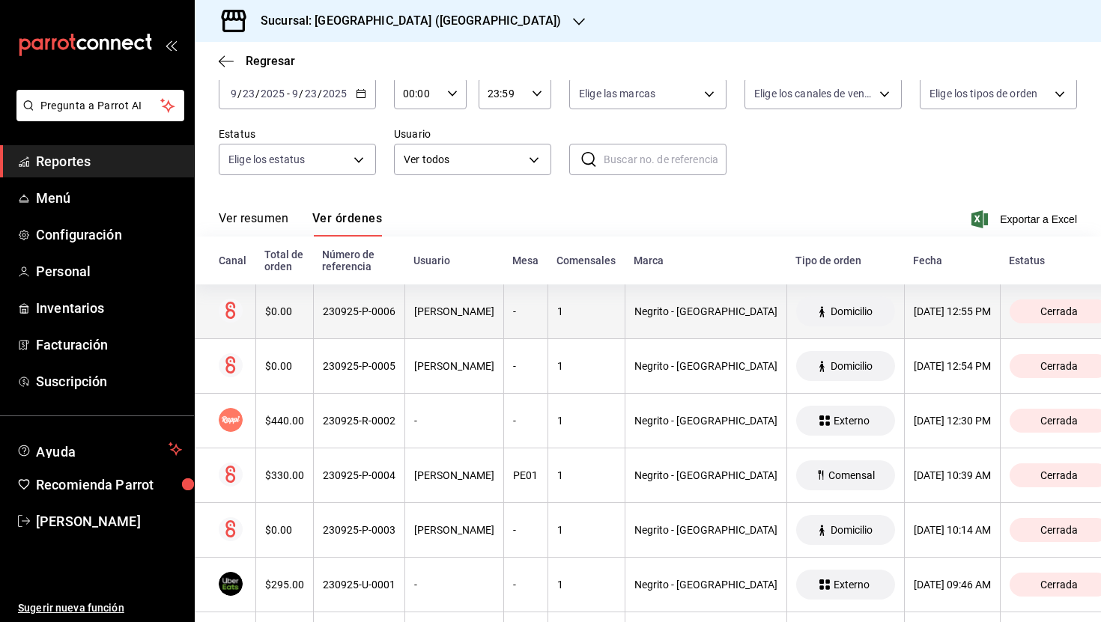
click at [390, 317] on div "230925-P-0006" at bounding box center [359, 312] width 73 height 12
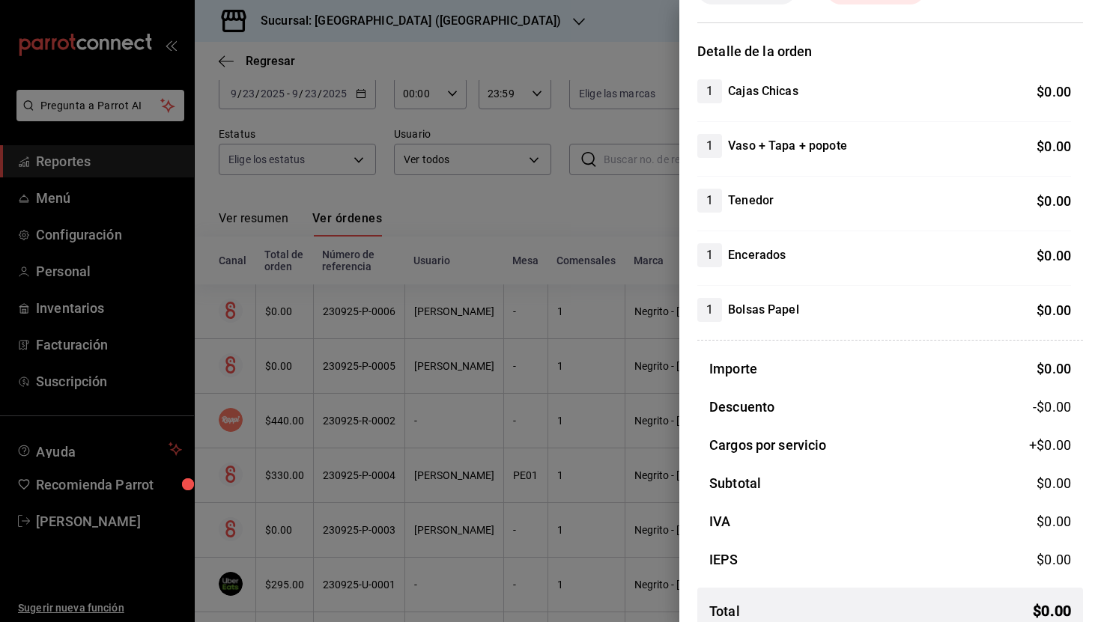
scroll to position [110, 0]
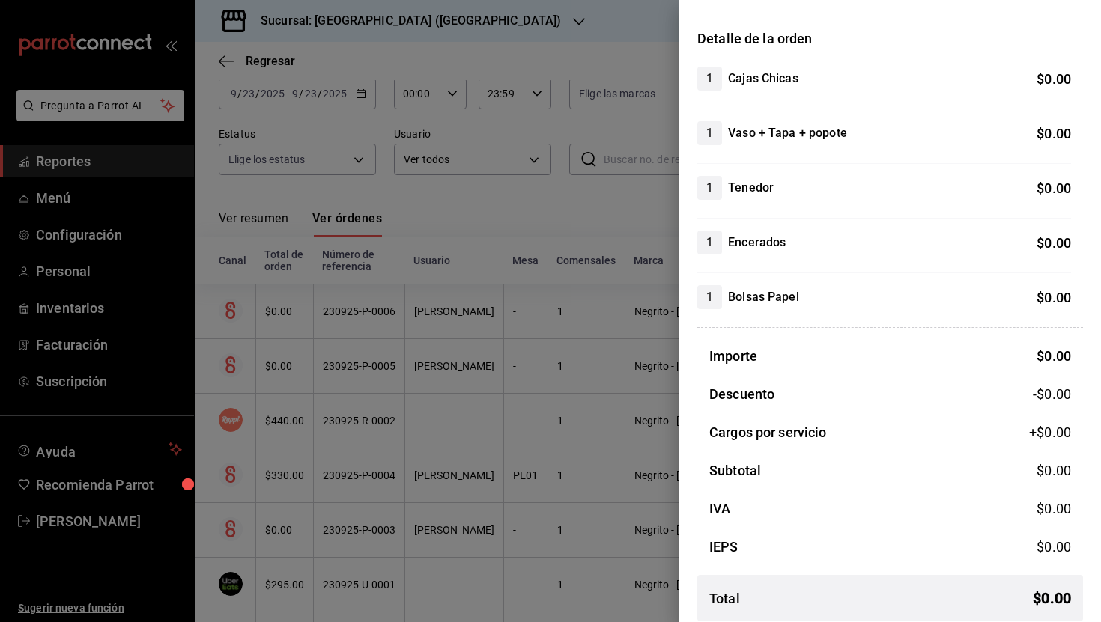
click at [790, 145] on div "1 Vaso + Tapa + popote" at bounding box center [772, 133] width 150 height 24
click at [774, 85] on h4 "Cajas Chicas" at bounding box center [763, 79] width 70 height 18
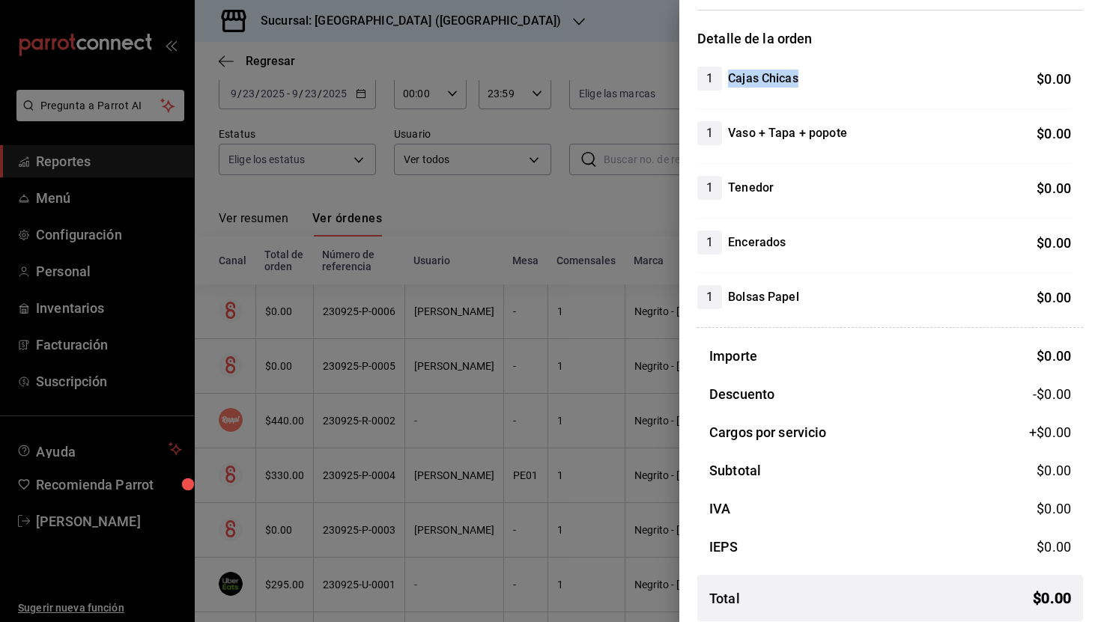
click at [774, 85] on h4 "Cajas Chicas" at bounding box center [763, 79] width 70 height 18
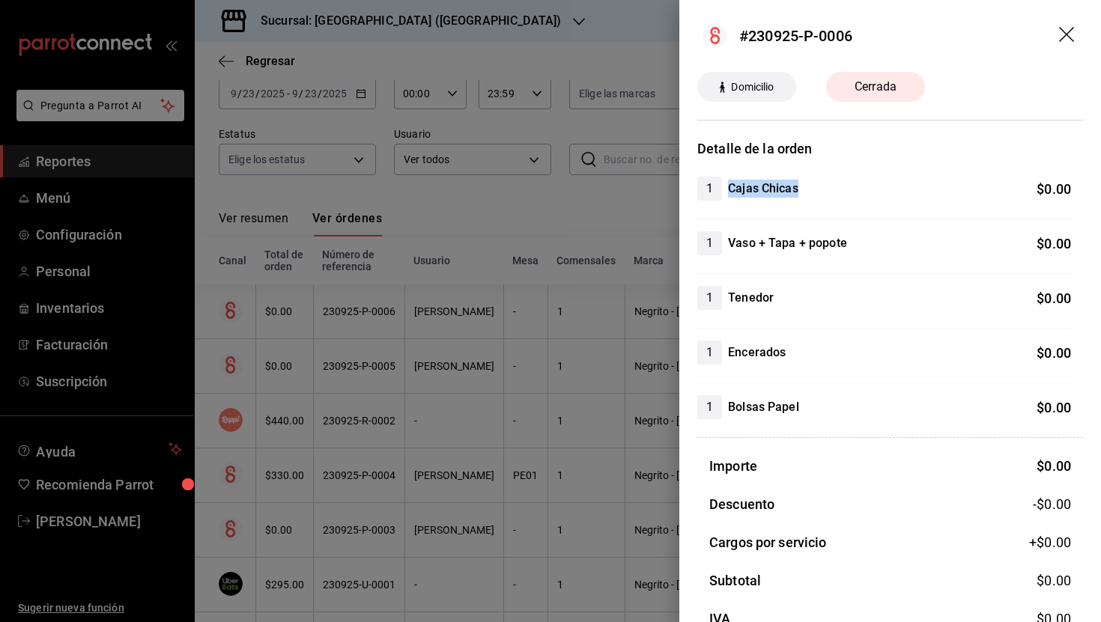
click at [1062, 28] on icon "drag" at bounding box center [1068, 36] width 18 height 18
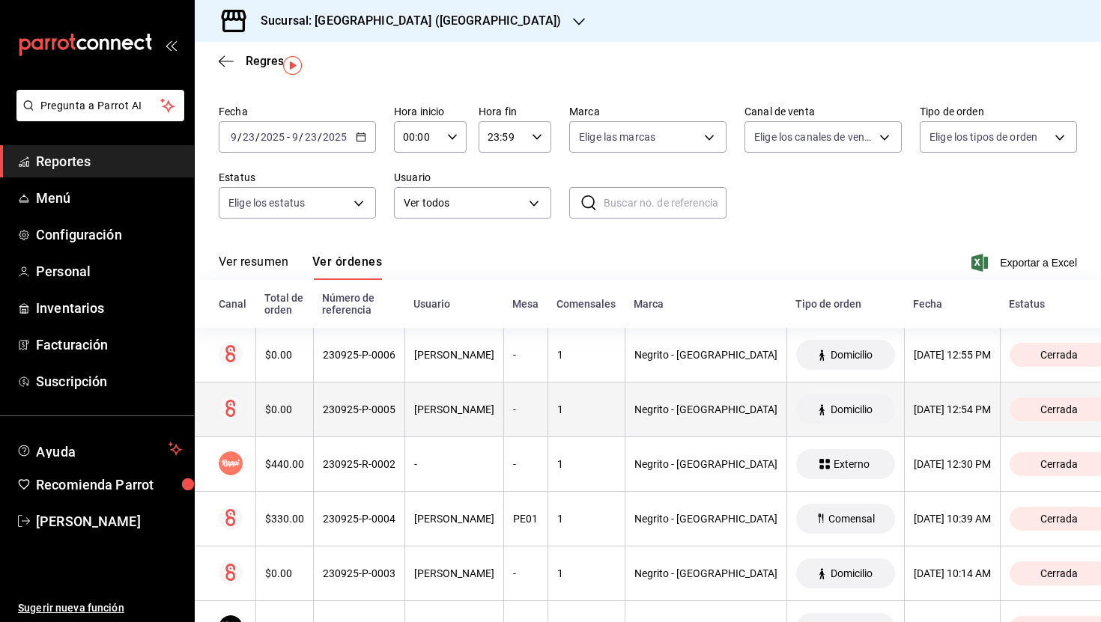
scroll to position [29, 0]
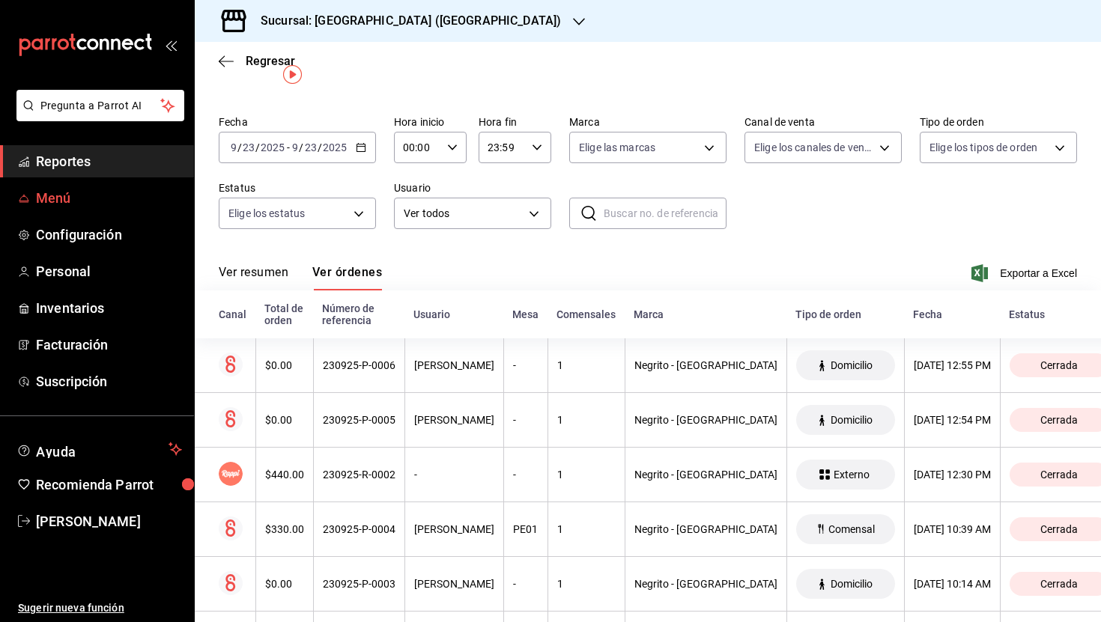
click at [61, 199] on span "Menú" at bounding box center [109, 198] width 146 height 20
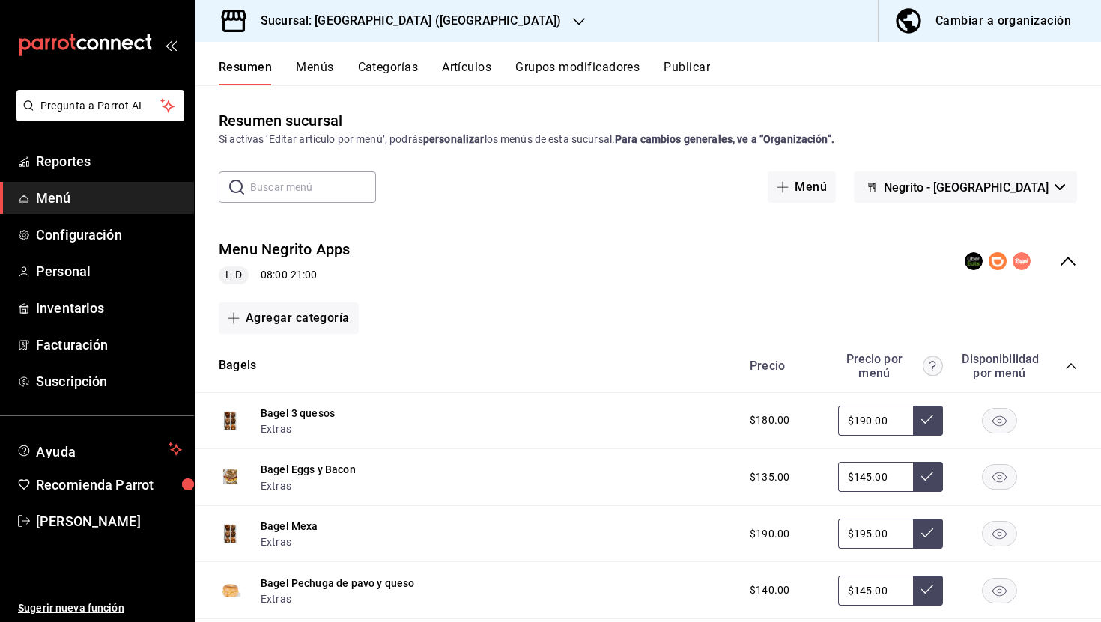
click at [308, 64] on button "Menús" at bounding box center [314, 72] width 37 height 25
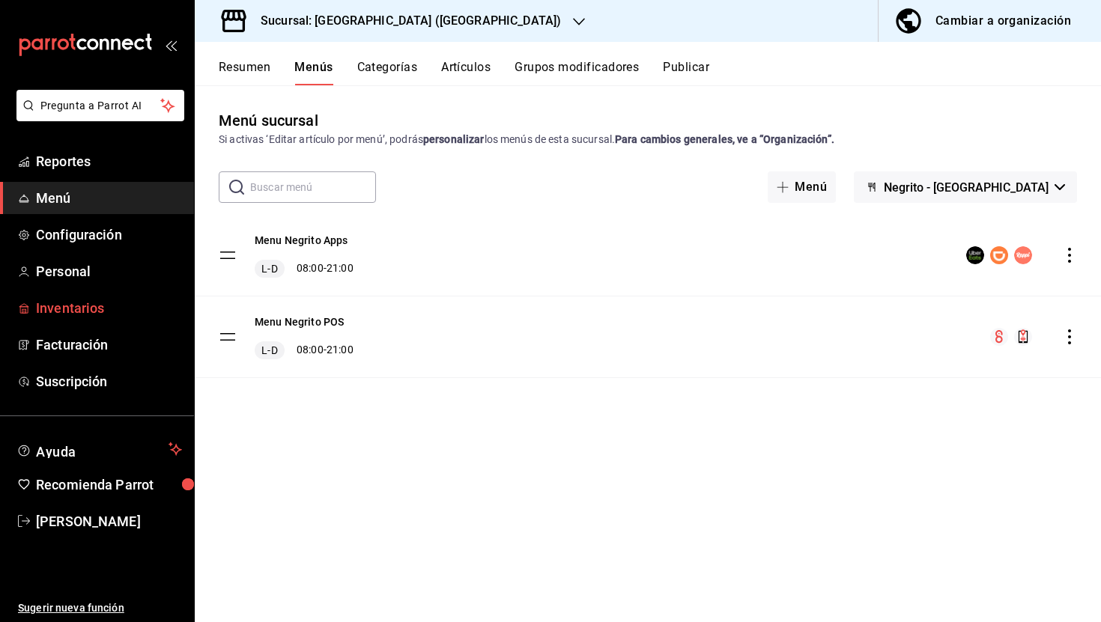
click at [82, 320] on link "Inventarios" at bounding box center [97, 308] width 194 height 32
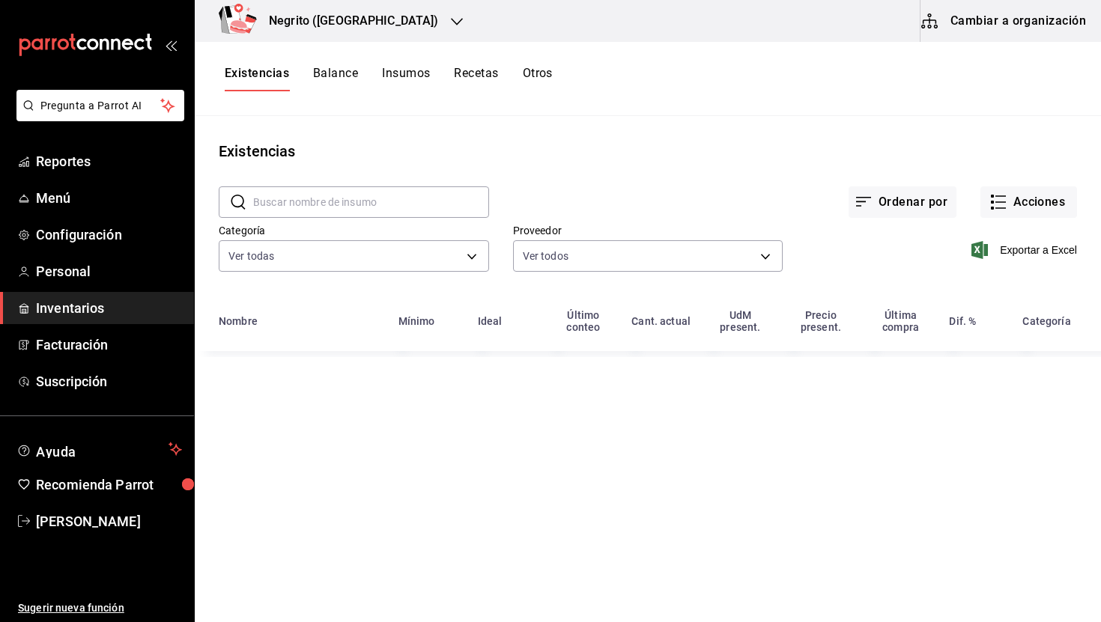
click at [369, 206] on input "text" at bounding box center [371, 202] width 236 height 30
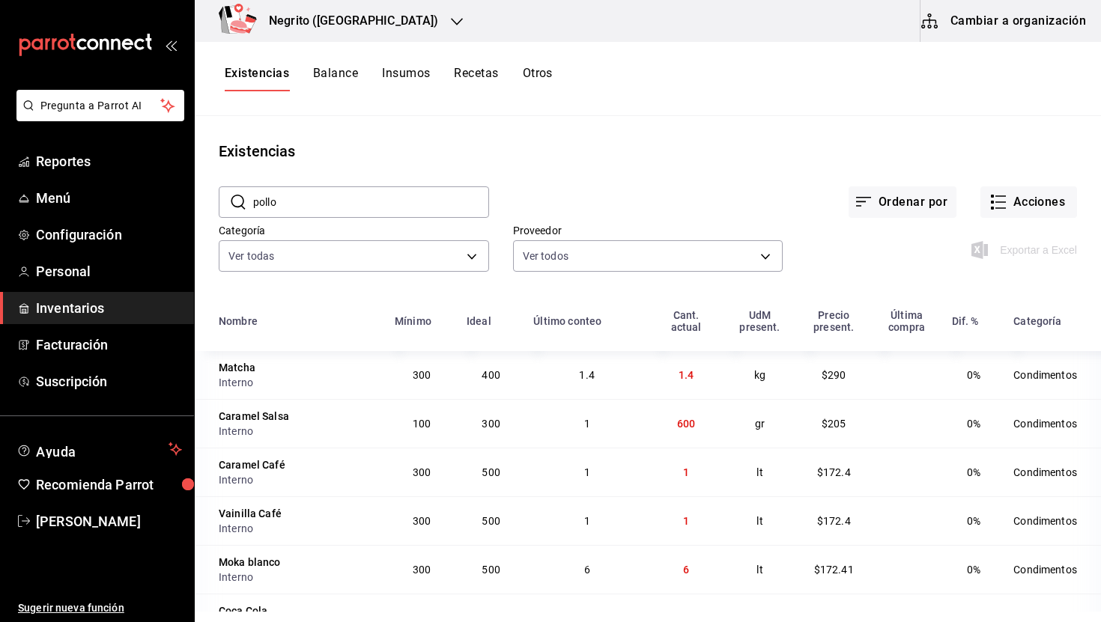
type input "pollo"
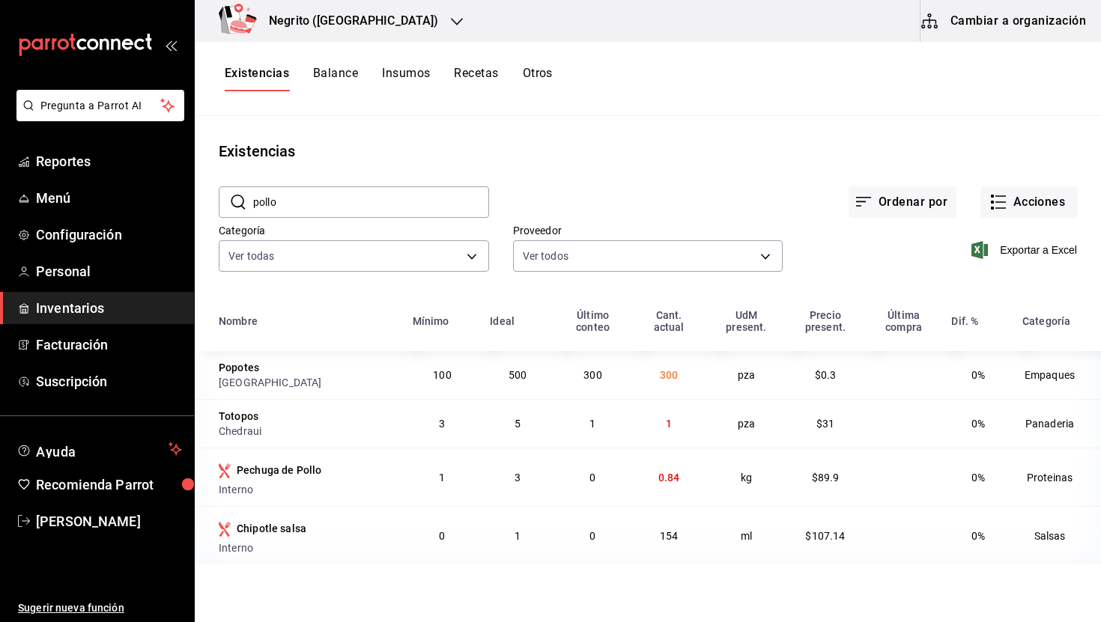
click at [323, 204] on input "pollo" at bounding box center [371, 202] width 236 height 30
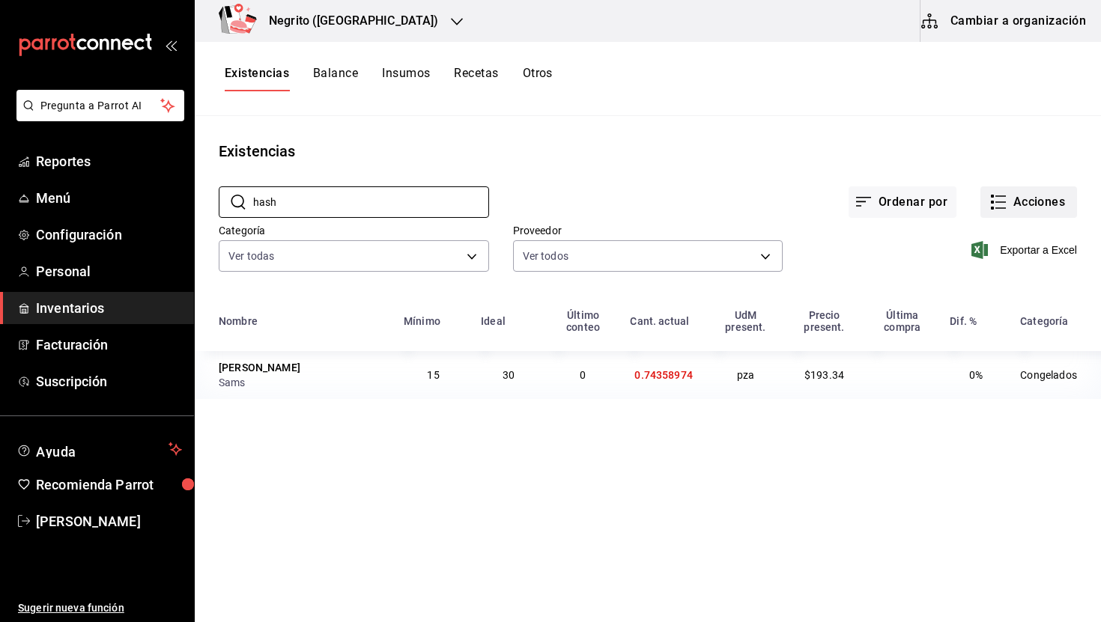
type input "hash"
click at [1004, 203] on icon "button" at bounding box center [998, 202] width 18 height 18
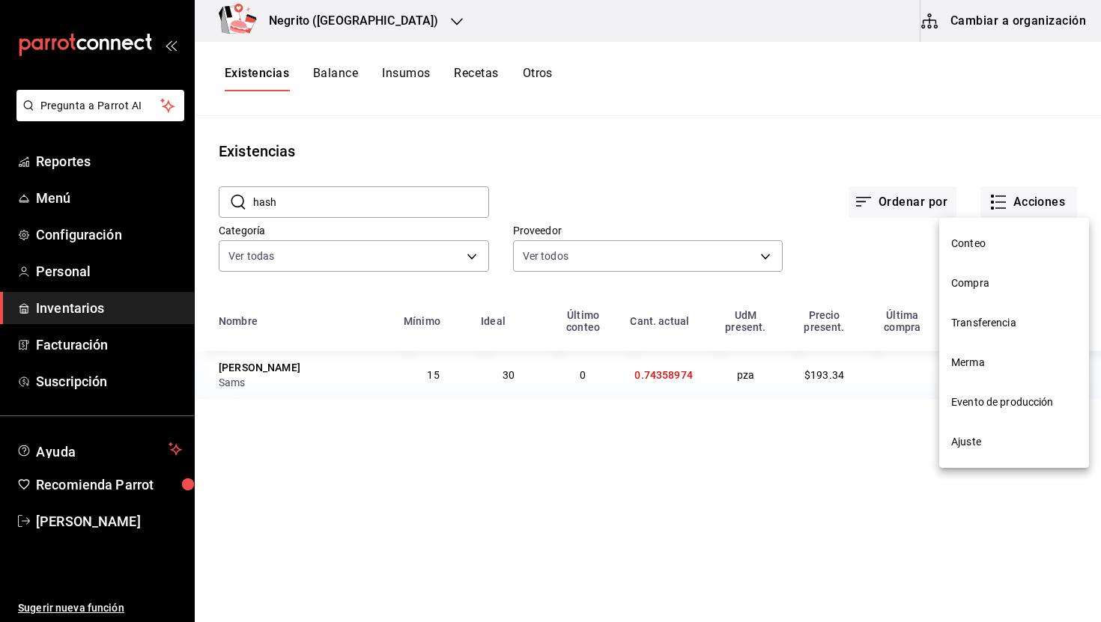
click at [972, 443] on span "Ajuste" at bounding box center [1014, 442] width 126 height 16
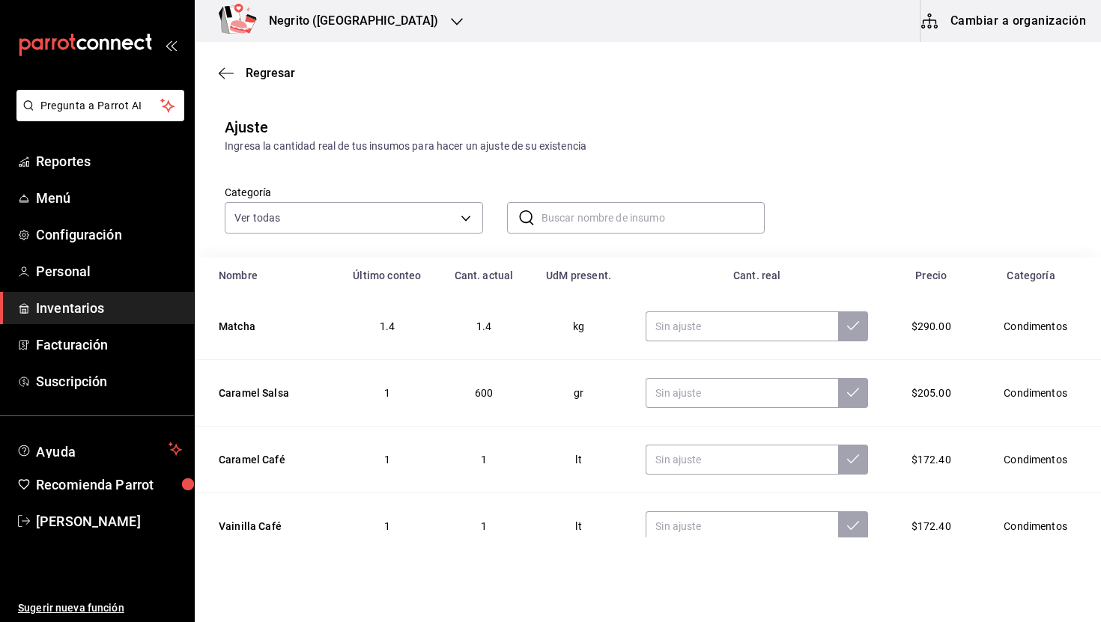
click at [589, 222] on input "text" at bounding box center [654, 218] width 224 height 30
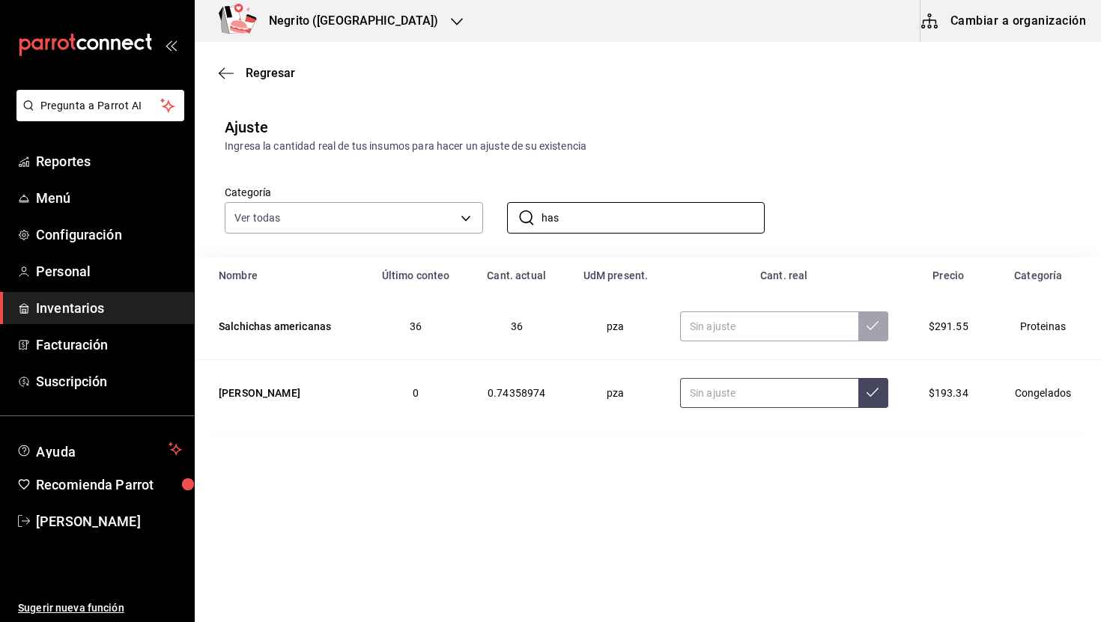
type input "has"
click at [743, 398] on input "text" at bounding box center [769, 393] width 178 height 30
type input "25.00"
click at [869, 395] on icon at bounding box center [873, 392] width 12 height 12
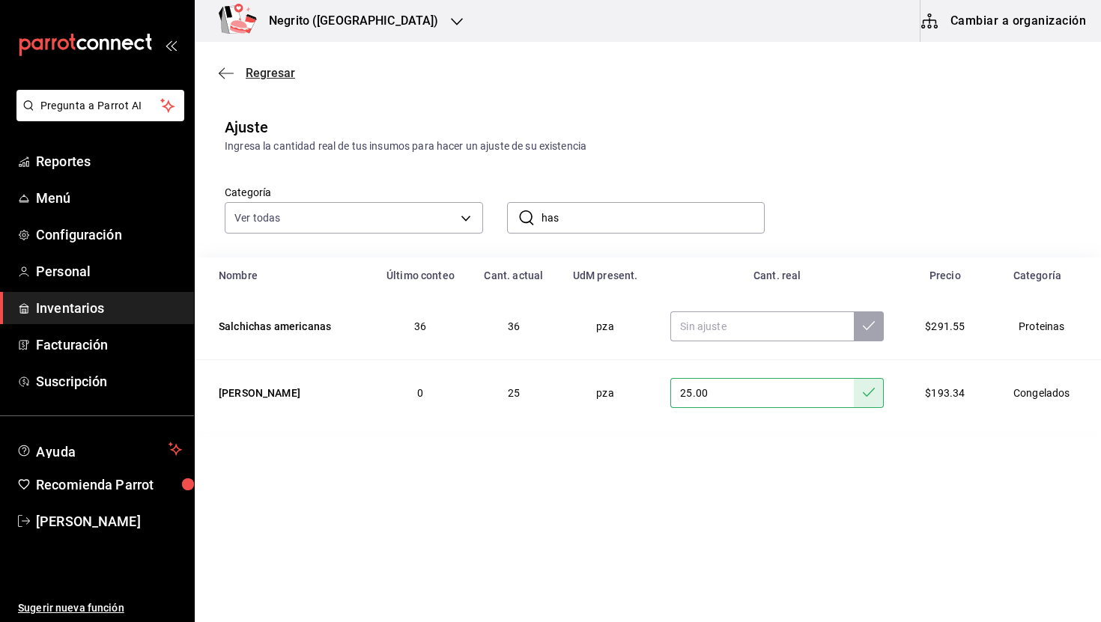
click at [261, 71] on span "Regresar" at bounding box center [270, 73] width 49 height 14
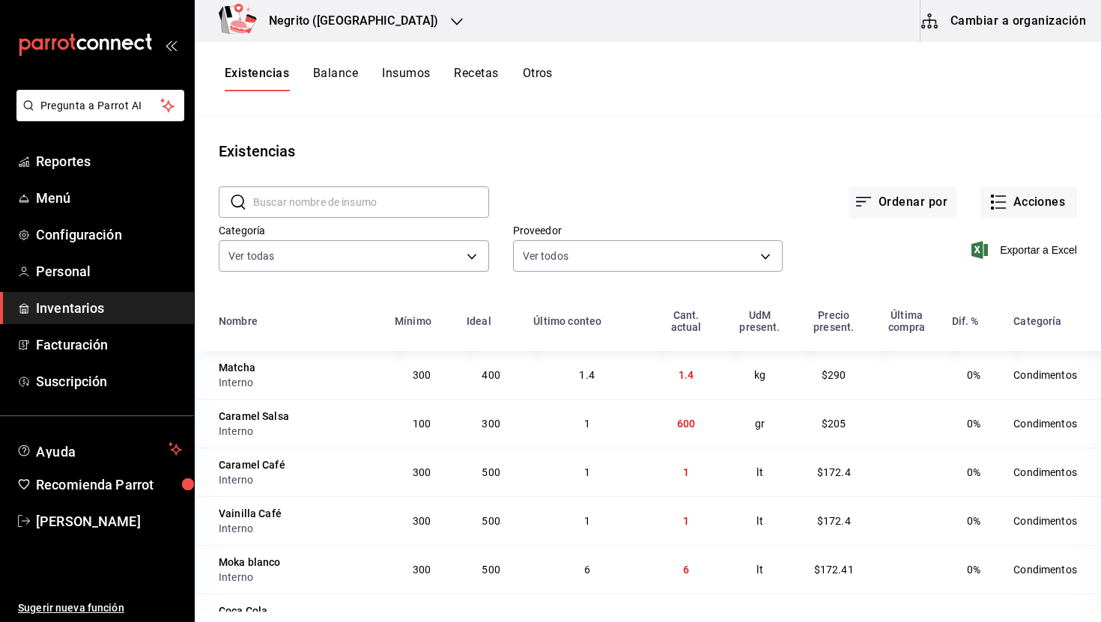
click at [392, 204] on input "text" at bounding box center [371, 202] width 236 height 30
type input "papa"
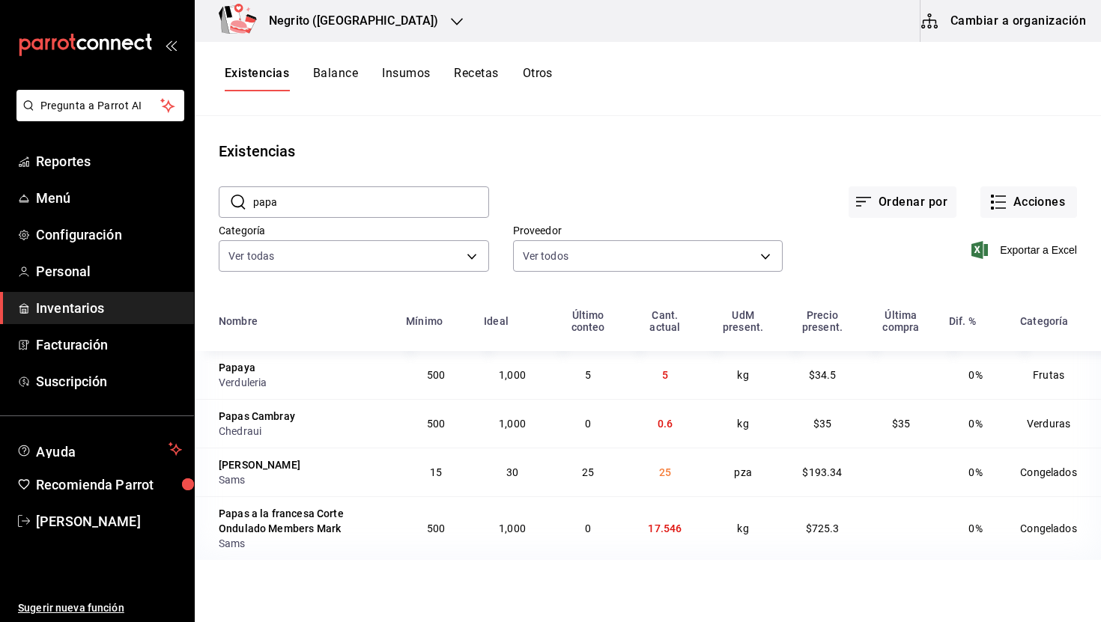
click at [392, 204] on input "papa" at bounding box center [371, 202] width 236 height 30
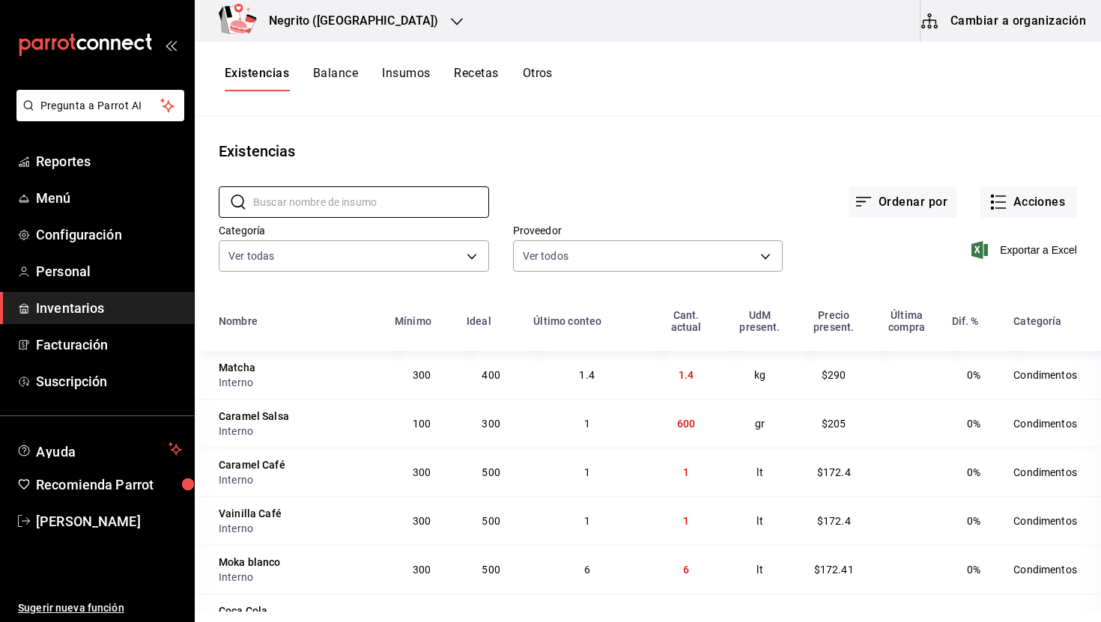
click at [347, 81] on button "Balance" at bounding box center [335, 78] width 45 height 25
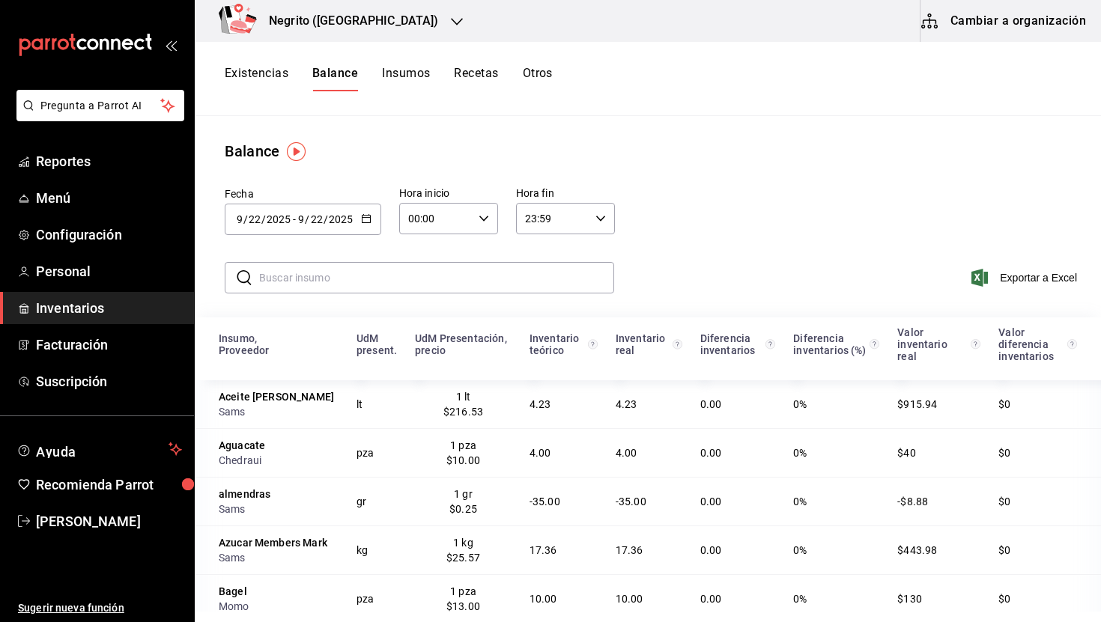
click at [348, 224] on input "2025" at bounding box center [340, 219] width 25 height 12
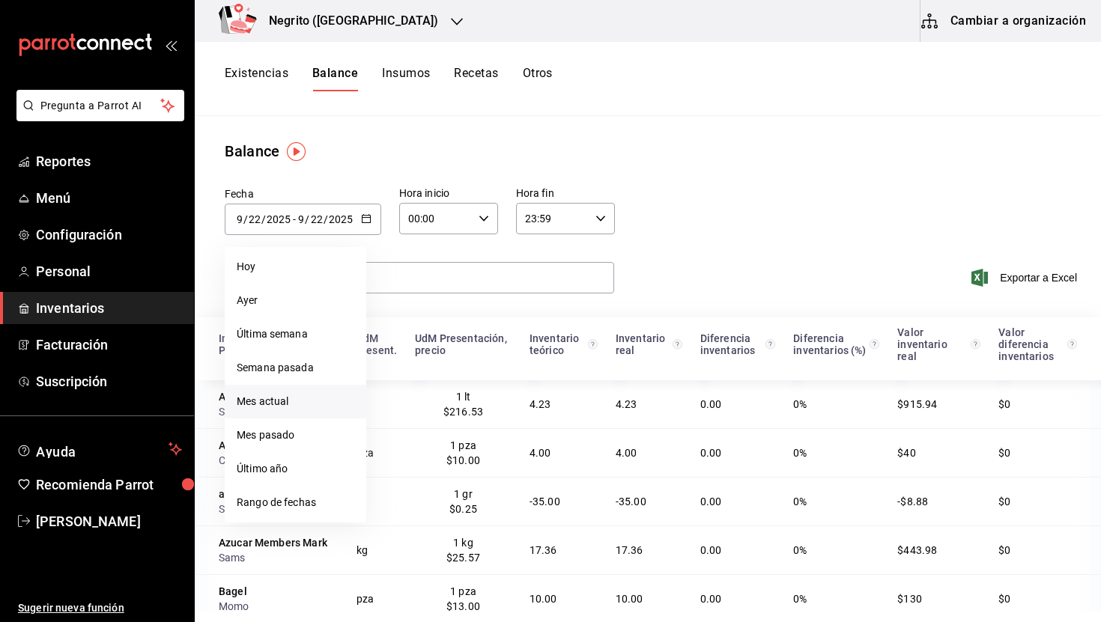
click at [285, 400] on li "Mes actual" at bounding box center [296, 402] width 142 height 34
type input "[DATE]"
type input "1"
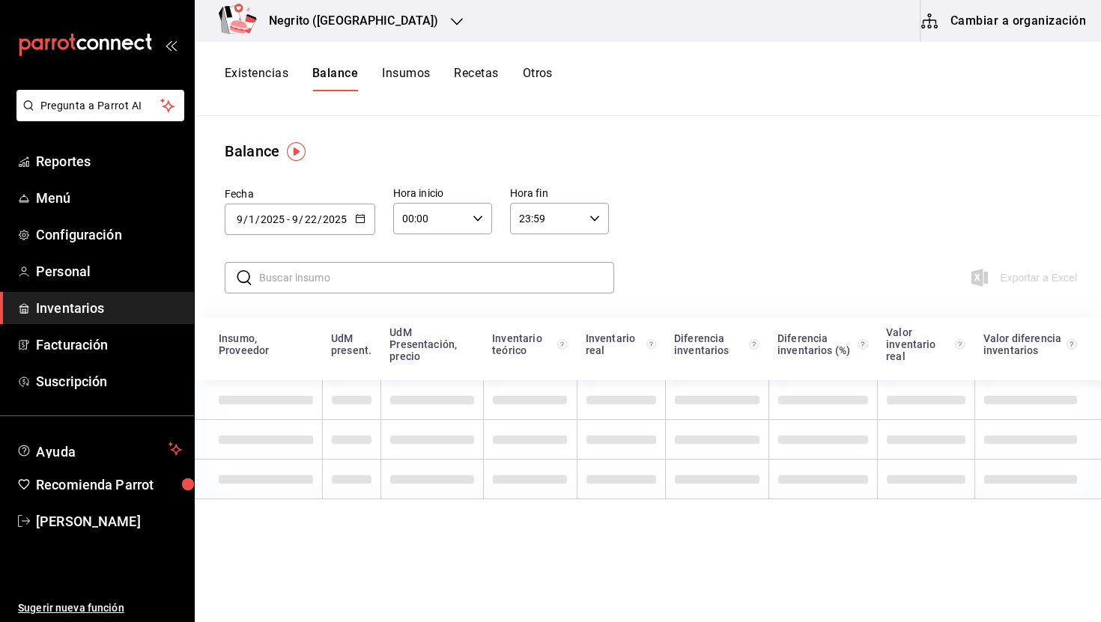
click at [360, 228] on div "[DATE] [DATE] - [DATE] [DATE]" at bounding box center [300, 219] width 151 height 31
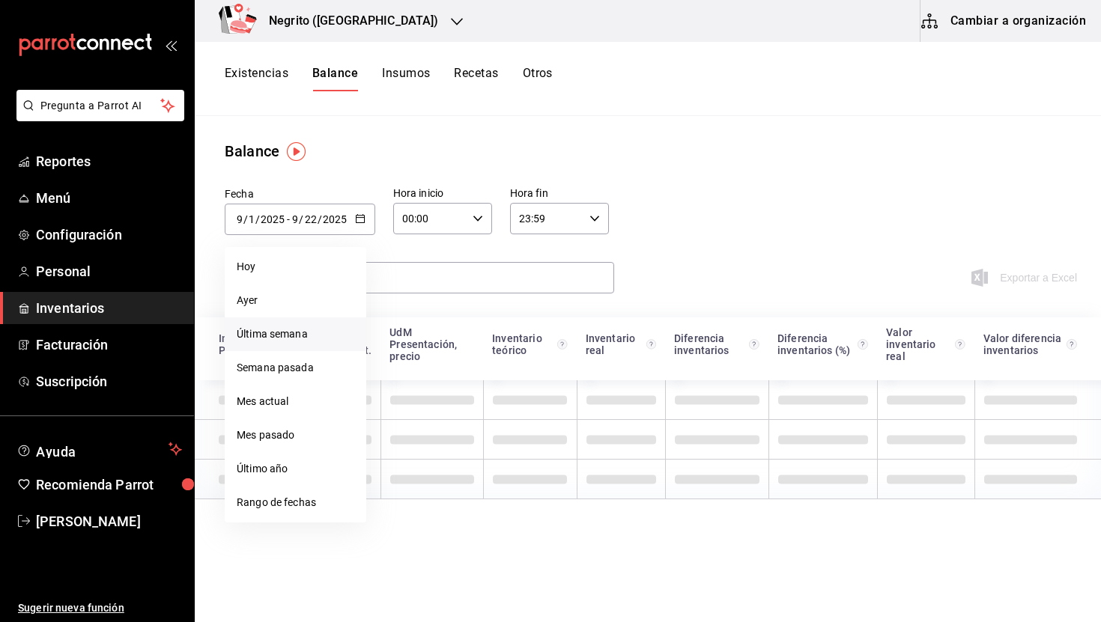
click at [298, 339] on li "Última semana" at bounding box center [296, 335] width 142 height 34
type input "[DATE]"
type input "21"
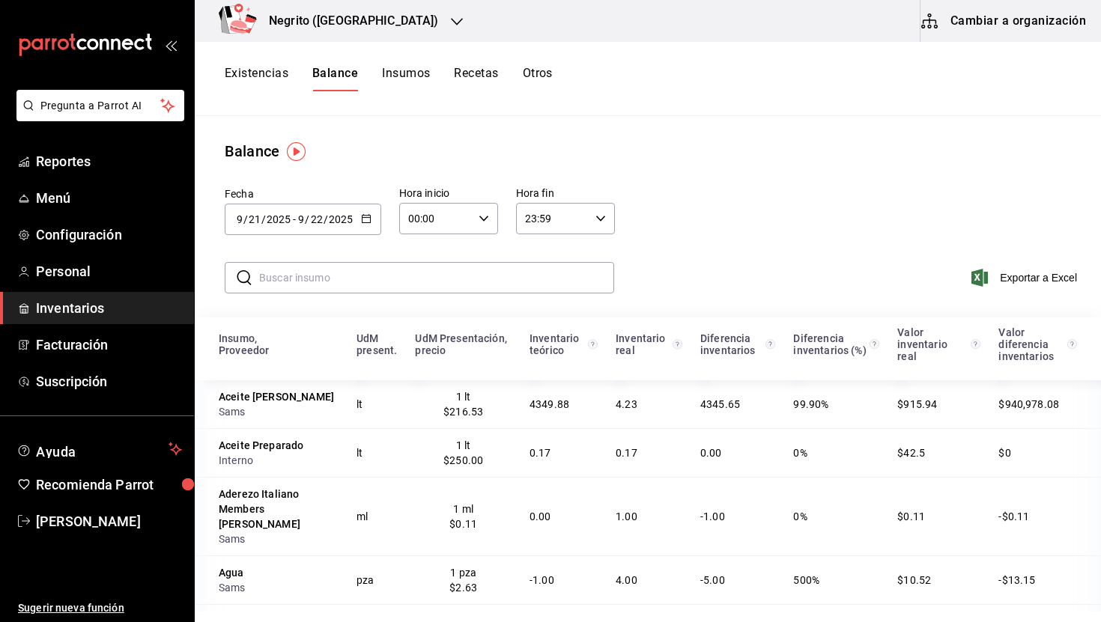
click at [302, 278] on input "text" at bounding box center [436, 278] width 355 height 30
type input "v"
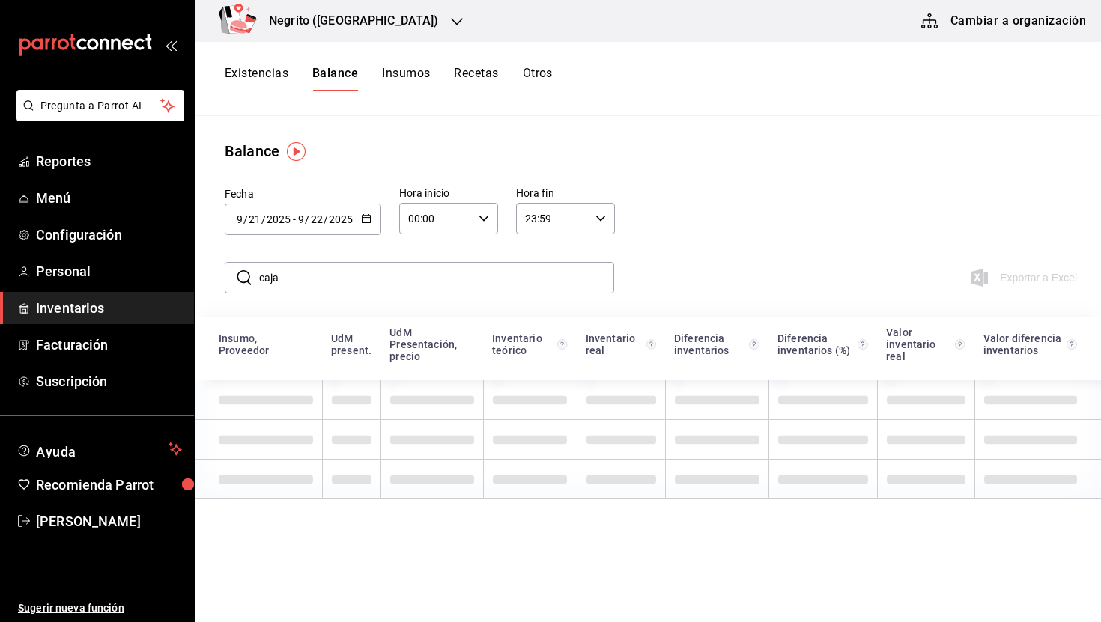
type input "cajas"
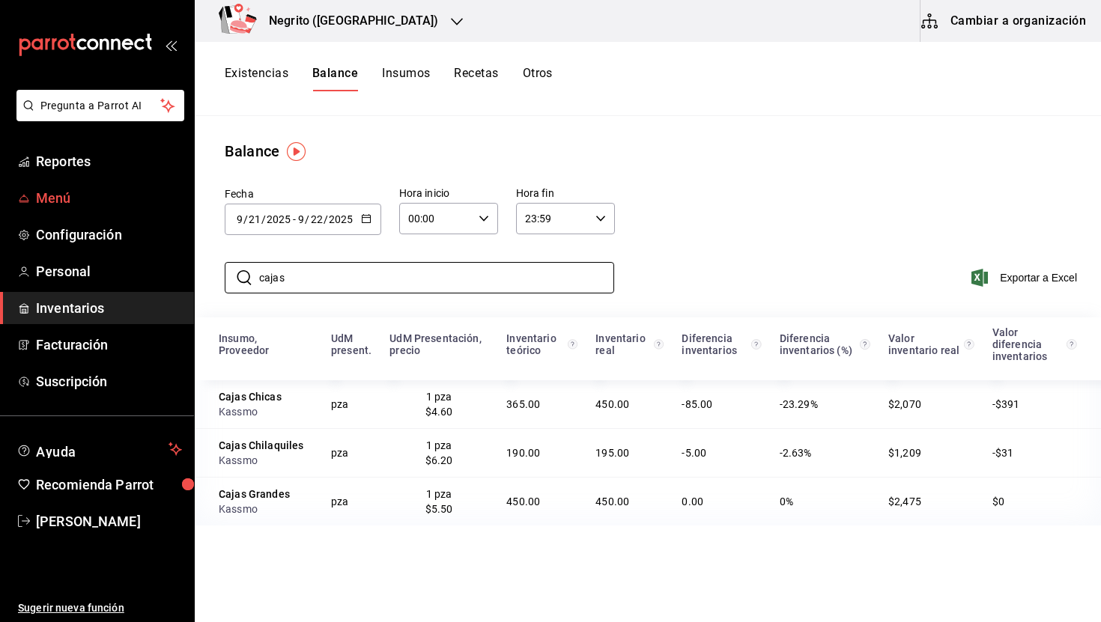
click at [87, 185] on link "Menú" at bounding box center [97, 198] width 194 height 32
